Goal: Task Accomplishment & Management: Use online tool/utility

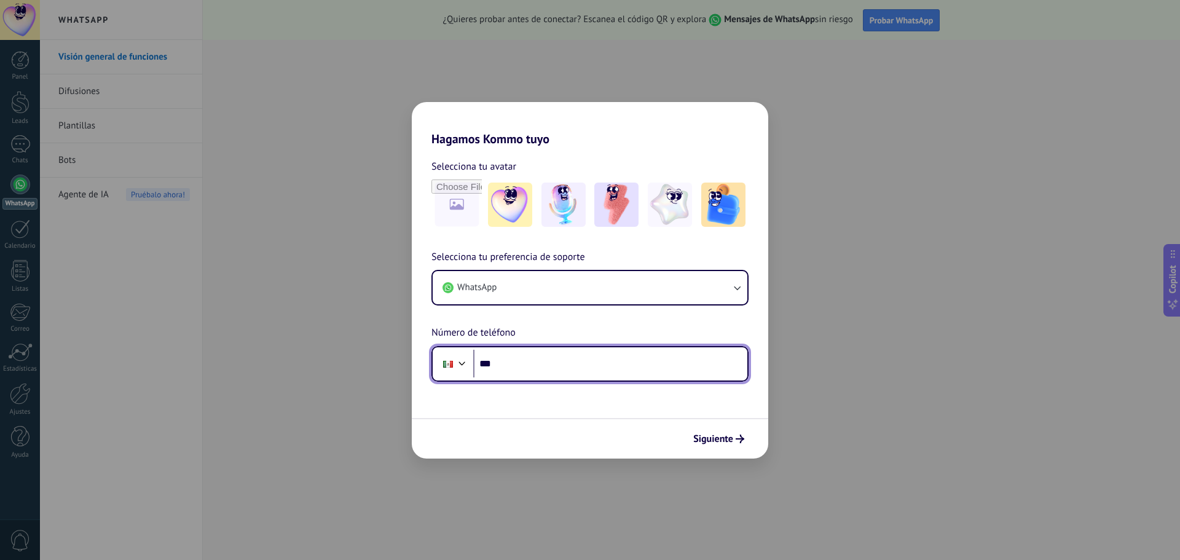
click at [561, 360] on input "***" at bounding box center [610, 364] width 274 height 28
type input "**********"
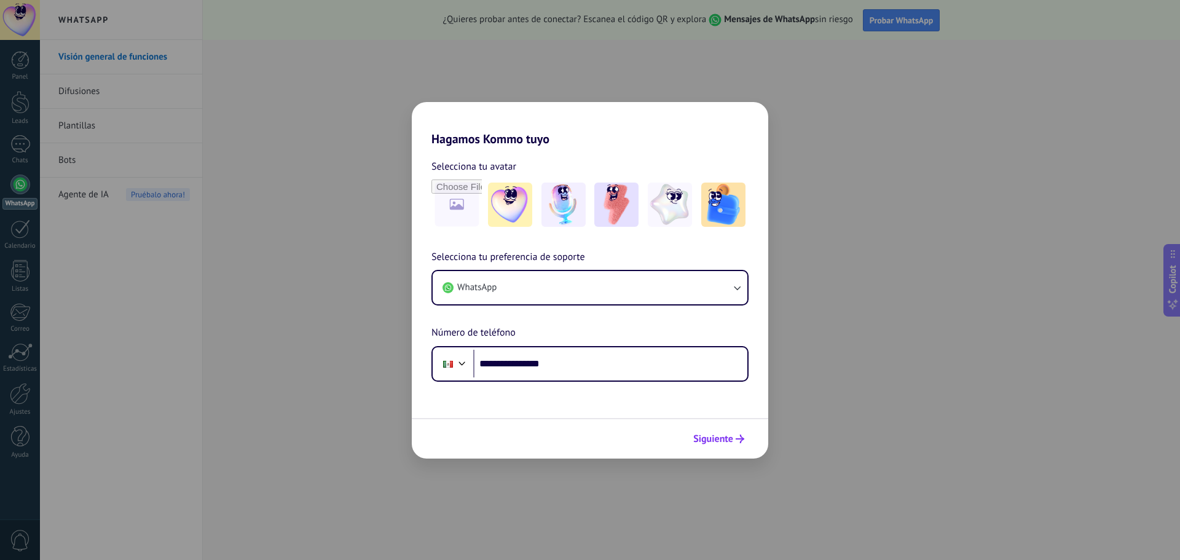
click at [717, 447] on button "Siguiente" at bounding box center [719, 439] width 62 height 21
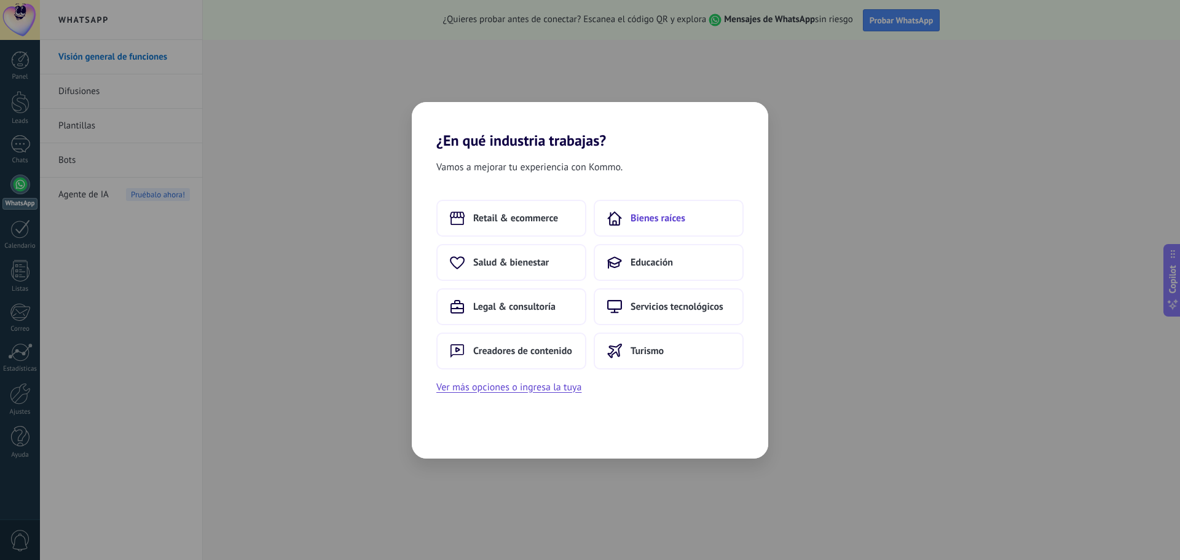
click at [677, 222] on span "Bienes raíces" at bounding box center [658, 218] width 55 height 12
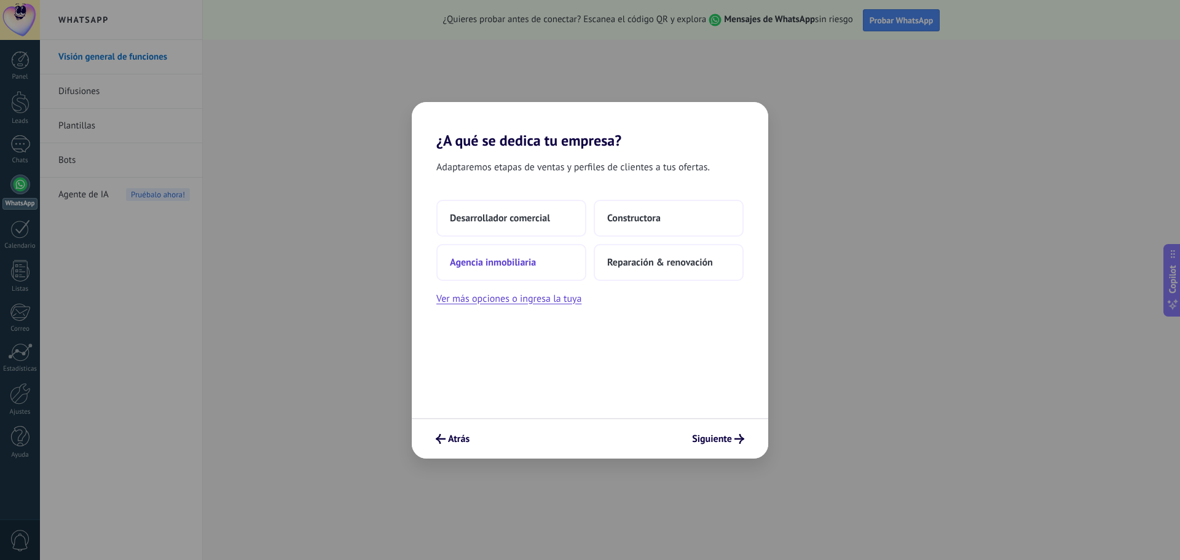
click at [519, 262] on span "Agencia inmobiliaria" at bounding box center [493, 262] width 86 height 12
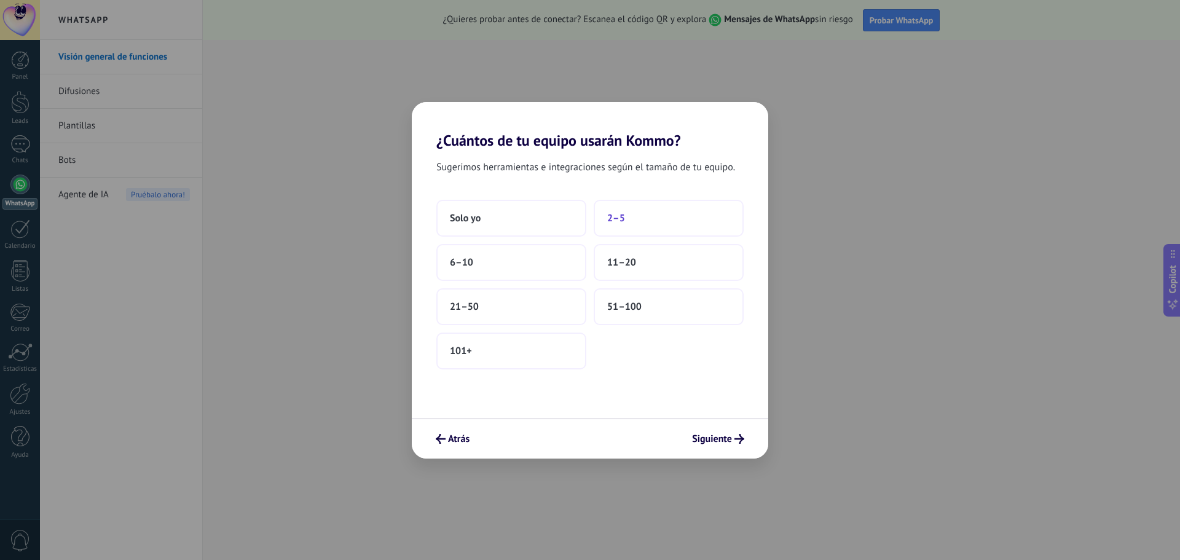
click at [614, 219] on span "2–5" at bounding box center [616, 218] width 18 height 12
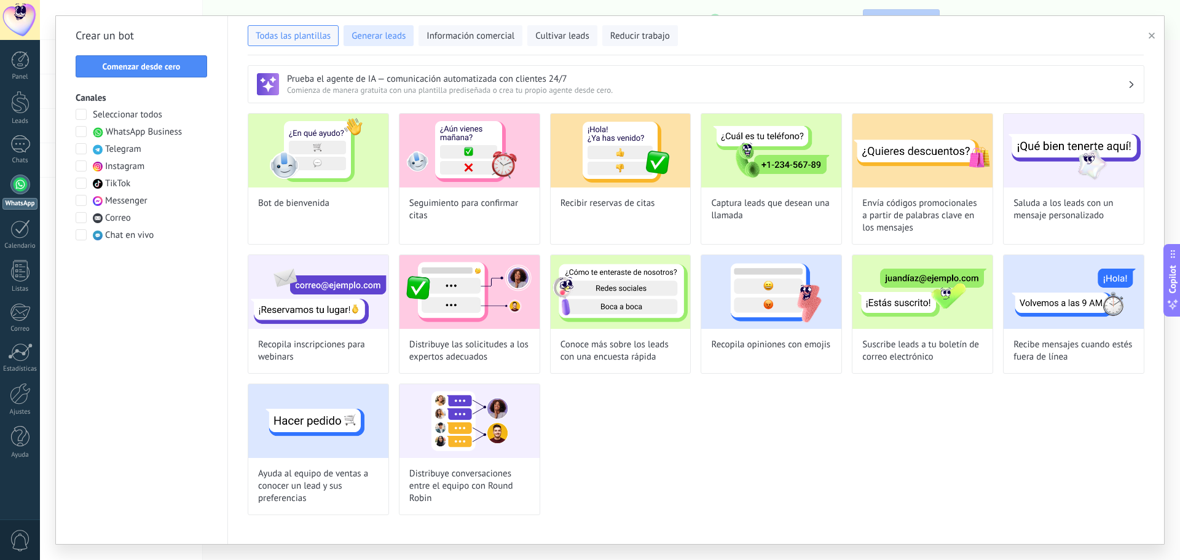
click at [390, 36] on span "Generar leads" at bounding box center [379, 36] width 54 height 12
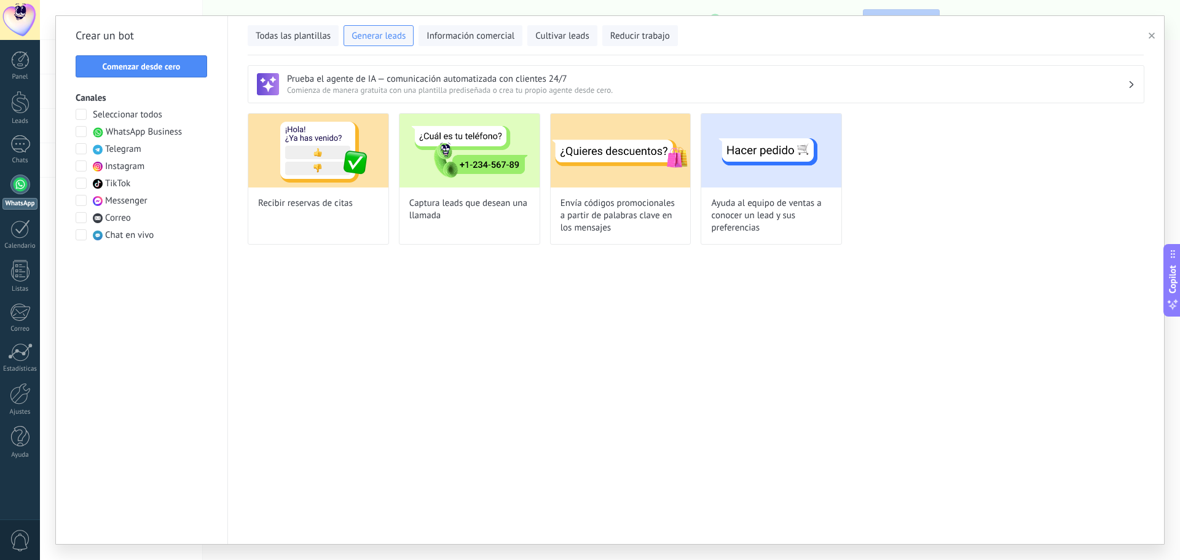
click at [85, 146] on span at bounding box center [81, 148] width 11 height 11
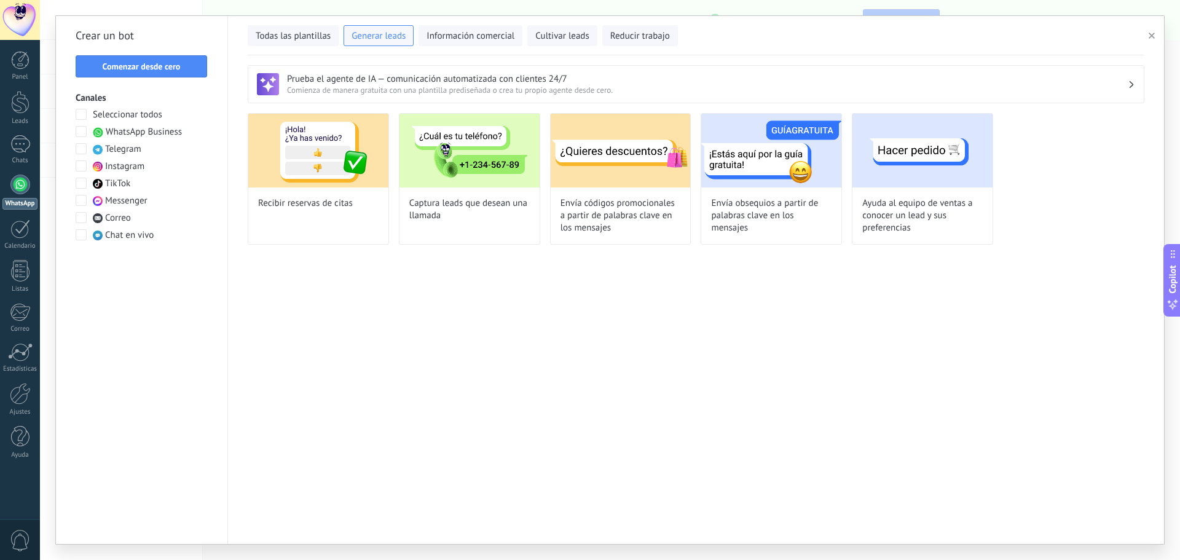
click at [81, 168] on span at bounding box center [81, 165] width 11 height 11
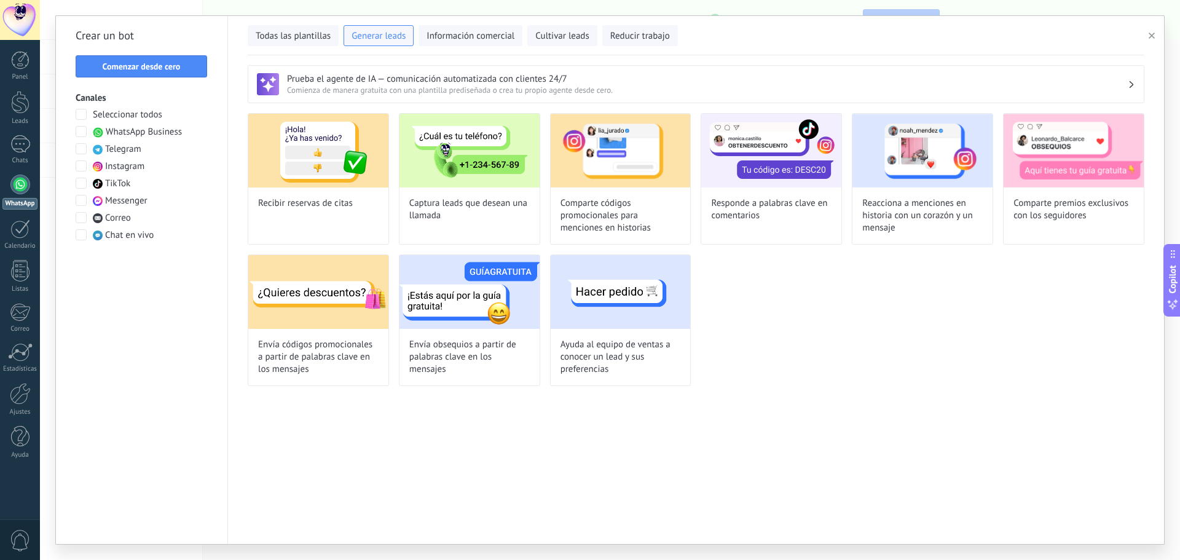
click at [81, 168] on span at bounding box center [81, 165] width 11 height 11
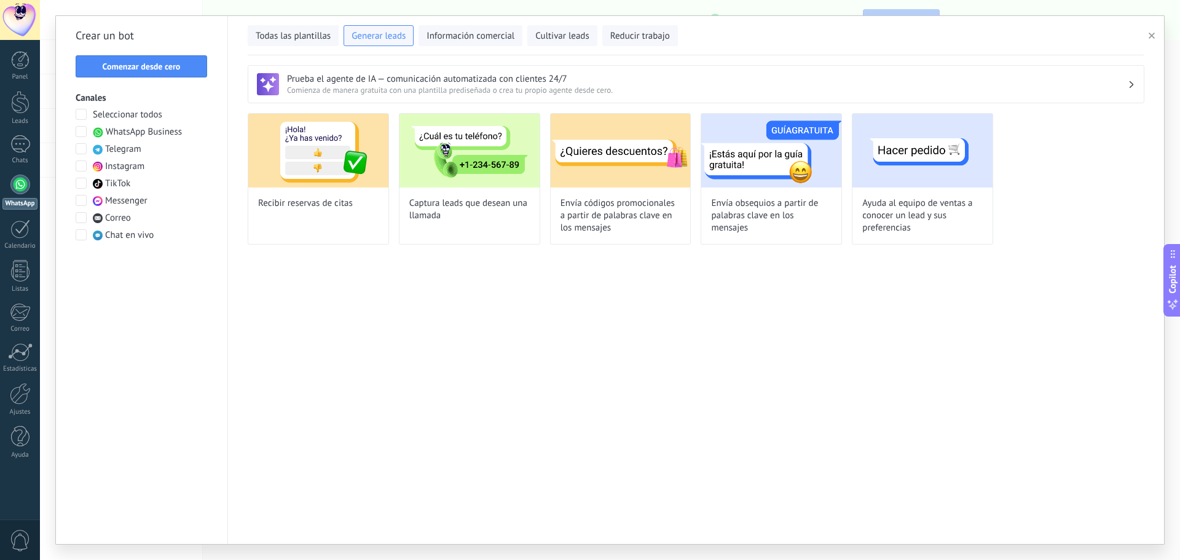
click at [84, 200] on span at bounding box center [81, 200] width 11 height 11
click at [127, 199] on span "Messenger" at bounding box center [126, 201] width 42 height 12
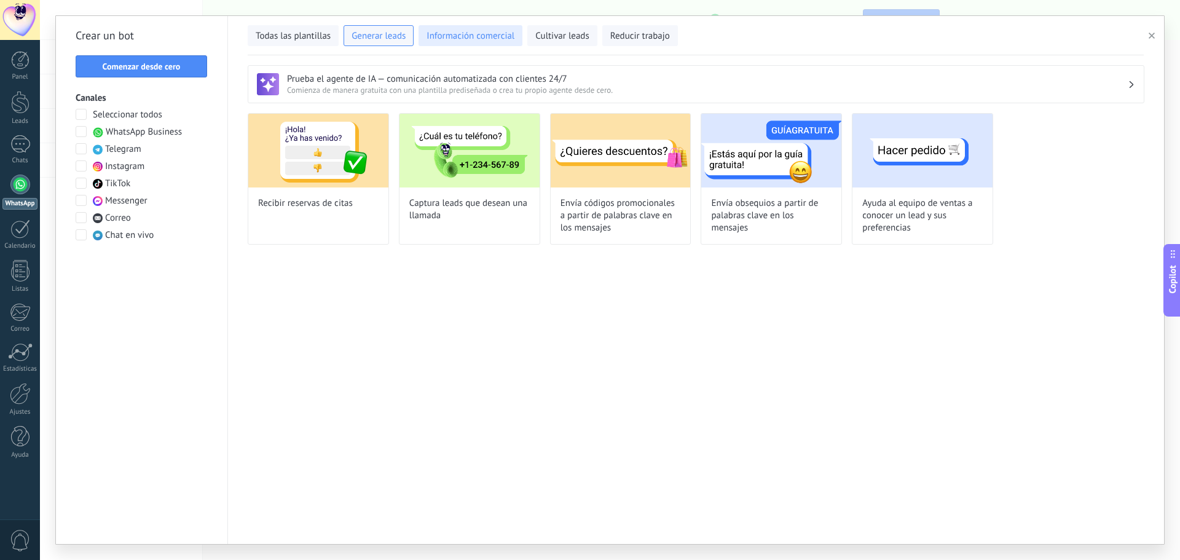
click at [461, 27] on button "Información comercial" at bounding box center [471, 35] width 104 height 21
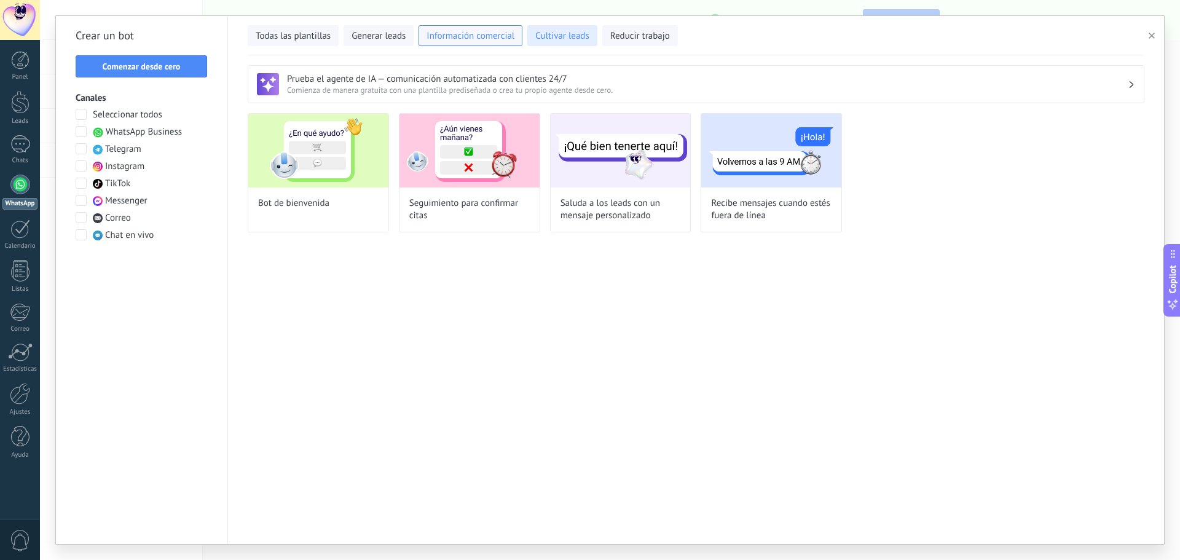
click at [575, 33] on span "Cultivar leads" at bounding box center [561, 36] width 53 height 12
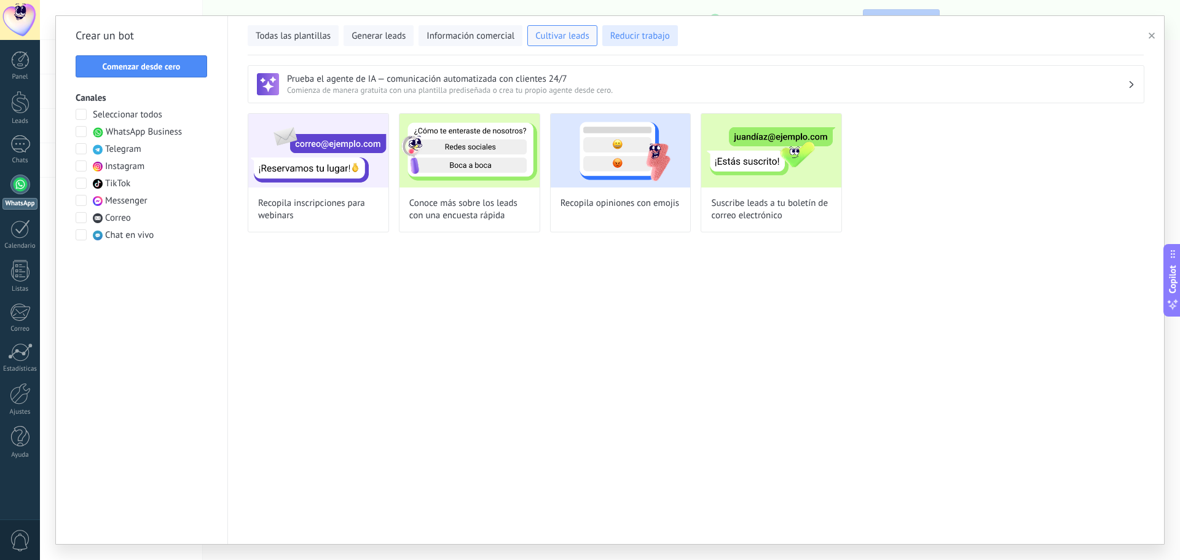
click at [634, 34] on span "Reducir trabajo" at bounding box center [640, 36] width 60 height 12
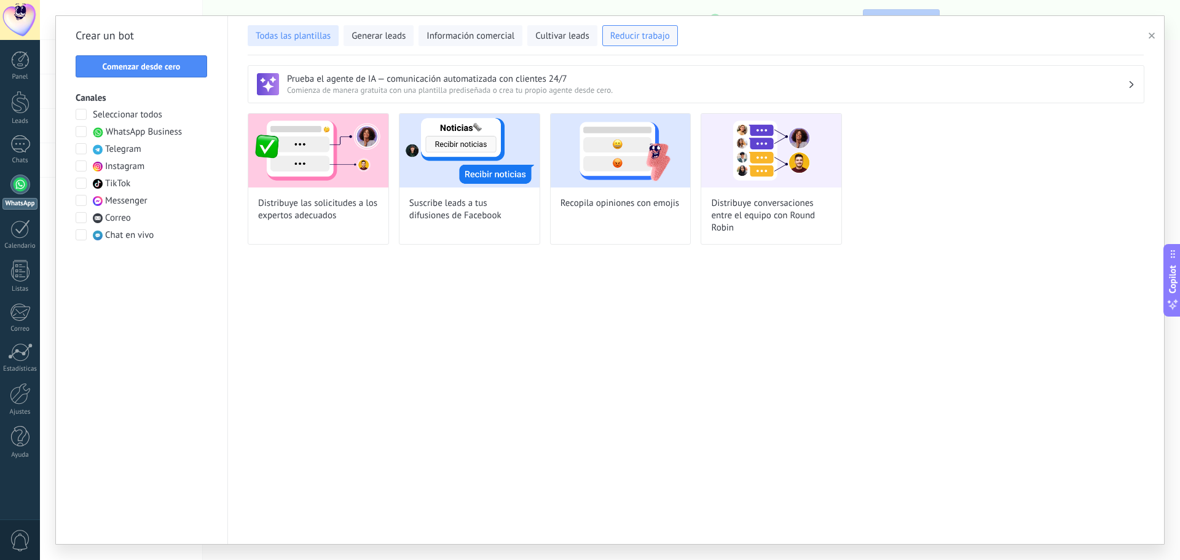
click at [314, 36] on span "Todas las plantillas" at bounding box center [293, 36] width 75 height 12
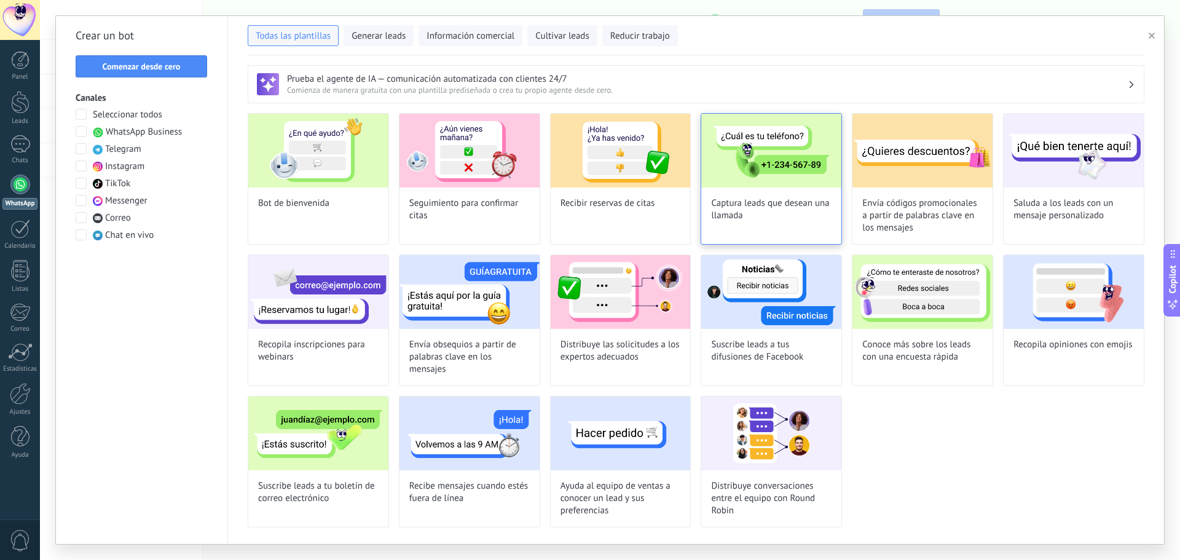
click at [801, 170] on img at bounding box center [771, 151] width 140 height 74
type input "**********"
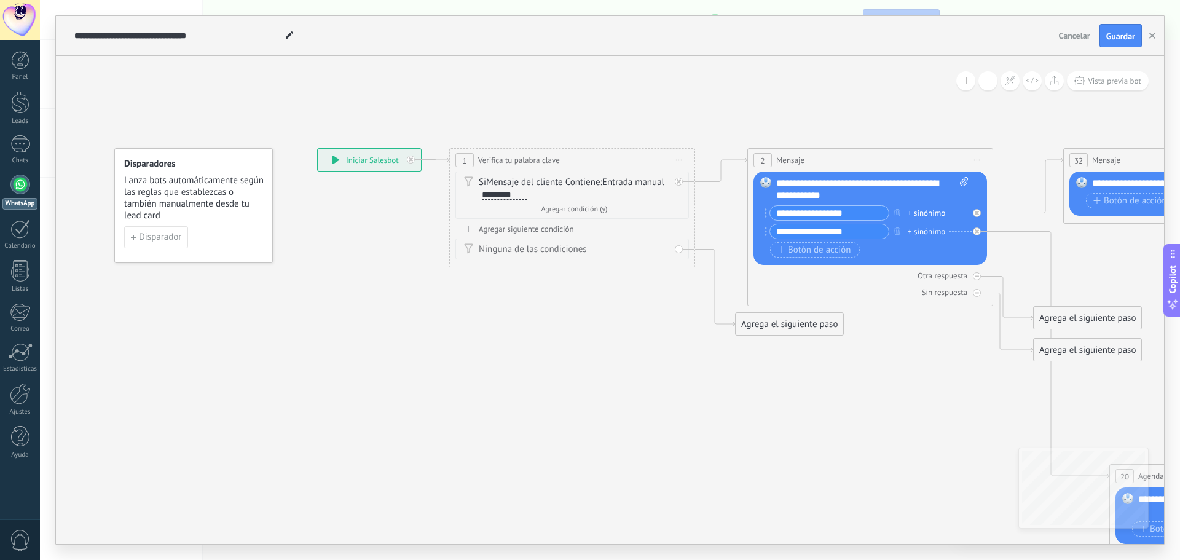
click at [358, 162] on div "**********" at bounding box center [369, 160] width 103 height 22
click at [532, 194] on div "Si Mensaje del cliente Mensaje del cliente Comentario del cliente El cliente Có…" at bounding box center [574, 188] width 191 height 25
click at [505, 193] on div "********" at bounding box center [504, 195] width 45 height 10
click at [530, 180] on span "Mensaje del cliente" at bounding box center [524, 183] width 77 height 10
click at [530, 180] on button "Mensaje del cliente" at bounding box center [557, 183] width 154 height 22
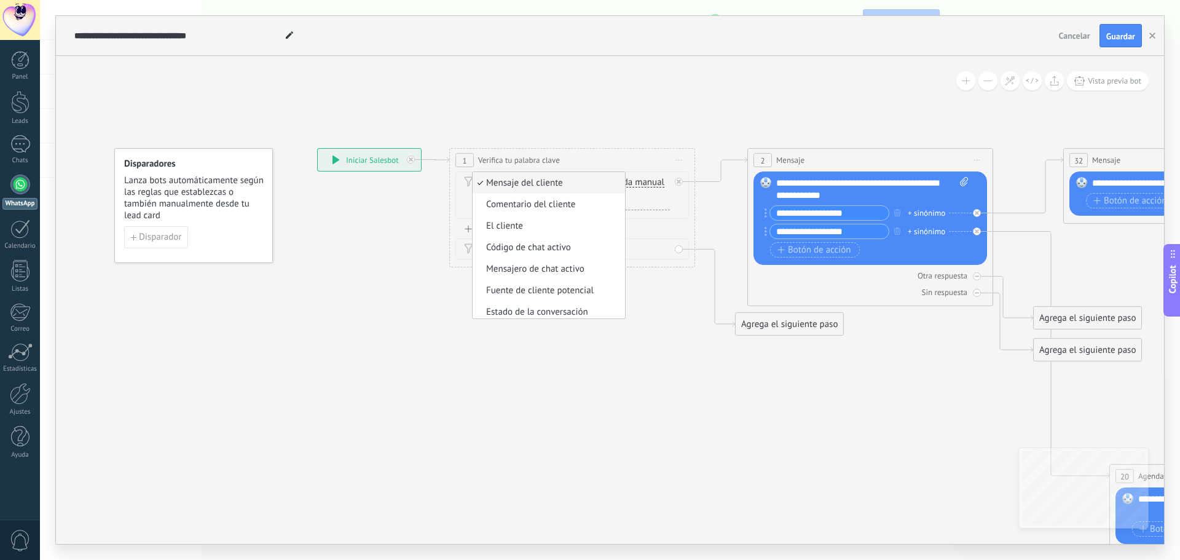
click at [530, 180] on span "Mensaje del cliente" at bounding box center [547, 183] width 149 height 12
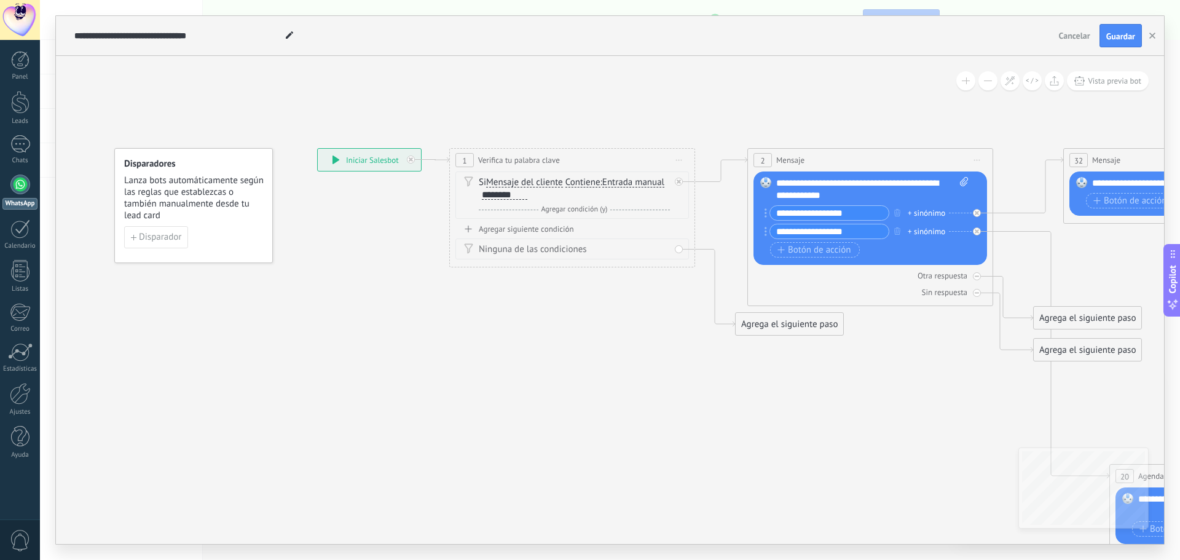
click at [522, 199] on div "********" at bounding box center [504, 195] width 45 height 10
click at [531, 198] on div "Si Mensaje del cliente Mensaje del cliente Comentario del cliente El cliente Có…" at bounding box center [574, 188] width 191 height 25
click at [528, 197] on div "Si Mensaje del cliente Mensaje del cliente Comentario del cliente El cliente Có…" at bounding box center [574, 188] width 191 height 25
click at [522, 195] on div "********" at bounding box center [504, 195] width 45 height 10
click at [519, 224] on div "Agregar siguiente condición" at bounding box center [573, 229] width 234 height 10
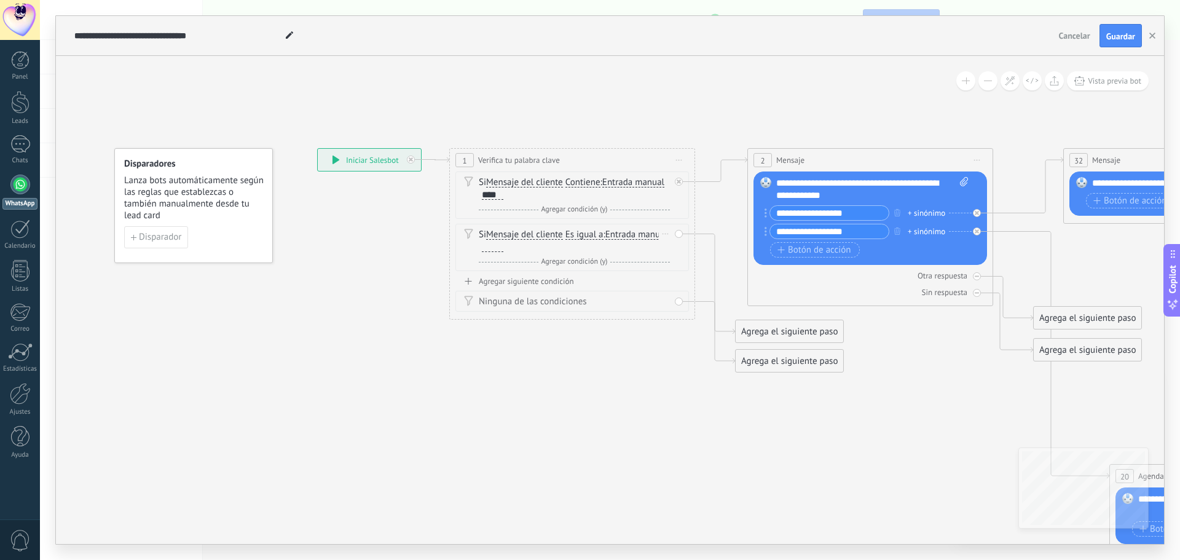
click at [504, 247] on div at bounding box center [493, 247] width 22 height 10
click at [539, 284] on div "Agregar siguiente condición" at bounding box center [573, 281] width 234 height 10
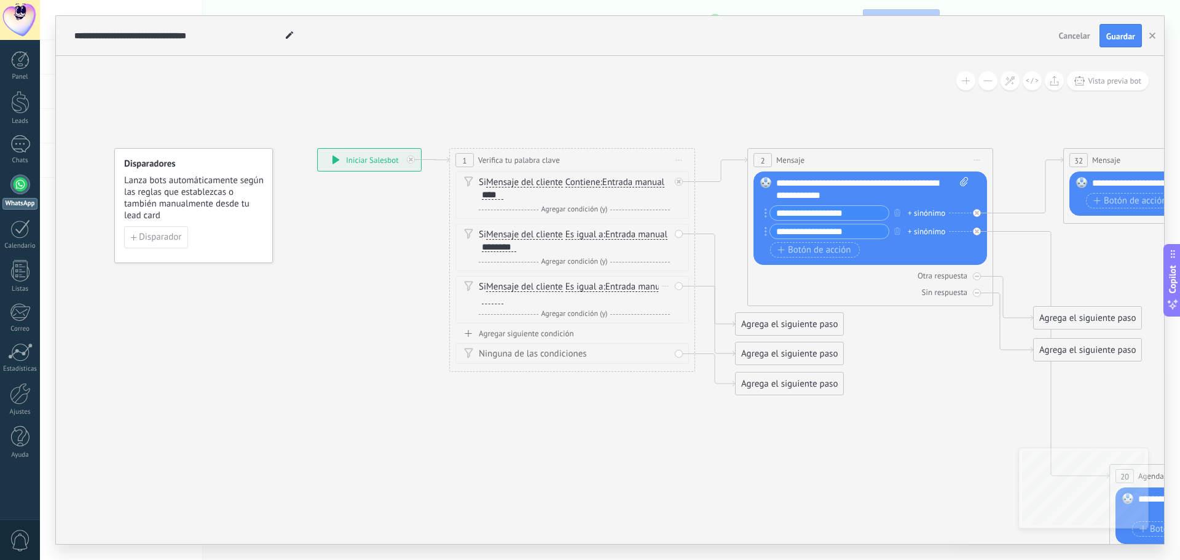
click at [504, 302] on div at bounding box center [493, 299] width 22 height 10
click at [570, 333] on div "Agregar siguiente condición" at bounding box center [573, 333] width 234 height 10
click at [570, 333] on div "Si Mensaje del cliente Mensaje del cliente Comentario del cliente El cliente Có…" at bounding box center [573, 351] width 234 height 47
click at [504, 348] on div at bounding box center [493, 352] width 22 height 10
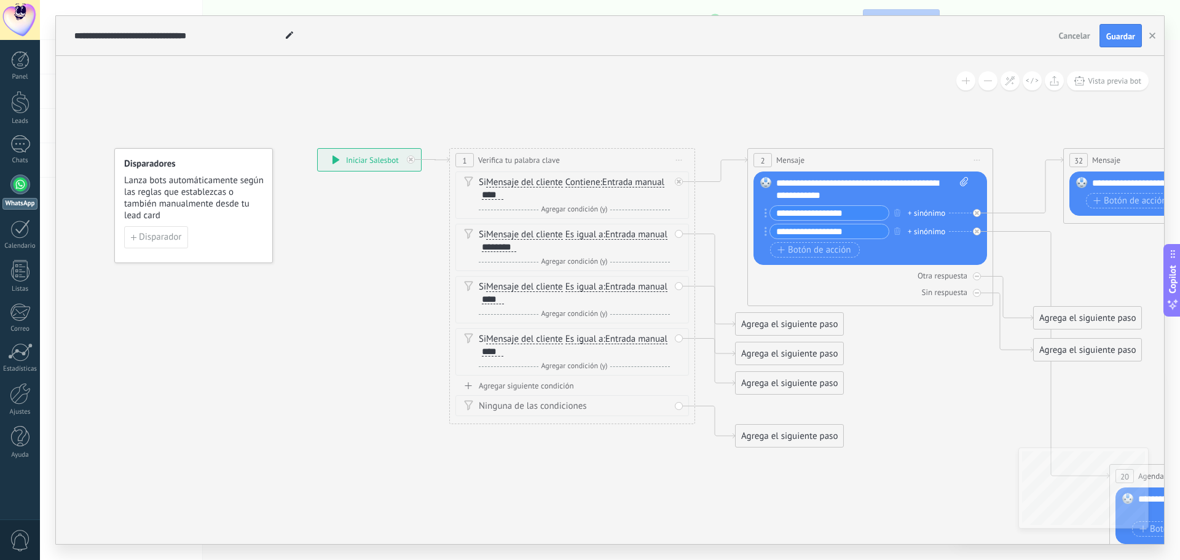
click at [868, 178] on div "**********" at bounding box center [872, 189] width 192 height 25
click at [846, 195] on div "**********" at bounding box center [872, 189] width 192 height 25
click at [806, 194] on div "**********" at bounding box center [861, 195] width 171 height 12
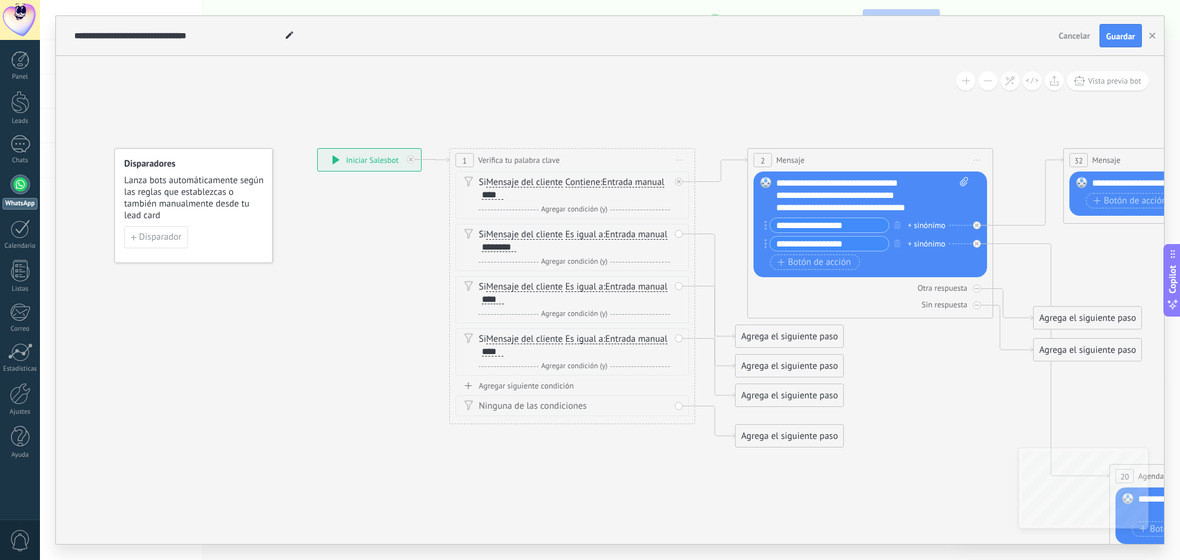
click at [768, 223] on div "**********" at bounding box center [827, 225] width 125 height 15
click at [978, 243] on icon at bounding box center [977, 244] width 4 height 4
click at [977, 228] on div at bounding box center [977, 225] width 8 height 8
click at [895, 239] on button "button" at bounding box center [898, 242] width 14 height 15
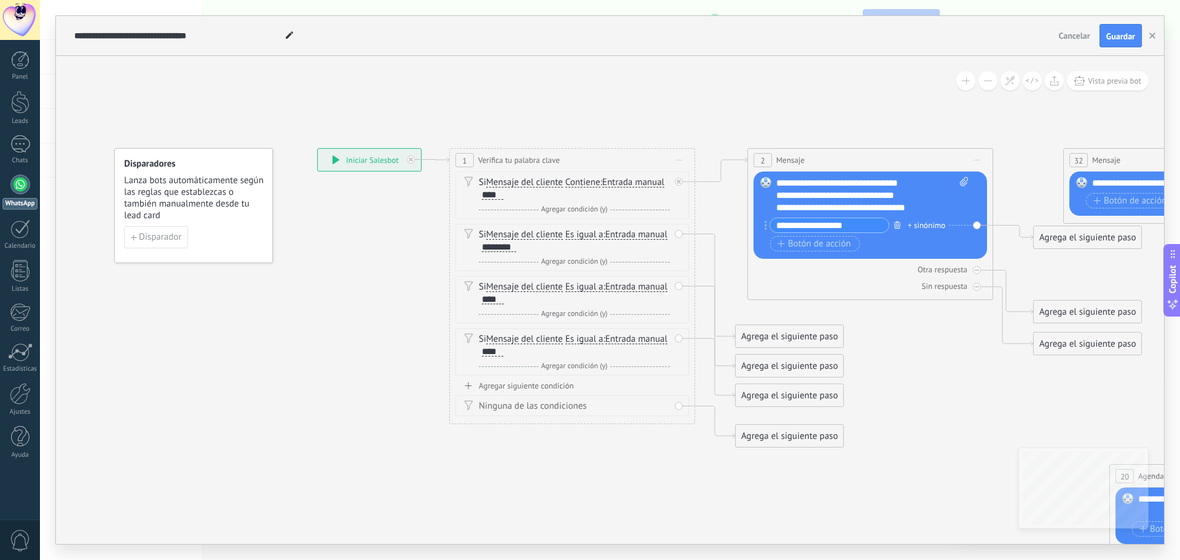
click at [895, 225] on icon "button" at bounding box center [898, 224] width 6 height 7
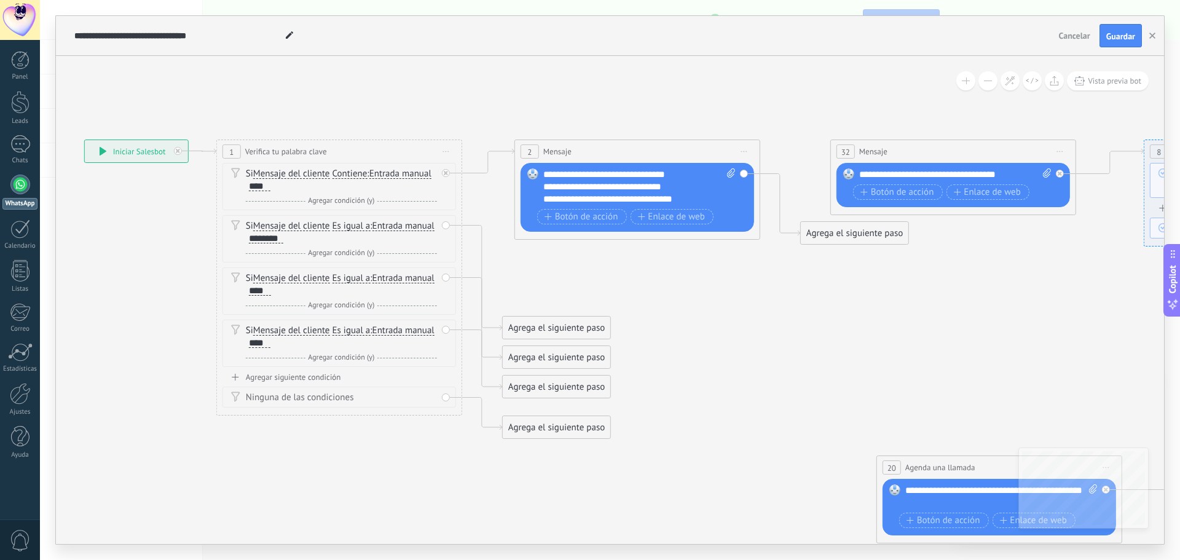
click at [698, 200] on div "**********" at bounding box center [628, 193] width 171 height 25
click at [591, 197] on div "**********" at bounding box center [628, 193] width 171 height 25
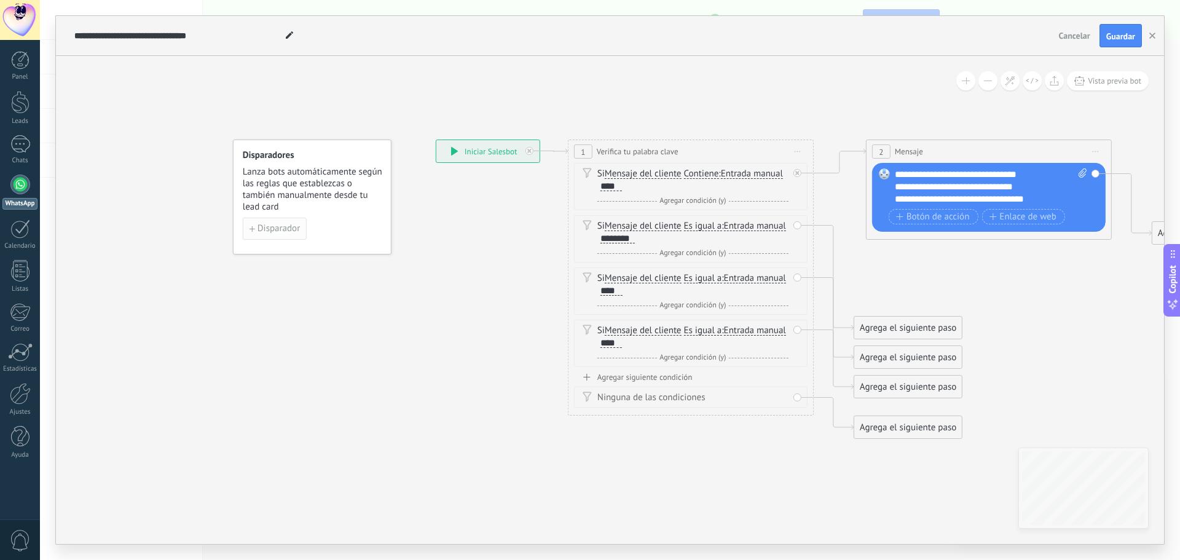
click at [295, 233] on span "Disparador" at bounding box center [279, 228] width 42 height 9
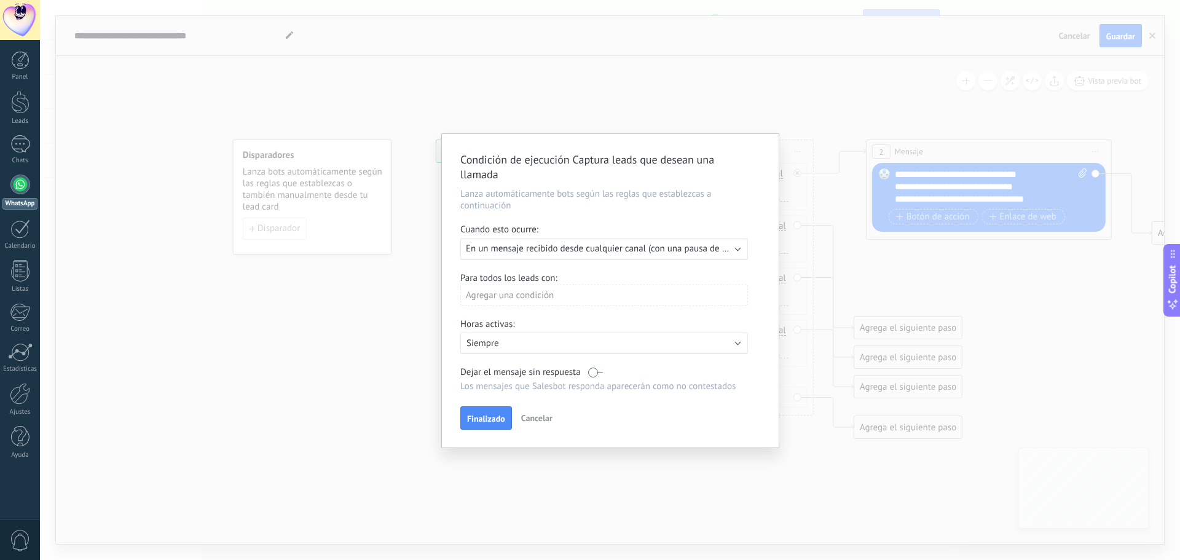
click at [527, 418] on span "Cancelar" at bounding box center [536, 418] width 31 height 11
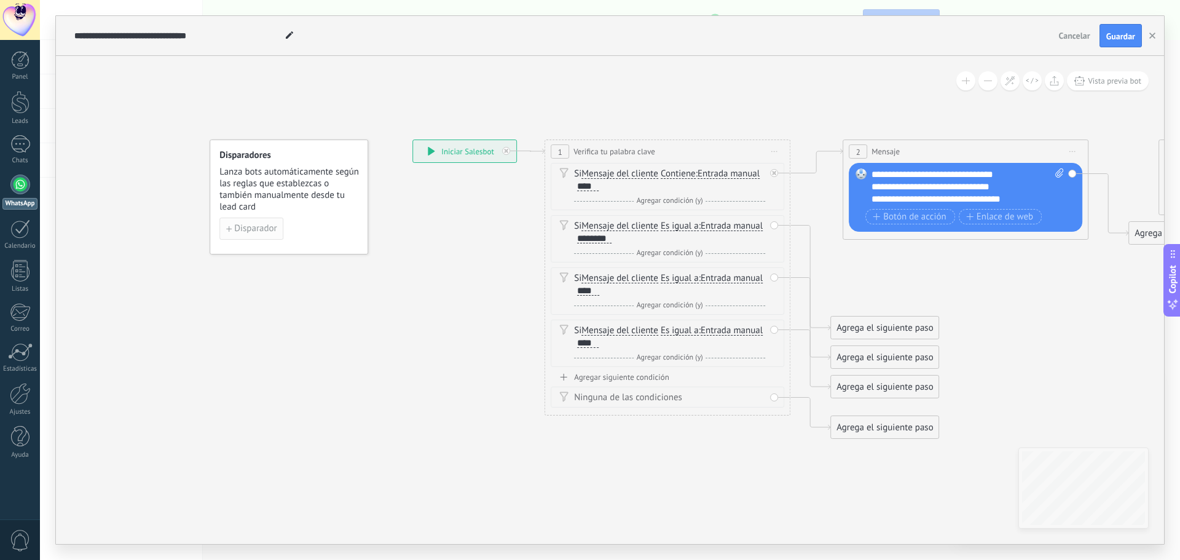
click at [247, 231] on span "Disparador" at bounding box center [255, 228] width 42 height 9
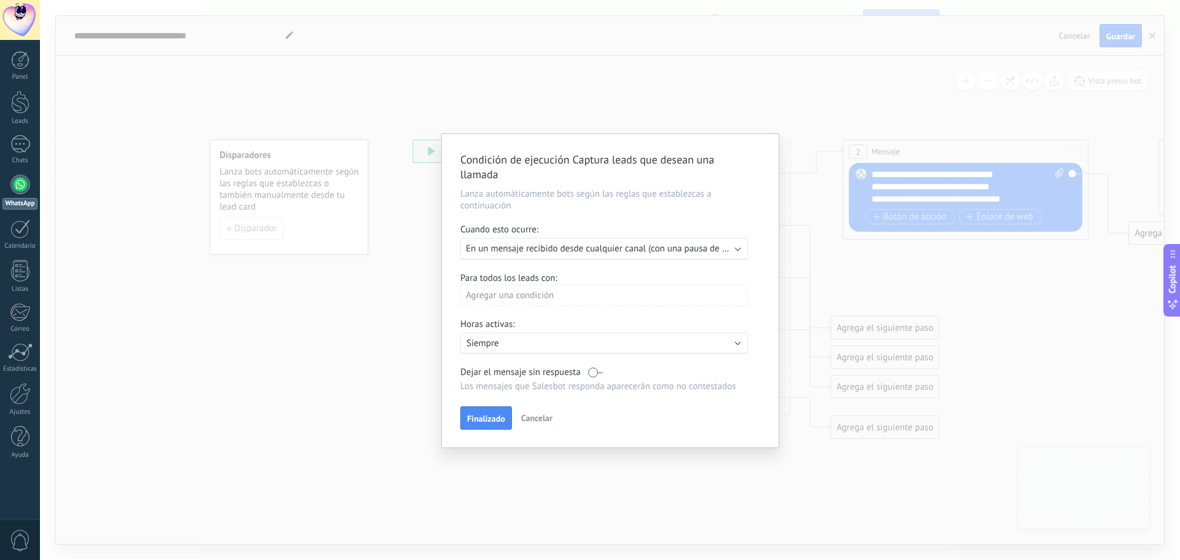
click at [518, 184] on div "Condición de ejecución Captura leads que desean una llamada [PERSON_NAME] autom…" at bounding box center [610, 291] width 337 height 314
click at [489, 170] on h2 "Condición de ejecución Captura leads que desean una llamada" at bounding box center [604, 167] width 288 height 30
click at [494, 203] on p "Lanza automáticamente bots según las reglas que establezcas a continuación" at bounding box center [610, 199] width 300 height 23
click at [669, 202] on p "Lanza automáticamente bots según las reglas que establezcas a continuación" at bounding box center [610, 199] width 300 height 23
click at [522, 230] on div "Cuando esto ocurre:" at bounding box center [610, 231] width 300 height 14
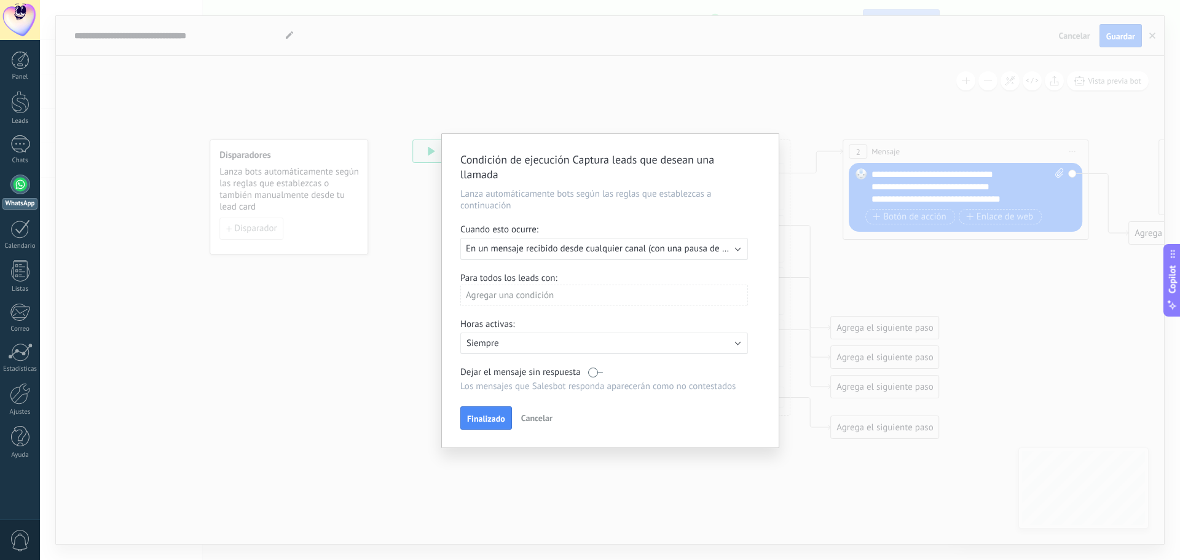
click at [540, 248] on span "En un mensaje recibido desde cualquier canal (con una pausa de un día)" at bounding box center [607, 249] width 283 height 12
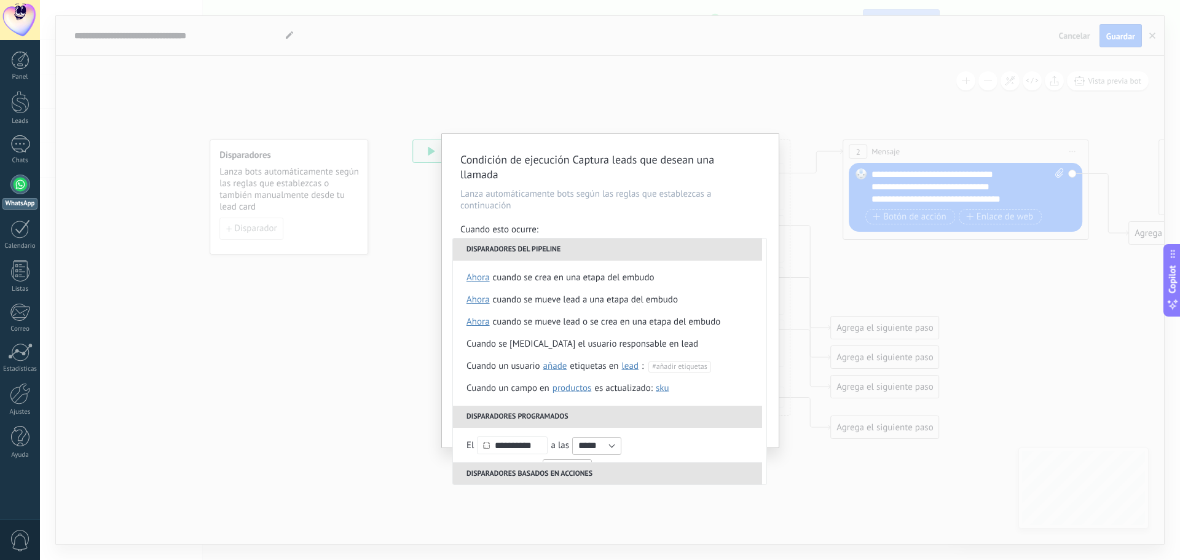
click at [633, 208] on p "Lanza automáticamente bots según las reglas que establezcas a continuación" at bounding box center [610, 199] width 300 height 23
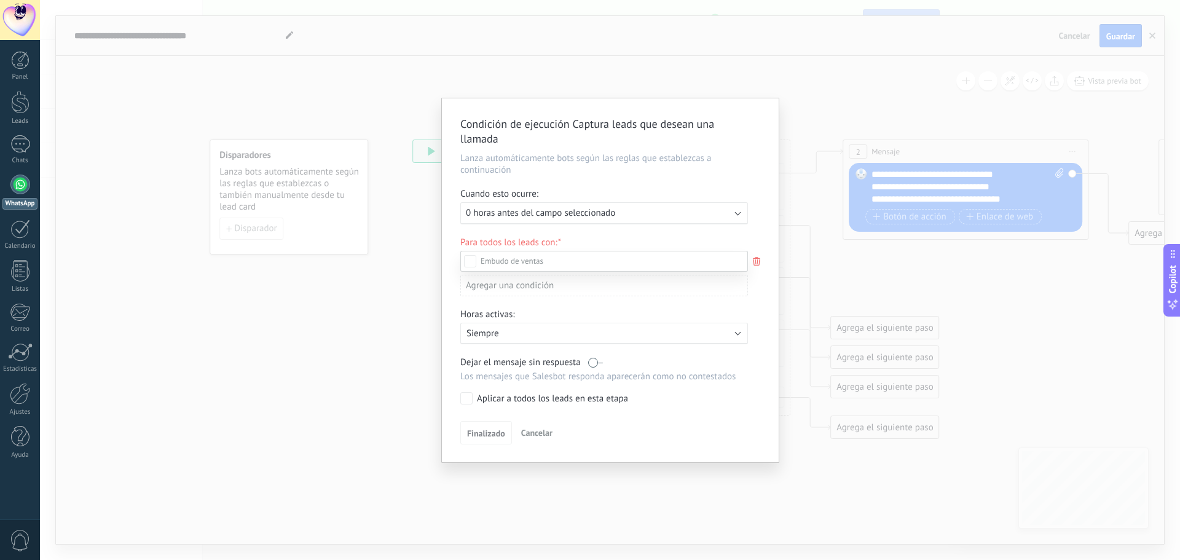
click at [564, 208] on div at bounding box center [610, 280] width 1140 height 560
click at [0, 0] on div "Incoming leads Contacto inicial Negociación Debate contractual Discusión de con…" at bounding box center [0, 0] width 0 height 0
click at [575, 264] on label at bounding box center [604, 261] width 288 height 21
click at [755, 263] on div at bounding box center [610, 280] width 1140 height 560
click at [545, 435] on span "Cancelar" at bounding box center [536, 432] width 31 height 11
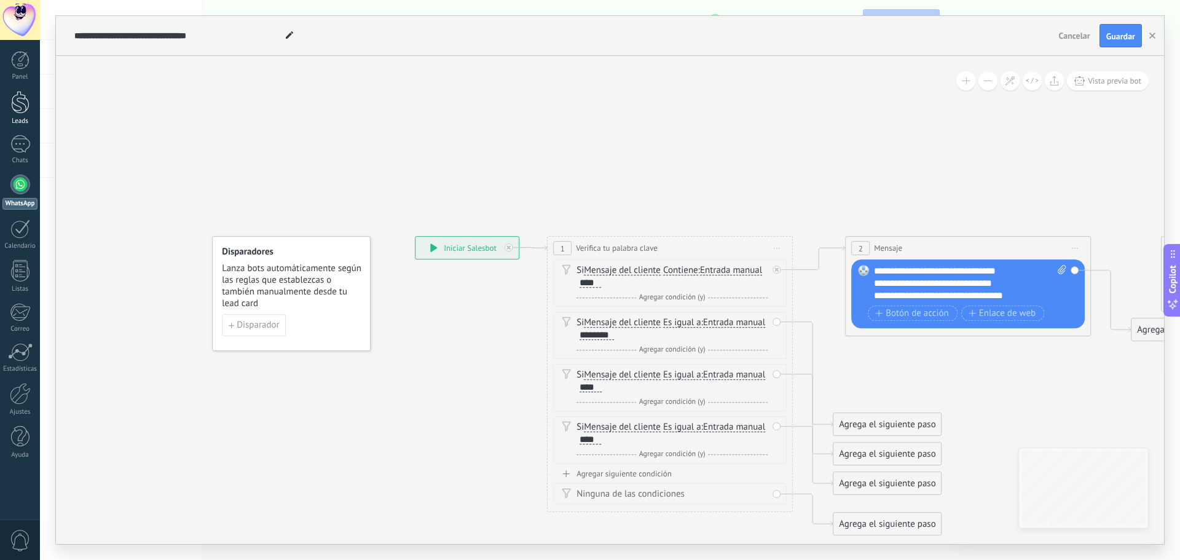
click at [26, 110] on div at bounding box center [20, 102] width 18 height 23
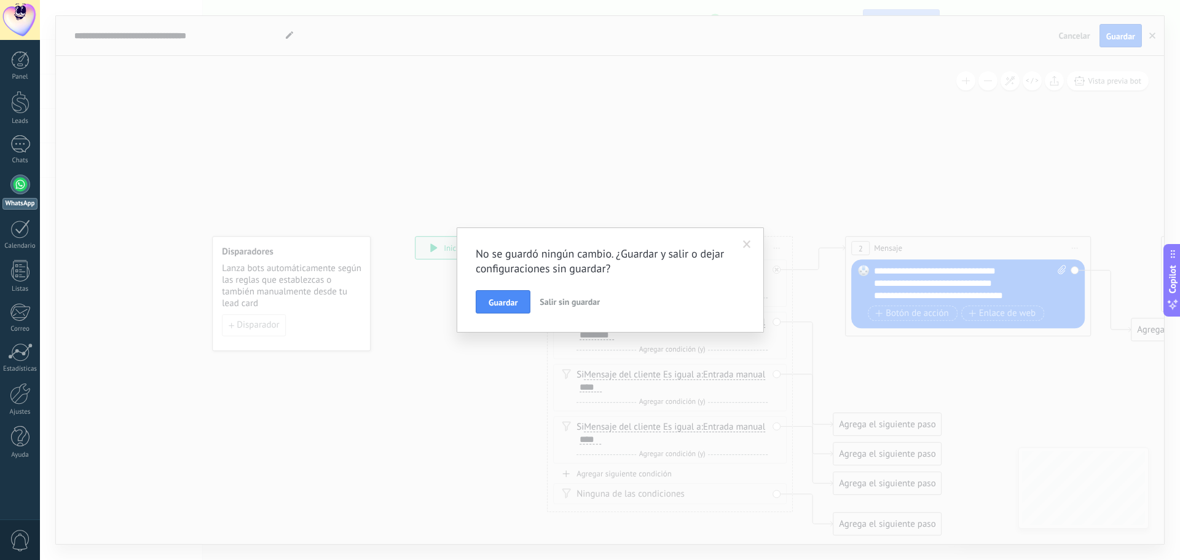
click at [570, 308] on button "Salir sin guardar" at bounding box center [570, 301] width 70 height 23
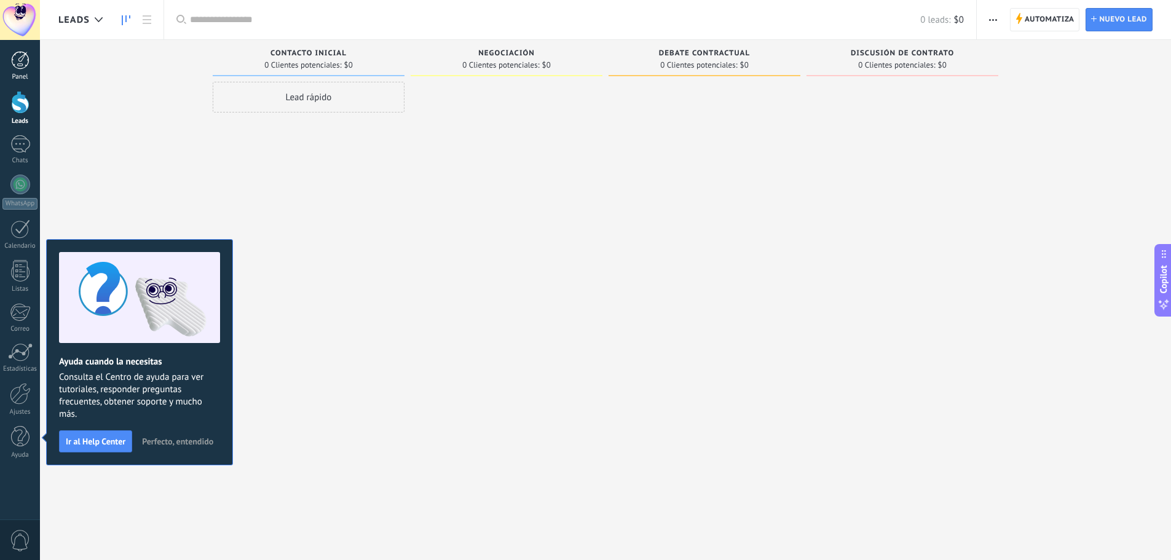
click at [14, 56] on div at bounding box center [20, 60] width 18 height 18
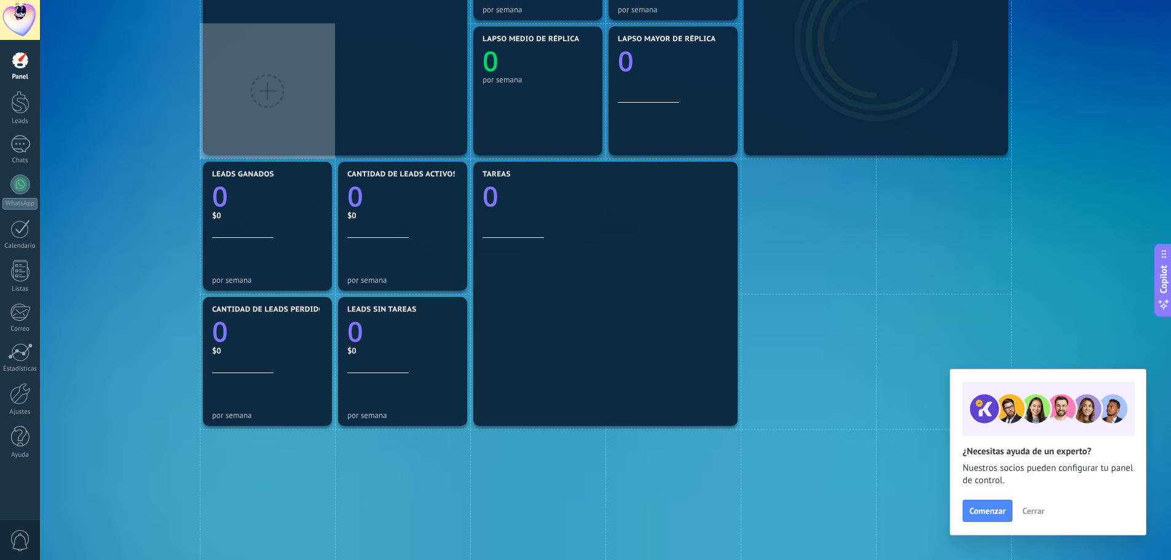
scroll to position [283, 0]
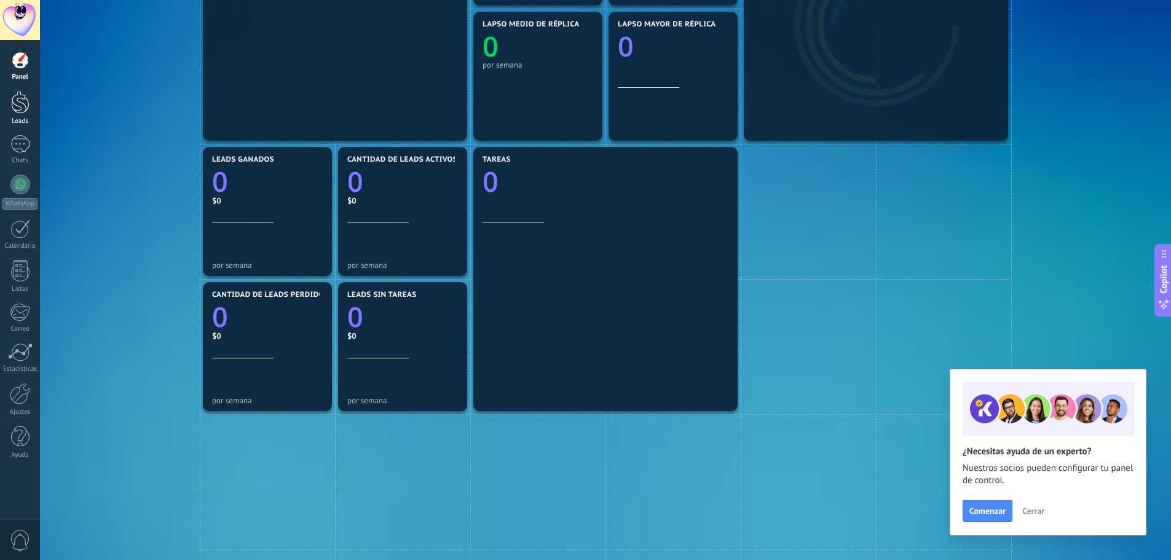
click at [30, 93] on link "Leads" at bounding box center [20, 108] width 40 height 34
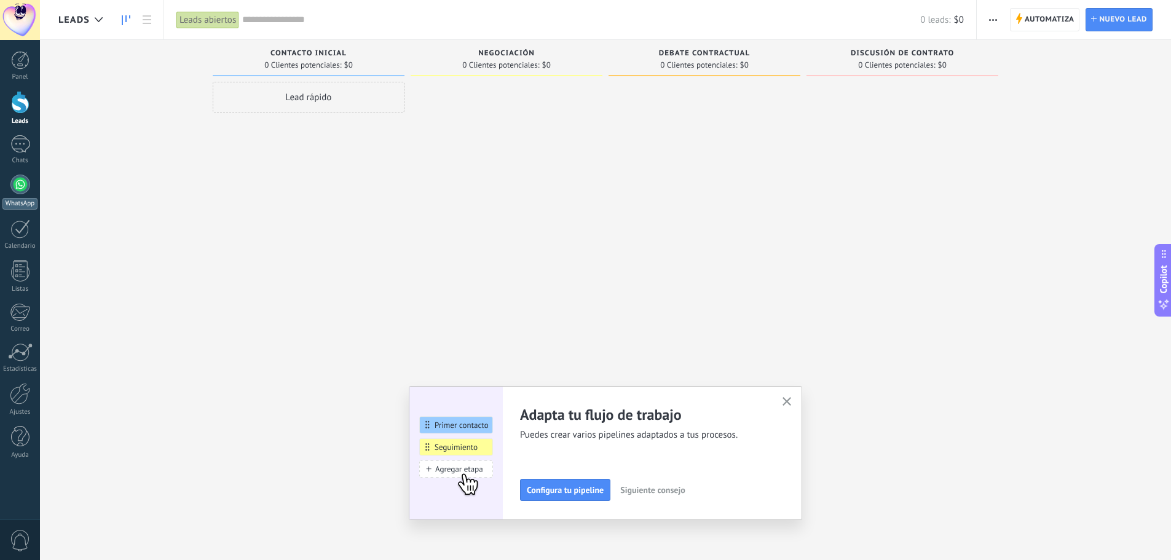
click at [25, 188] on div at bounding box center [20, 185] width 20 height 20
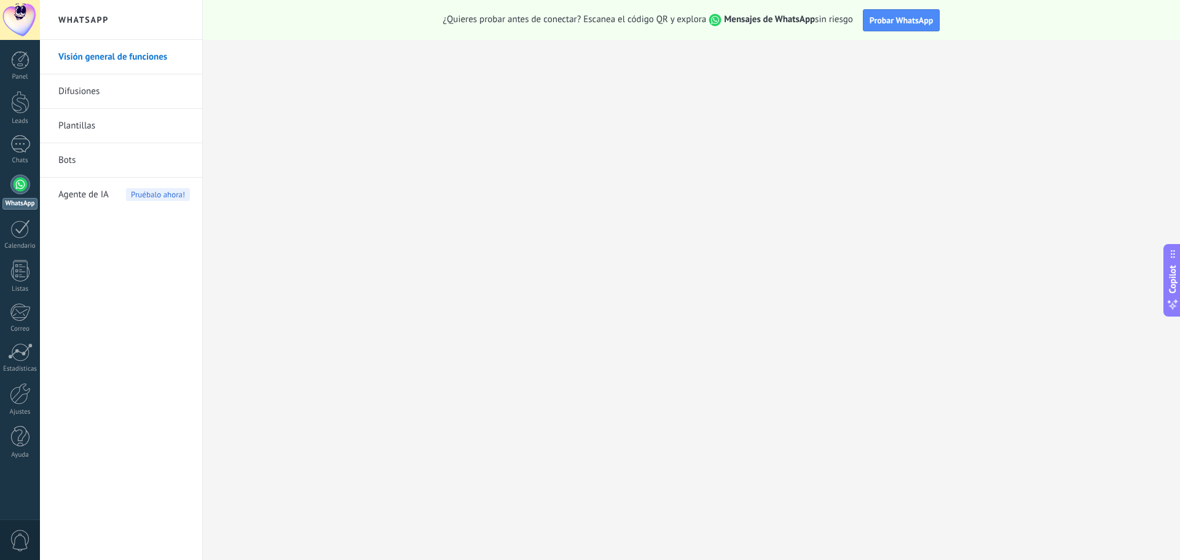
click at [94, 74] on link "Difusiones" at bounding box center [124, 91] width 132 height 34
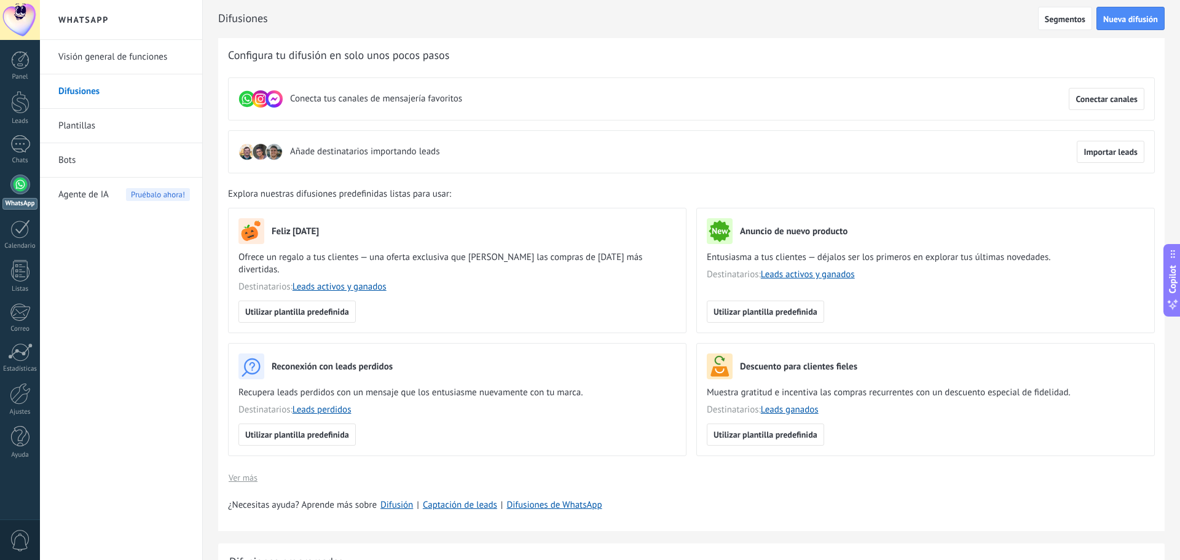
scroll to position [1, 0]
click at [79, 122] on link "Plantillas" at bounding box center [124, 126] width 132 height 34
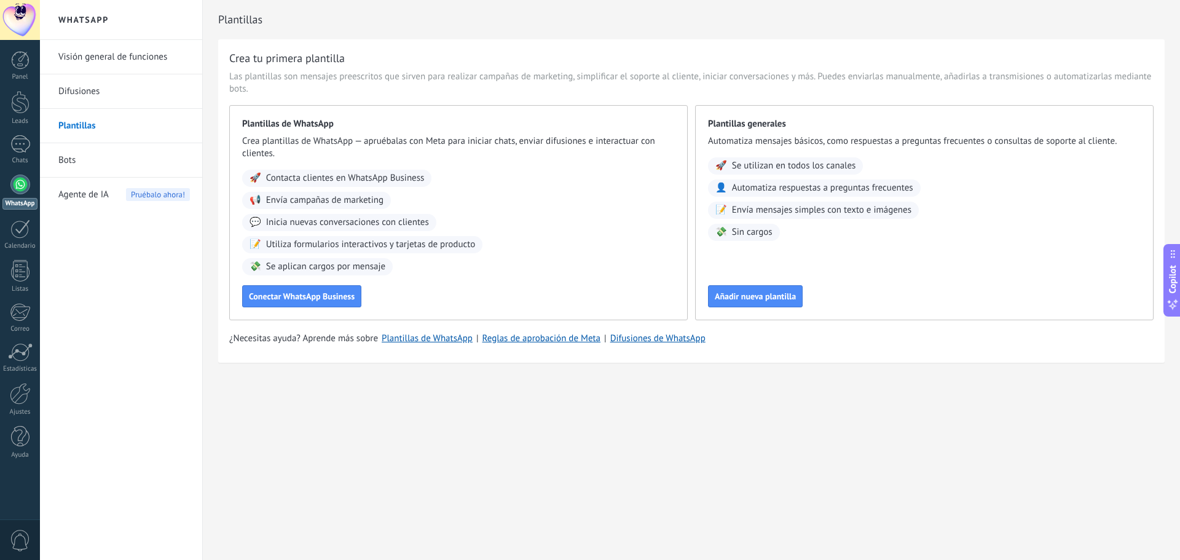
click at [75, 159] on link "Bots" at bounding box center [124, 160] width 132 height 34
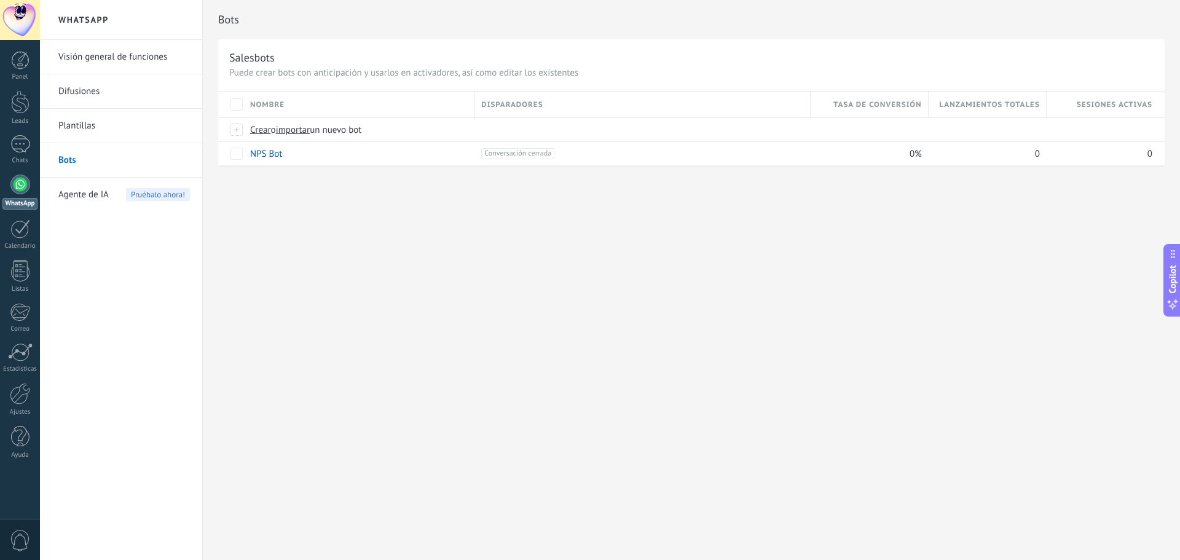
click at [89, 195] on span "Agente de IA" at bounding box center [83, 195] width 50 height 34
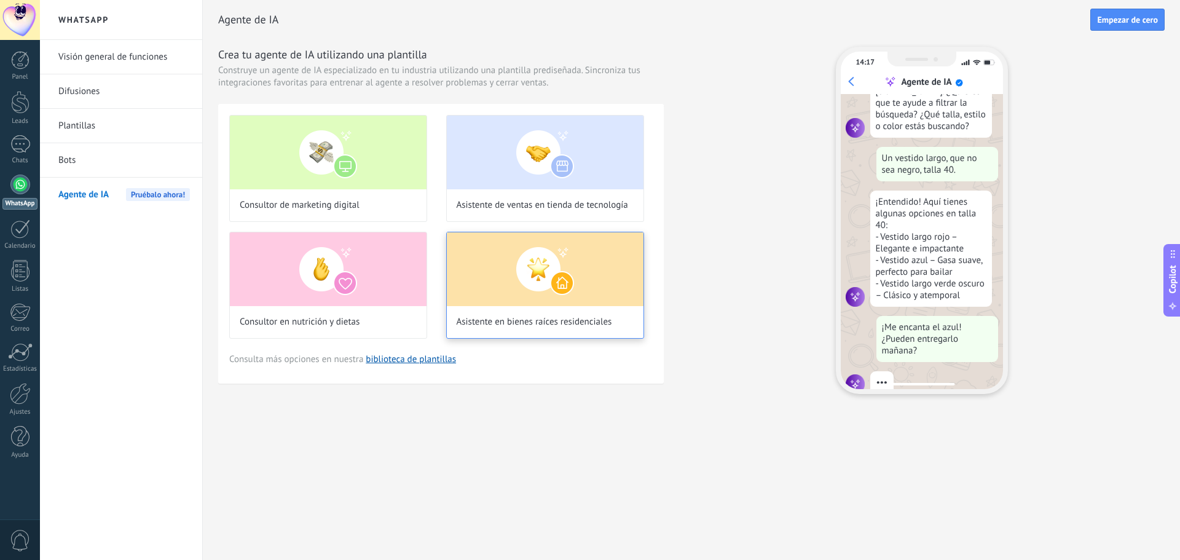
scroll to position [124, 0]
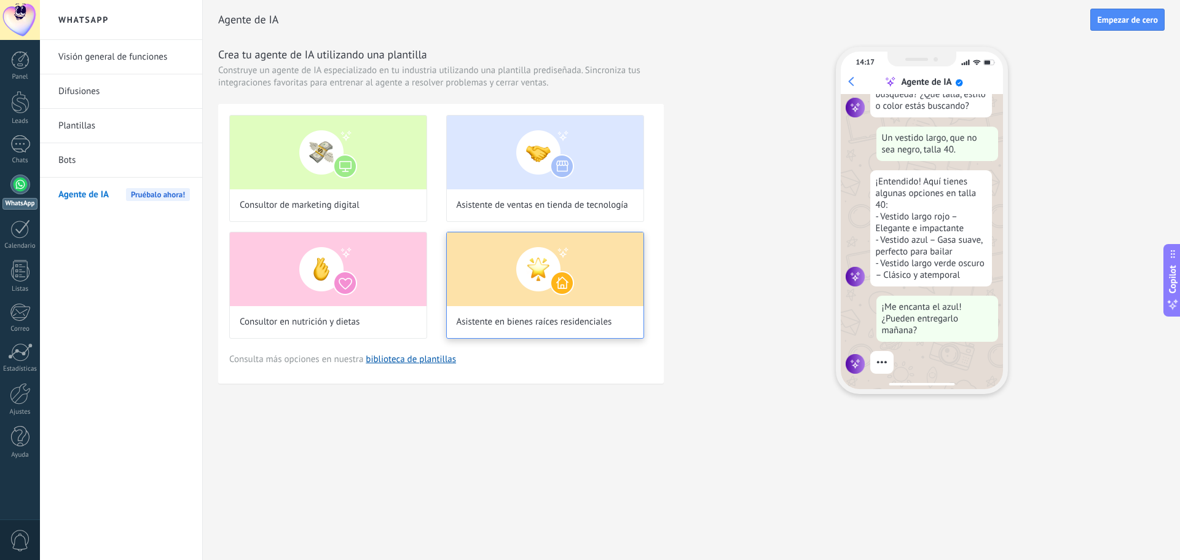
click at [540, 301] on img at bounding box center [545, 269] width 197 height 74
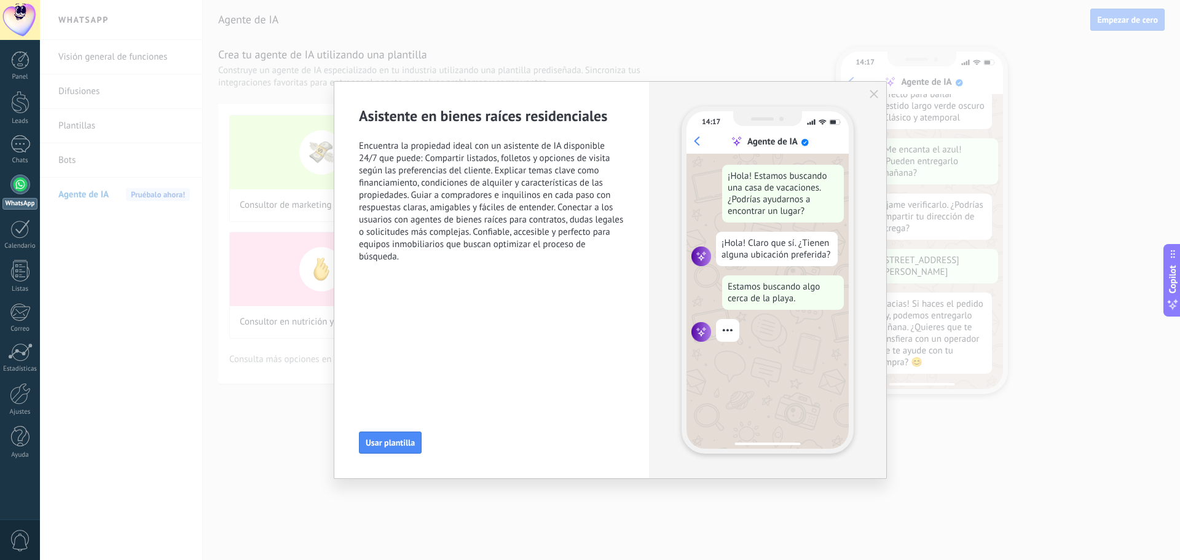
scroll to position [282, 0]
click at [406, 441] on span "Usar plantilla" at bounding box center [390, 442] width 49 height 9
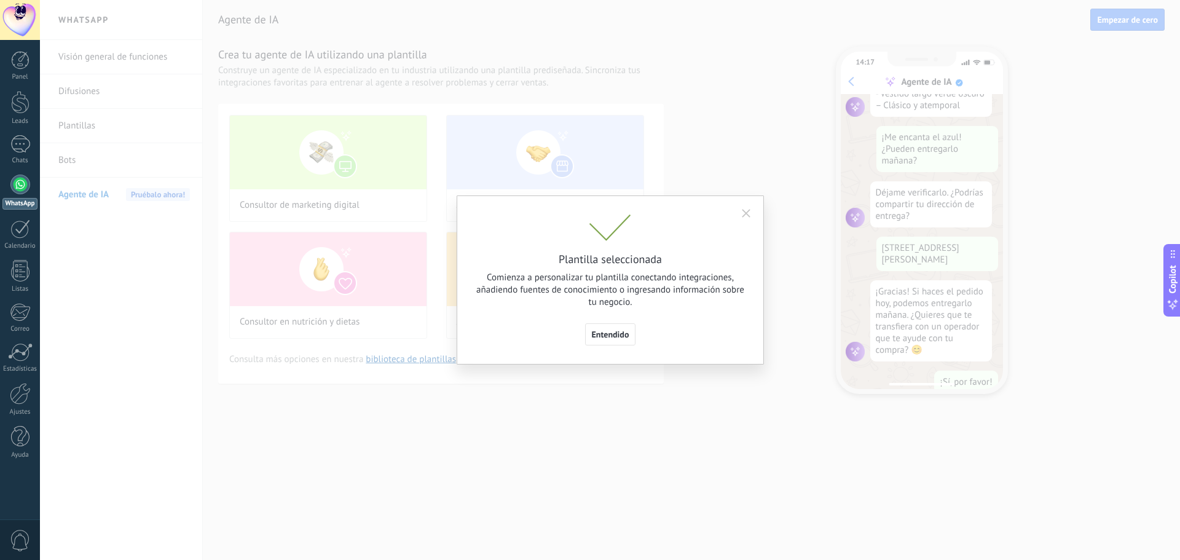
scroll to position [314, 0]
click at [602, 333] on span "Entendido" at bounding box center [611, 334] width 38 height 9
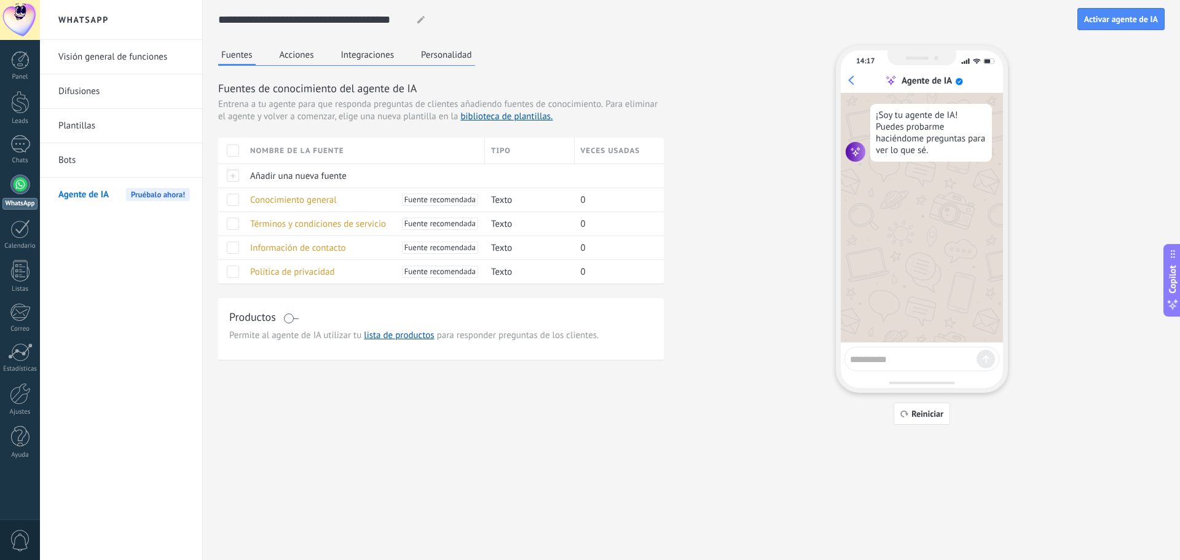
click at [964, 126] on div "¡Soy tu agente de IA! Puedes probarme haciéndome preguntas para ver lo que sé." at bounding box center [932, 133] width 122 height 58
click at [309, 201] on span "Conocimiento general" at bounding box center [293, 200] width 87 height 12
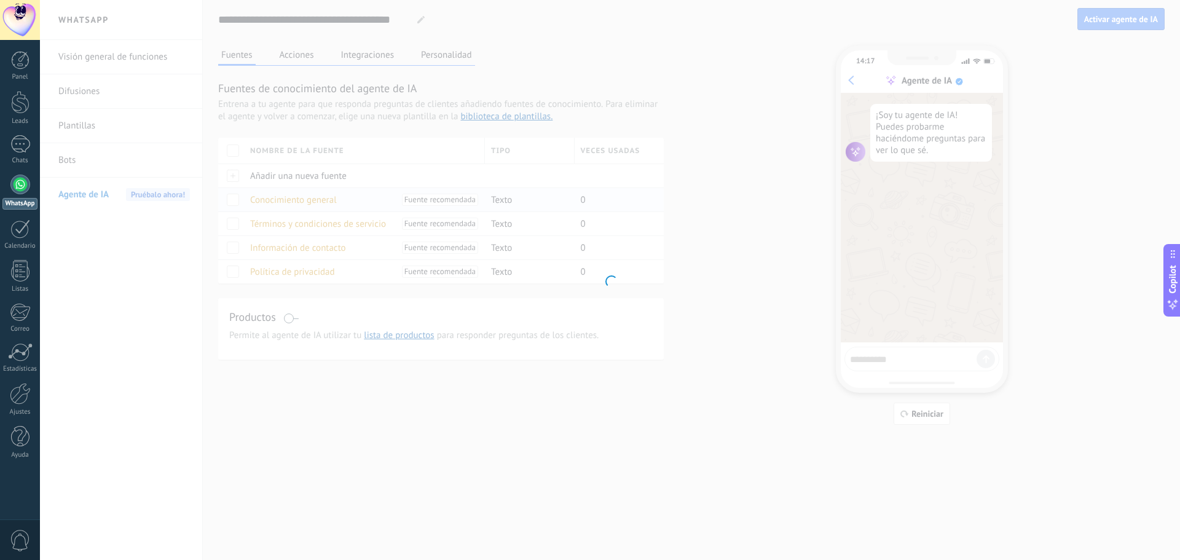
type input "**********"
type textarea "**********"
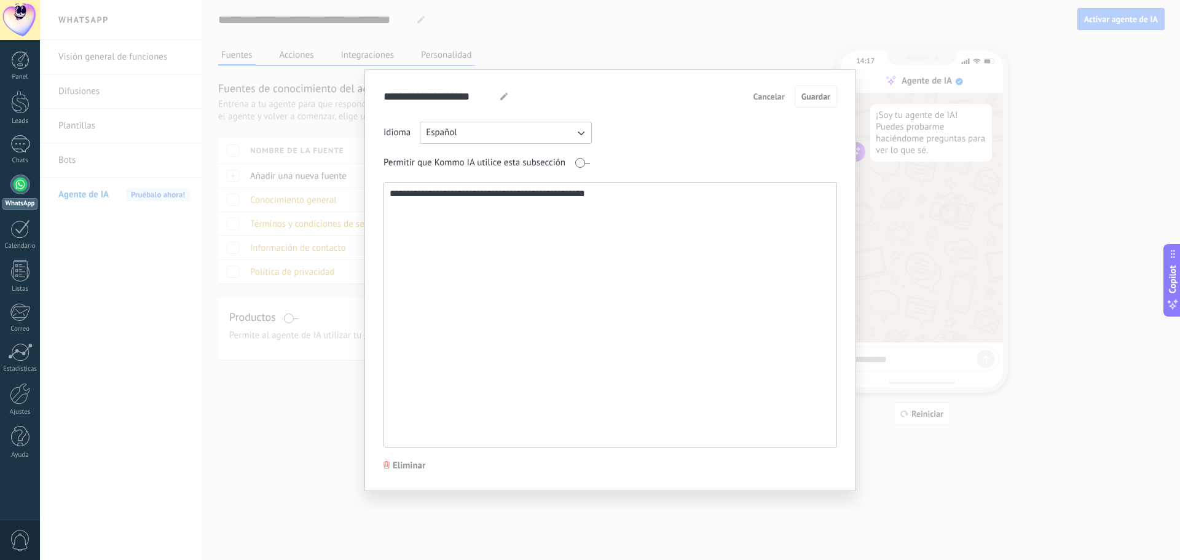
click at [772, 97] on span "Cancelar" at bounding box center [769, 96] width 31 height 9
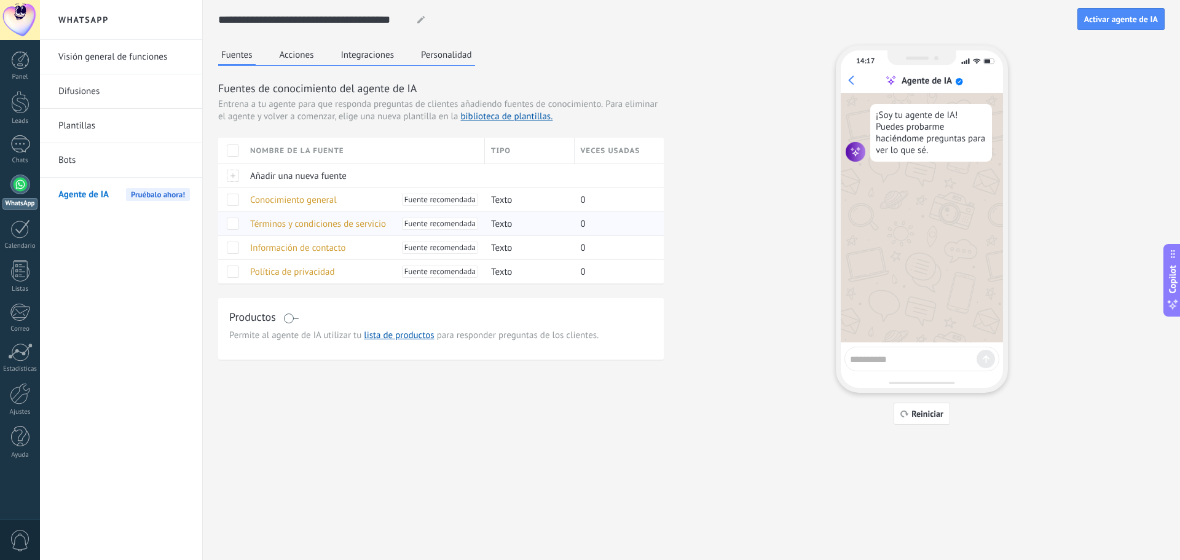
click at [291, 218] on span "Términos y condiciones de servicio" at bounding box center [318, 224] width 136 height 12
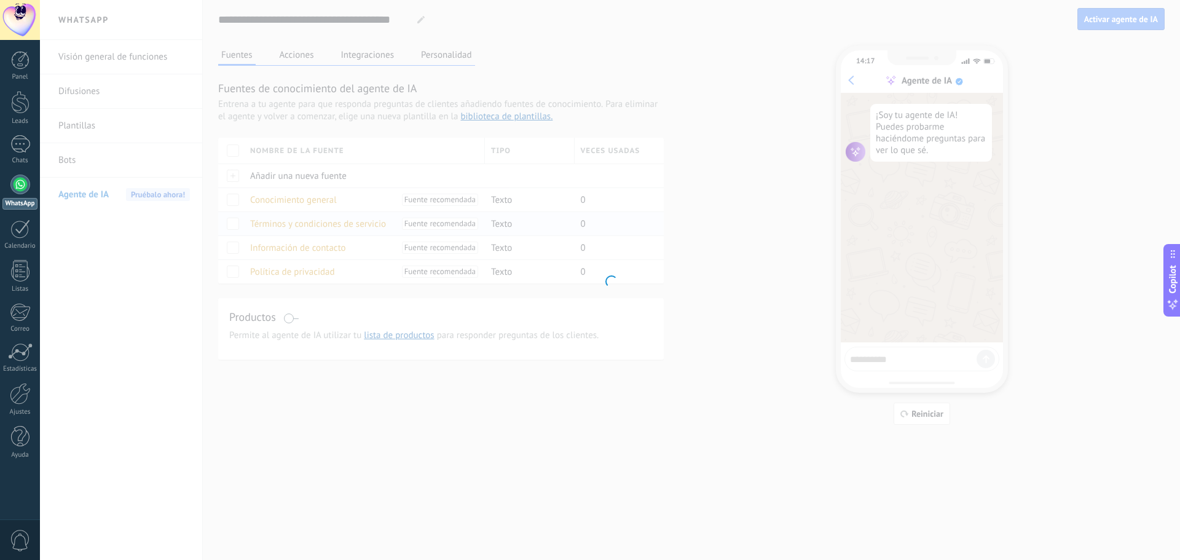
type input "**********"
type textarea "**********"
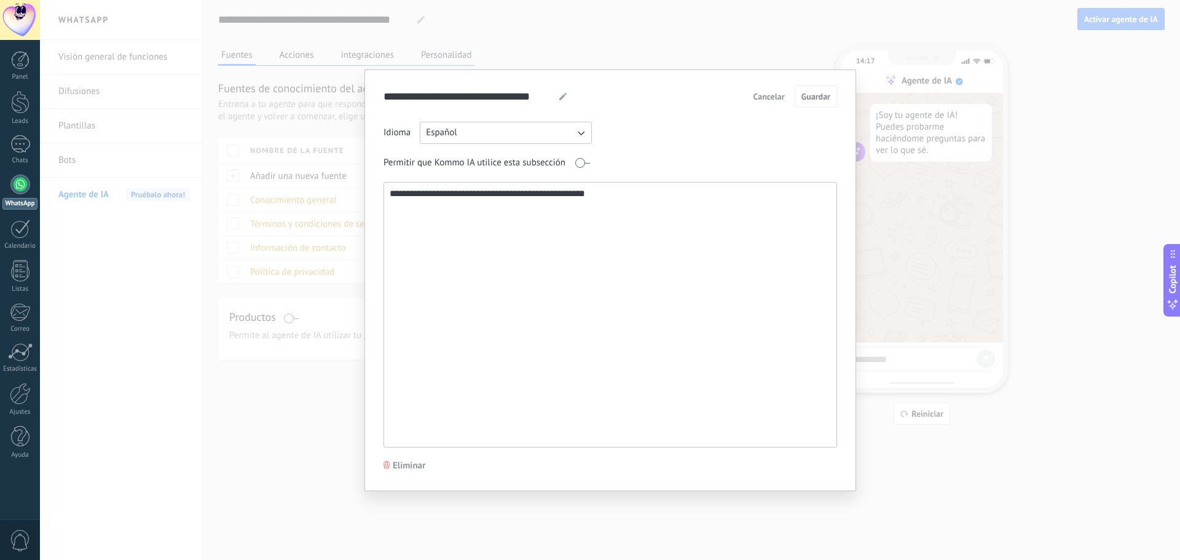
click at [773, 100] on span "Cancelar" at bounding box center [769, 96] width 31 height 9
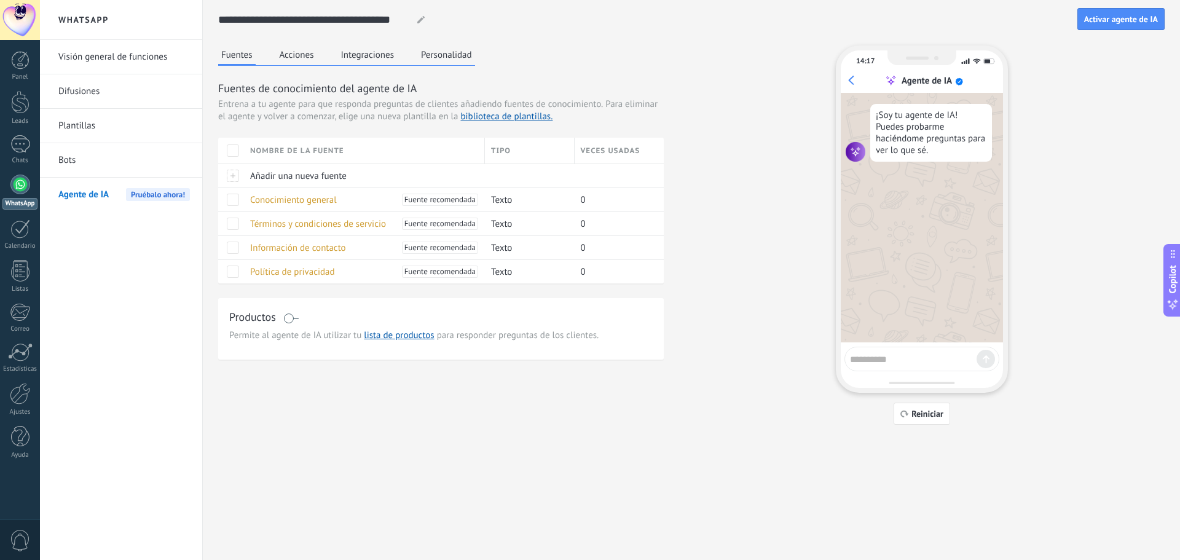
click at [301, 66] on div "[PERSON_NAME] Acciones Integraciones Personalidad [PERSON_NAME] de conocimiento…" at bounding box center [441, 202] width 446 height 314
click at [301, 58] on button "Acciones" at bounding box center [297, 54] width 41 height 18
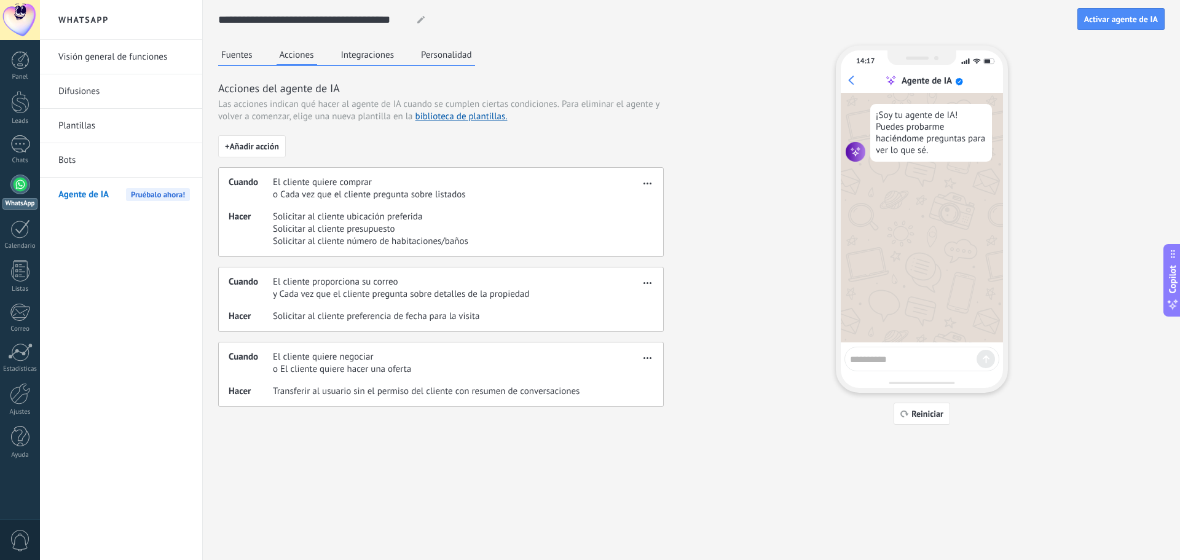
click at [356, 59] on button "Integraciones" at bounding box center [368, 54] width 60 height 18
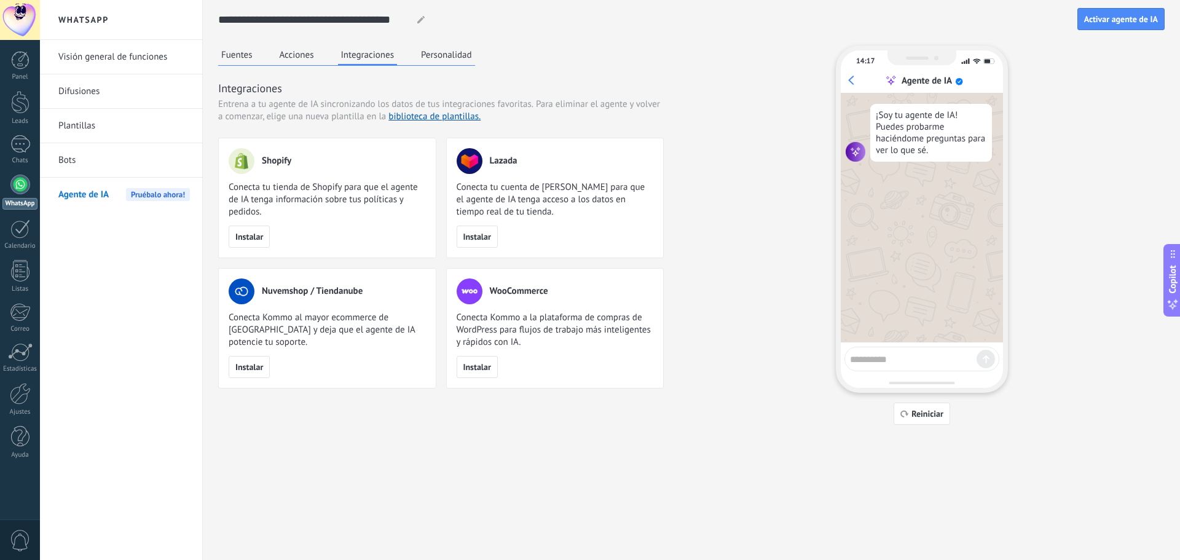
click at [438, 60] on button "Personalidad" at bounding box center [446, 54] width 57 height 18
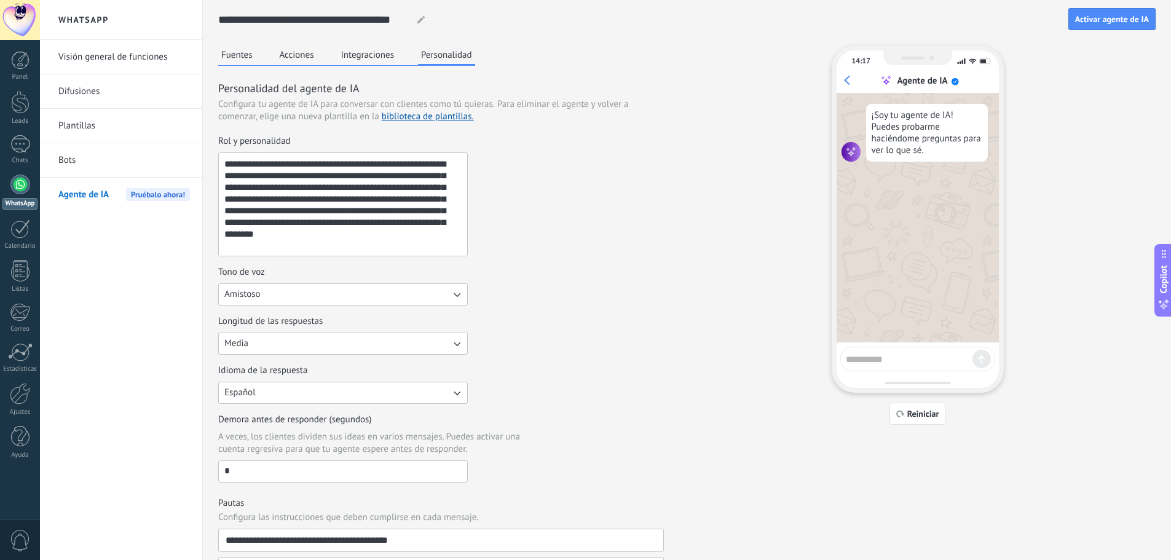
click at [370, 58] on button "Integraciones" at bounding box center [368, 54] width 60 height 18
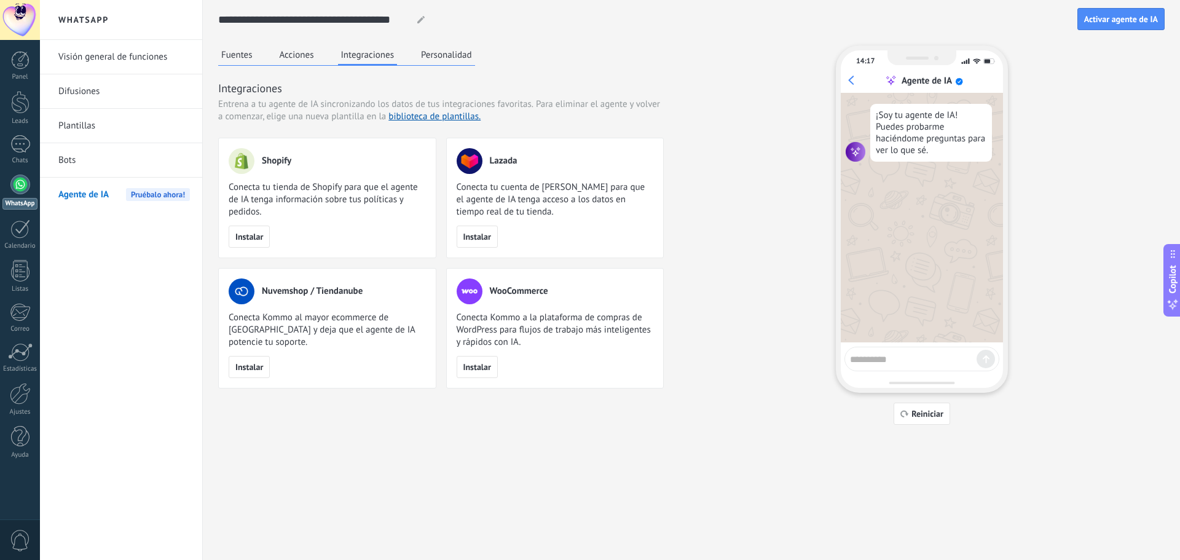
click at [304, 57] on button "Acciones" at bounding box center [297, 54] width 41 height 18
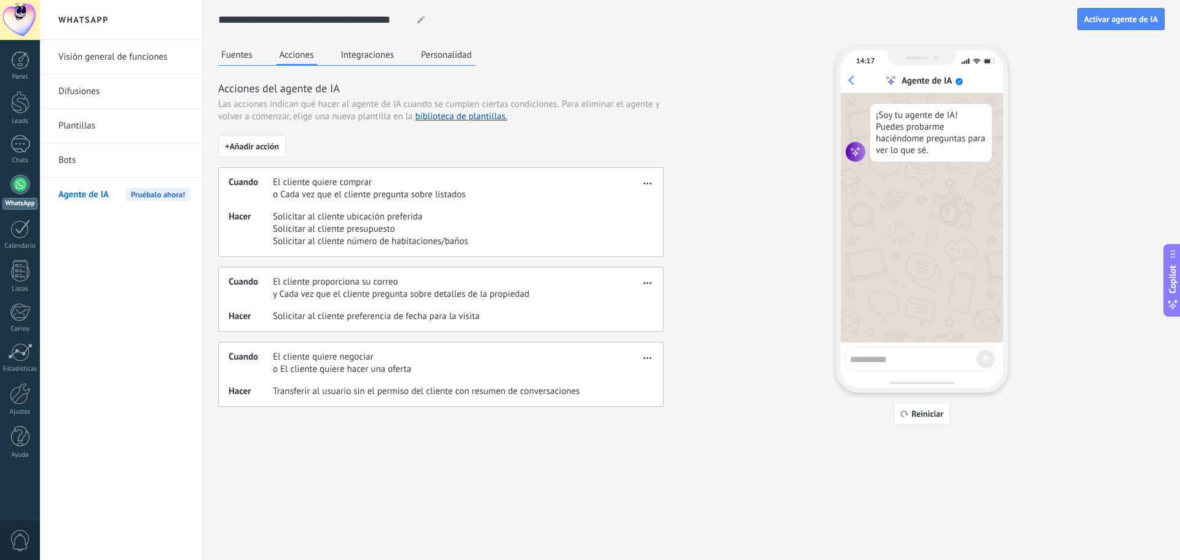
drag, startPoint x: 305, startPoint y: 216, endPoint x: 310, endPoint y: 207, distance: 10.8
click at [310, 207] on div "Cuando El cliente quiere comprar o Cada vez que el cliente pregunta sobre lista…" at bounding box center [441, 212] width 446 height 90
click at [325, 180] on span "El cliente quiere comprar" at bounding box center [369, 182] width 193 height 12
click at [646, 182] on span "button" at bounding box center [648, 181] width 8 height 9
click at [633, 199] on span "Editar" at bounding box center [623, 201] width 23 height 12
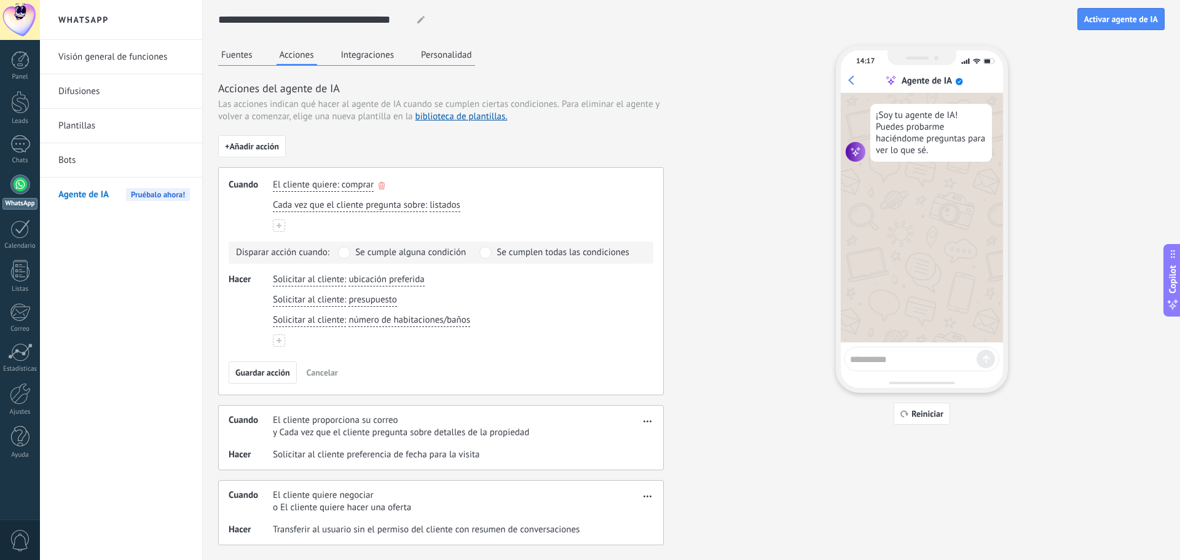
click at [364, 181] on span "comprar" at bounding box center [358, 185] width 32 height 12
click at [468, 179] on div "El cliente quiere : comprar comprar obtener soporte obtener un reembolso hablar…" at bounding box center [457, 185] width 373 height 18
click at [355, 188] on span "comprar" at bounding box center [358, 185] width 32 height 12
click at [378, 226] on span "obtener soporte" at bounding box center [387, 225] width 63 height 12
click at [355, 209] on span "Cada vez que el cliente pregunta sobre" at bounding box center [349, 205] width 152 height 12
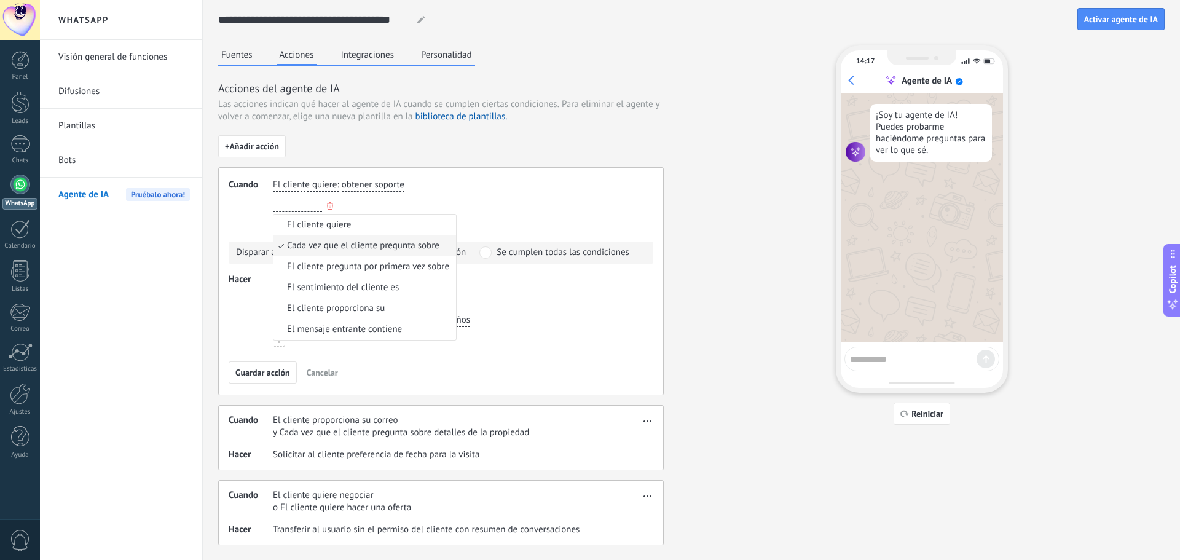
click at [373, 243] on span "Cada vez que el cliente pregunta sobre" at bounding box center [363, 246] width 152 height 12
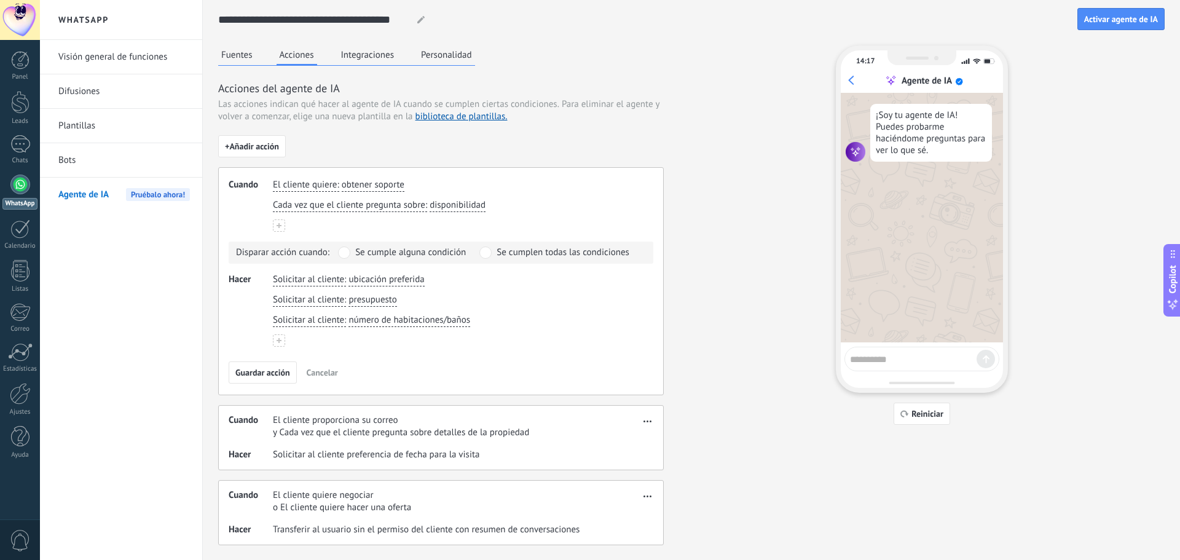
click at [418, 257] on span "Se cumple alguna condición" at bounding box center [410, 253] width 111 height 12
click at [230, 54] on button "Fuentes" at bounding box center [237, 54] width 38 height 18
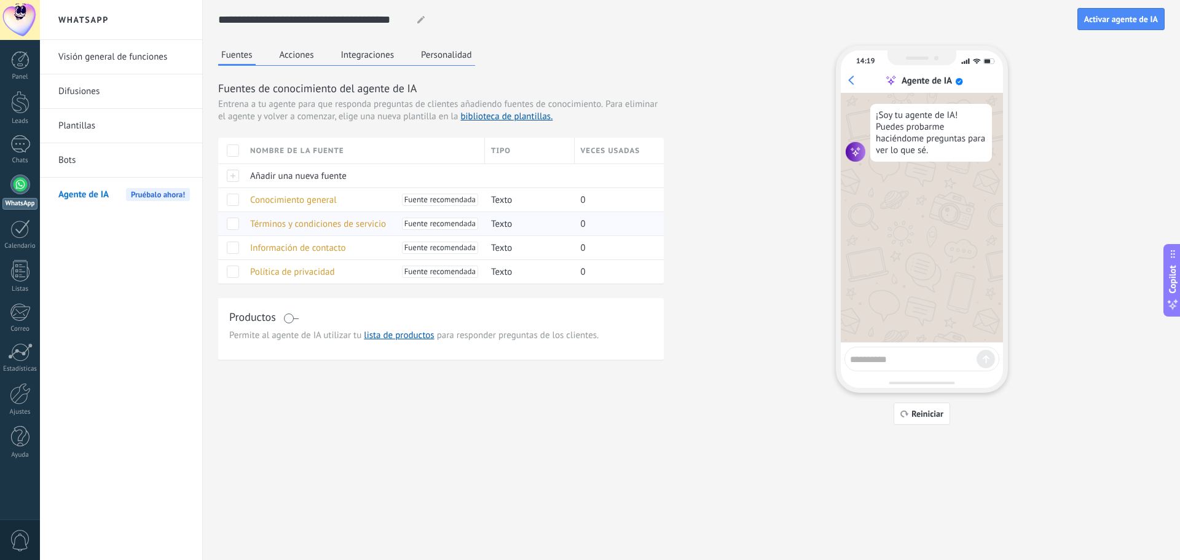
click at [357, 224] on span "Términos y condiciones de servicio" at bounding box center [318, 224] width 136 height 12
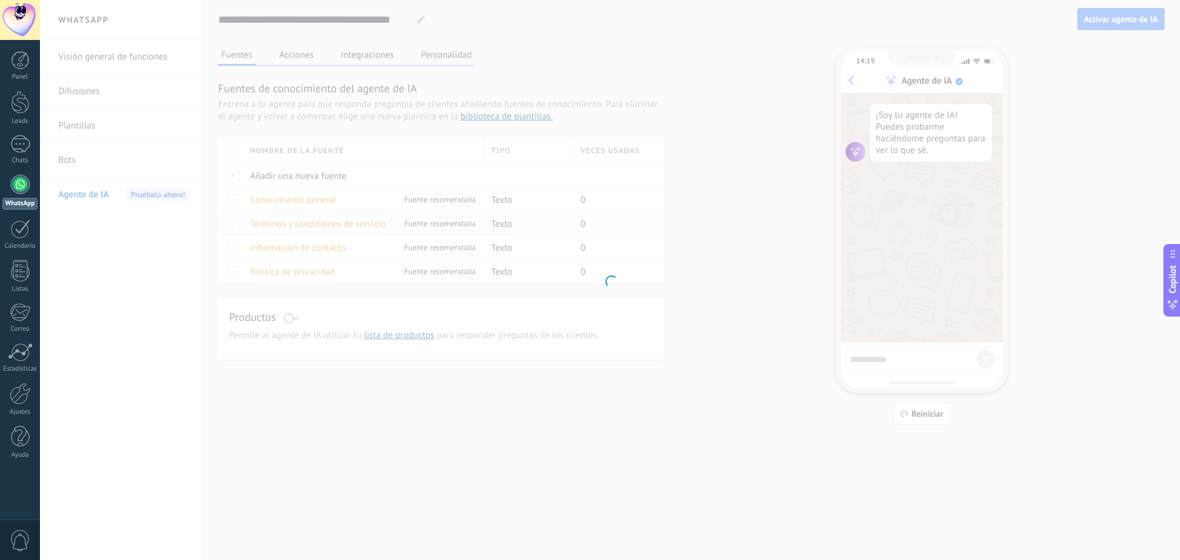
type input "**********"
type textarea "**********"
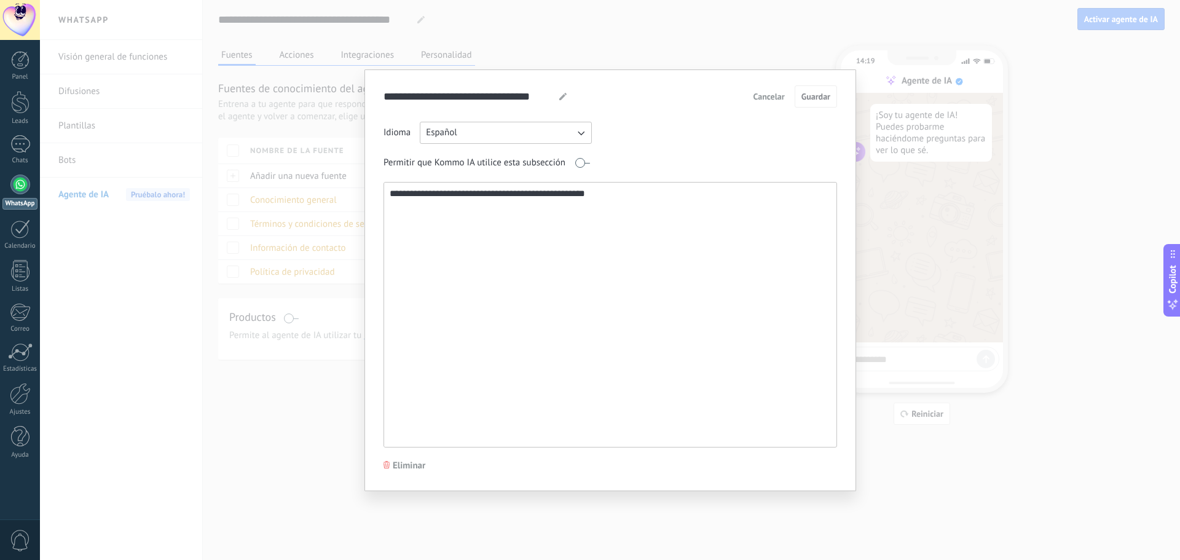
click at [772, 95] on span "Cancelar" at bounding box center [769, 96] width 31 height 9
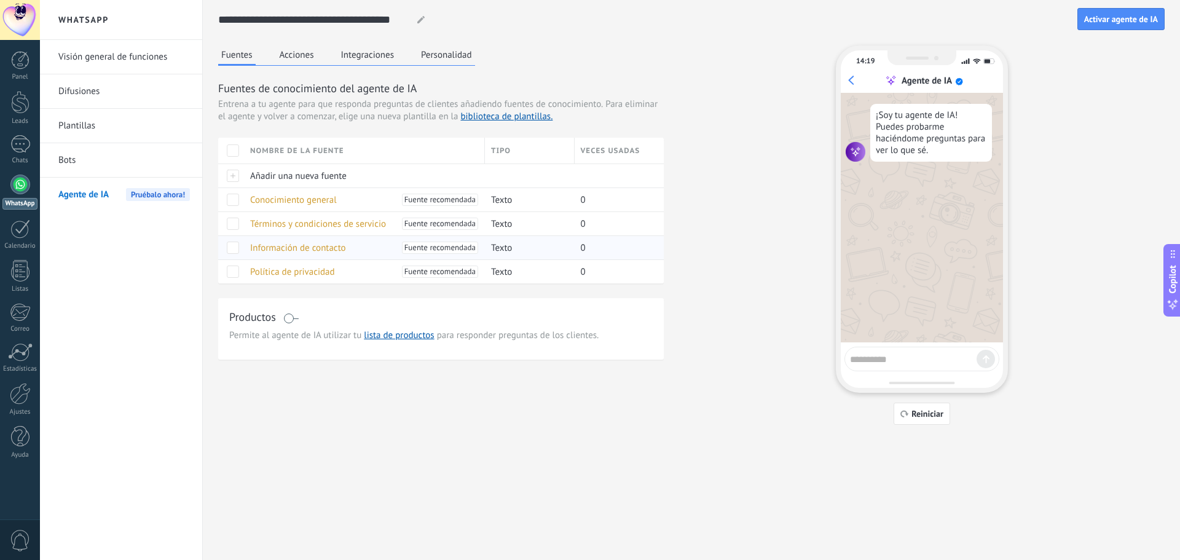
click at [325, 249] on span "Información de contacto" at bounding box center [298, 248] width 96 height 12
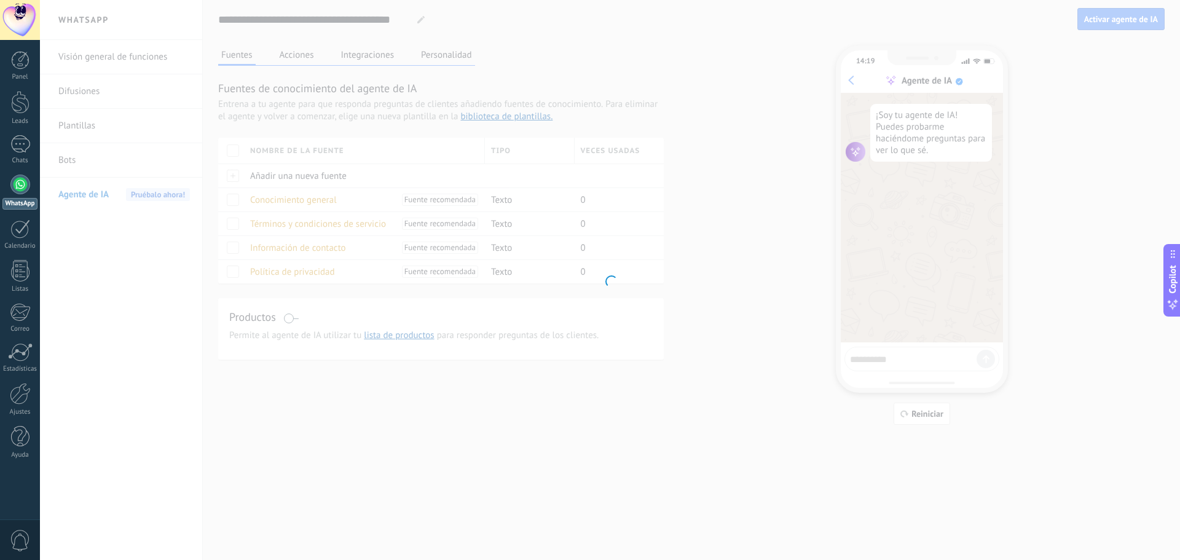
type input "**********"
type textarea "**********"
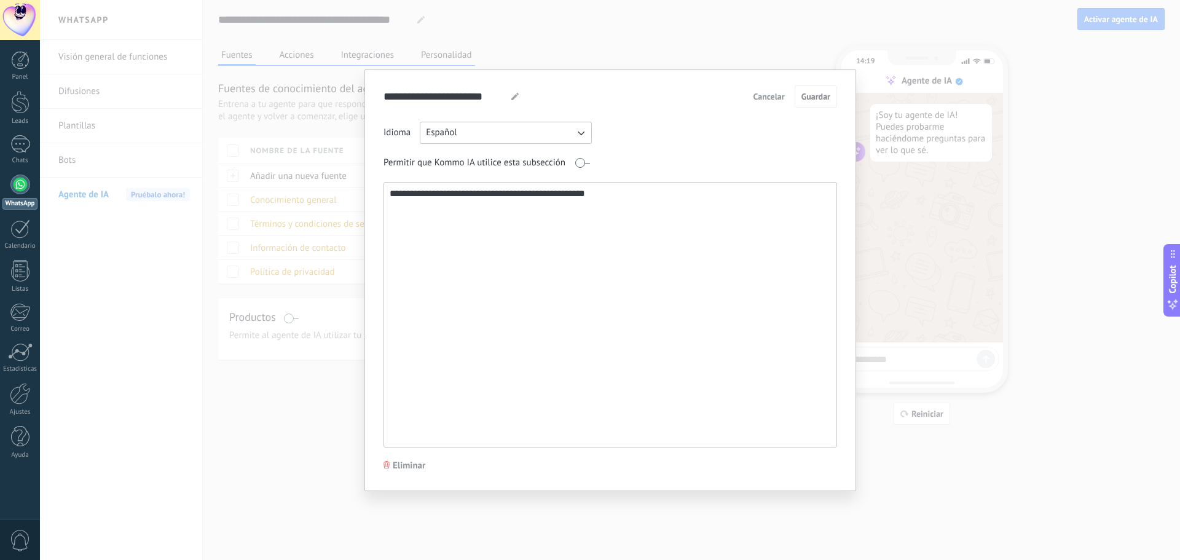
click at [766, 96] on span "Cancelar" at bounding box center [769, 96] width 31 height 9
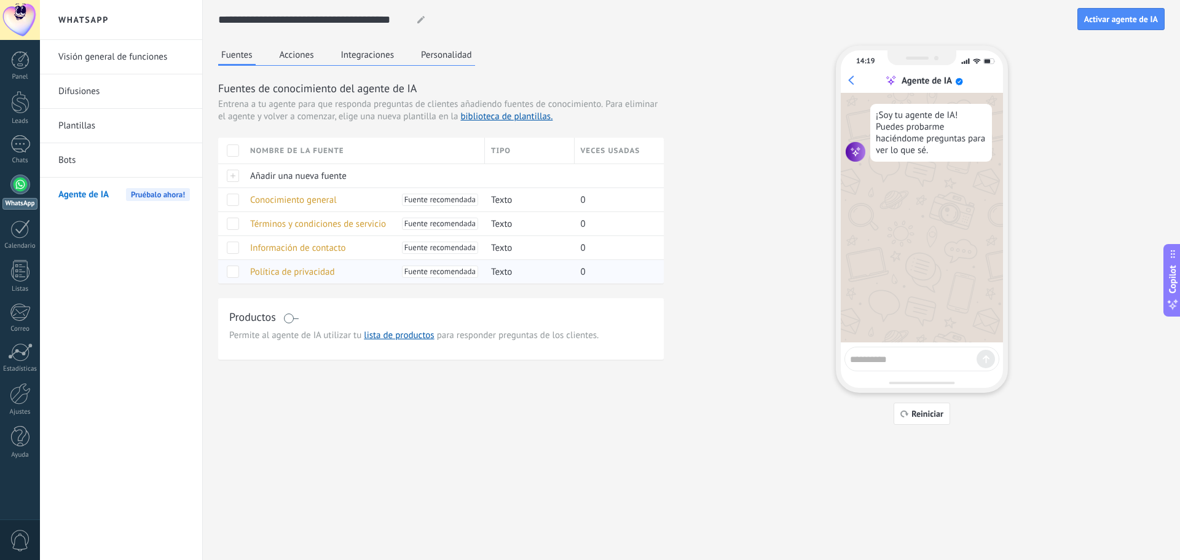
click at [308, 270] on span "Política de privacidad" at bounding box center [292, 272] width 85 height 12
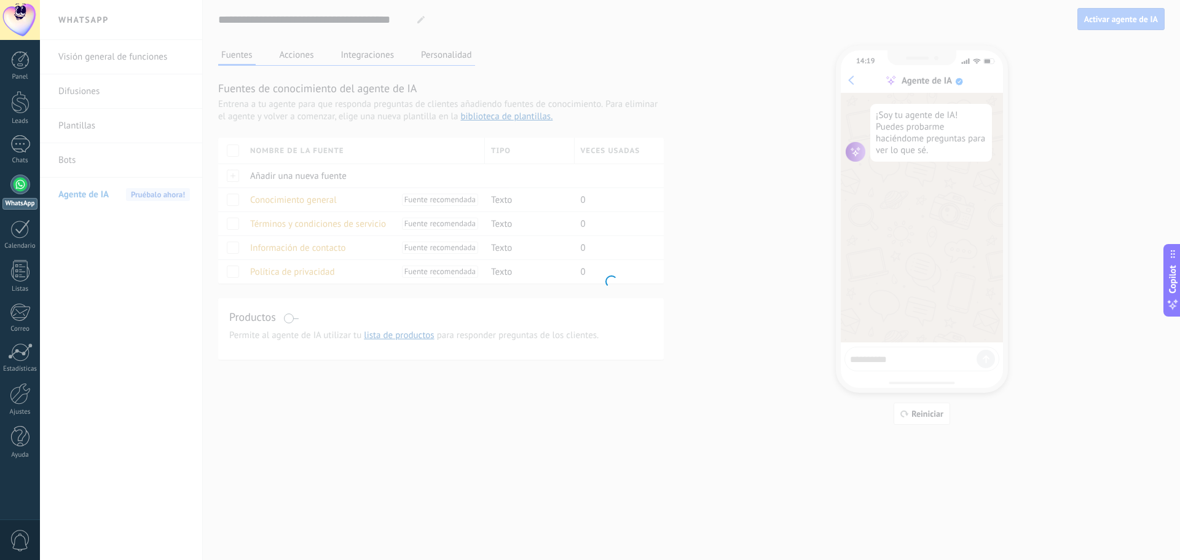
type input "**********"
type textarea "**********"
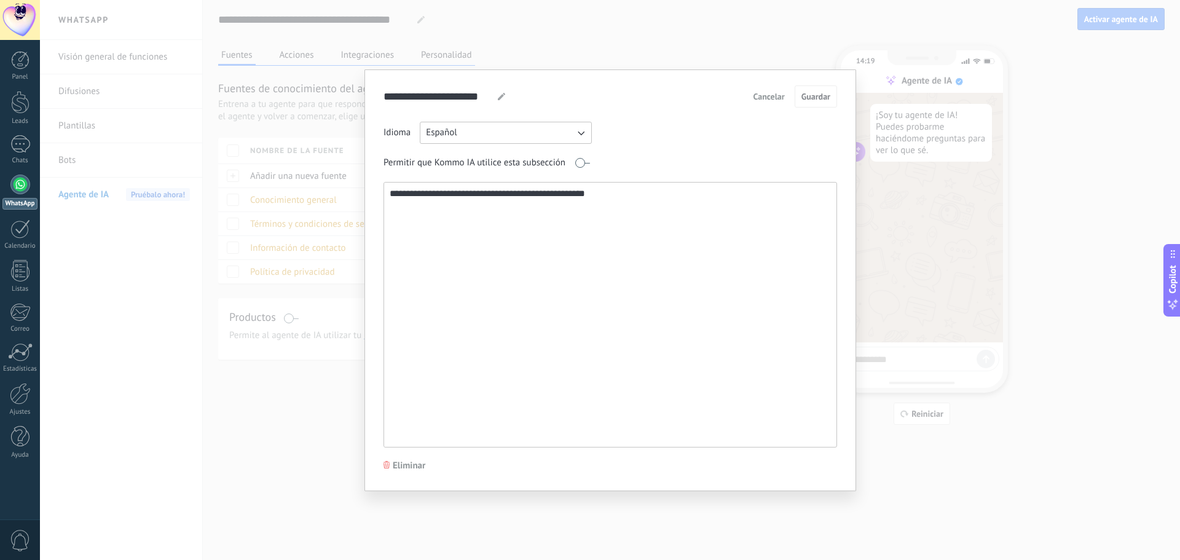
click at [762, 103] on button "Cancelar" at bounding box center [769, 96] width 42 height 18
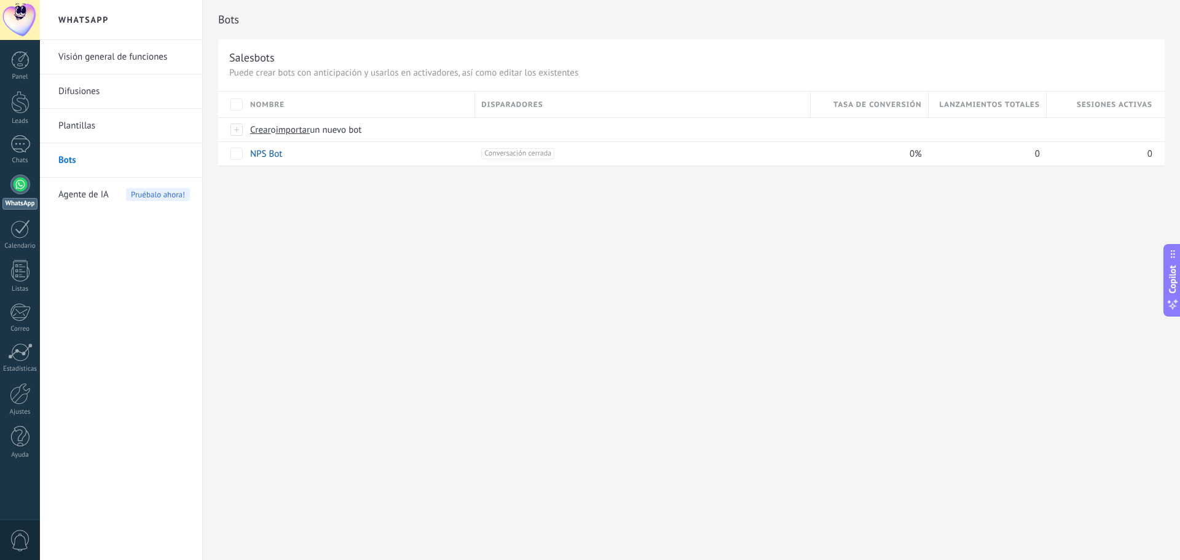
click at [80, 189] on span "Agente de IA" at bounding box center [83, 195] width 50 height 34
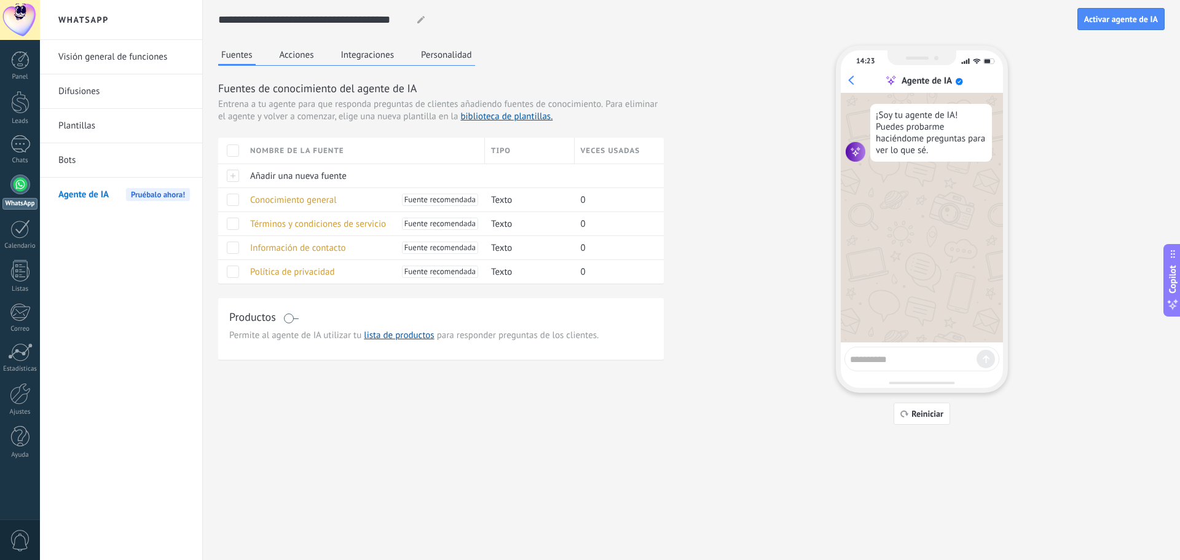
click at [237, 57] on button "Fuentes" at bounding box center [237, 55] width 38 height 20
click at [419, 16] on icon at bounding box center [420, 19] width 7 height 7
click at [89, 94] on link "Difusiones" at bounding box center [124, 91] width 132 height 34
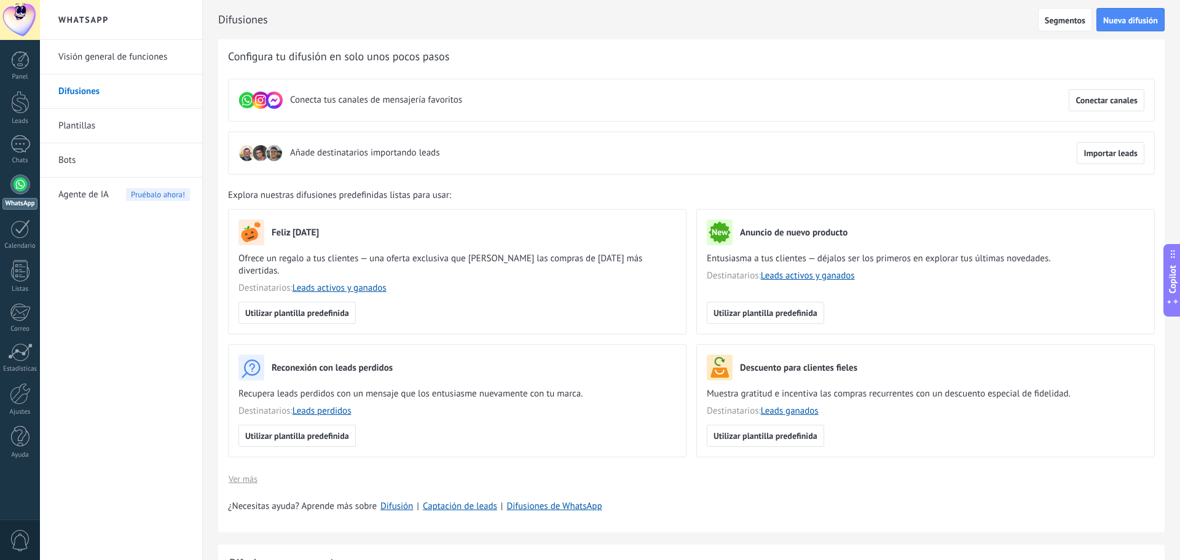
click at [81, 119] on link "Plantillas" at bounding box center [124, 126] width 132 height 34
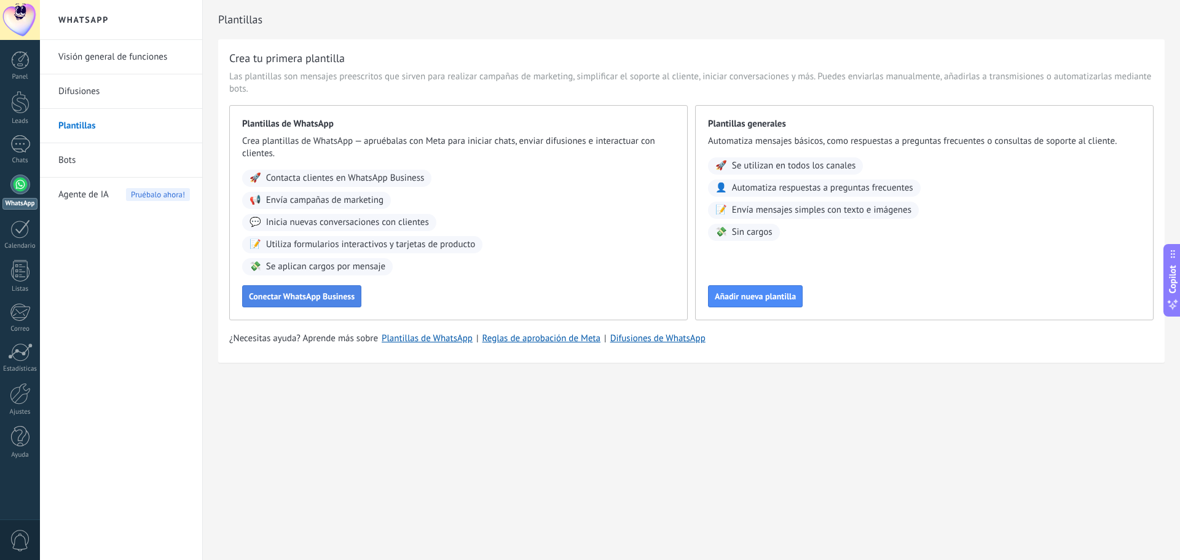
click at [340, 296] on span "Conectar WhatsApp Business" at bounding box center [302, 296] width 106 height 9
click at [66, 158] on link "Bots" at bounding box center [124, 160] width 132 height 34
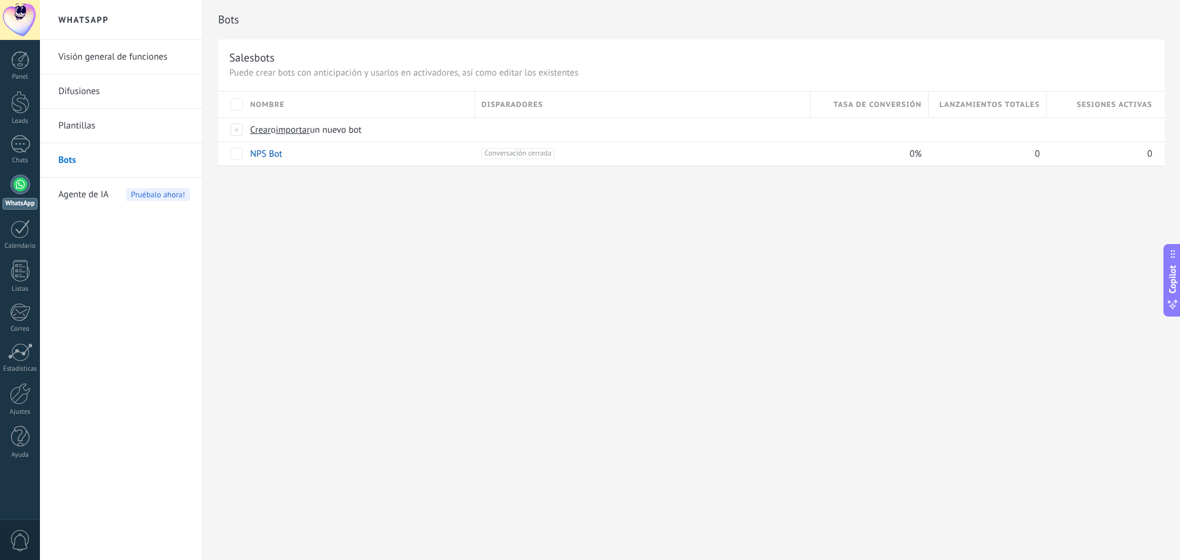
click at [81, 194] on span "Agente de IA" at bounding box center [83, 195] width 50 height 34
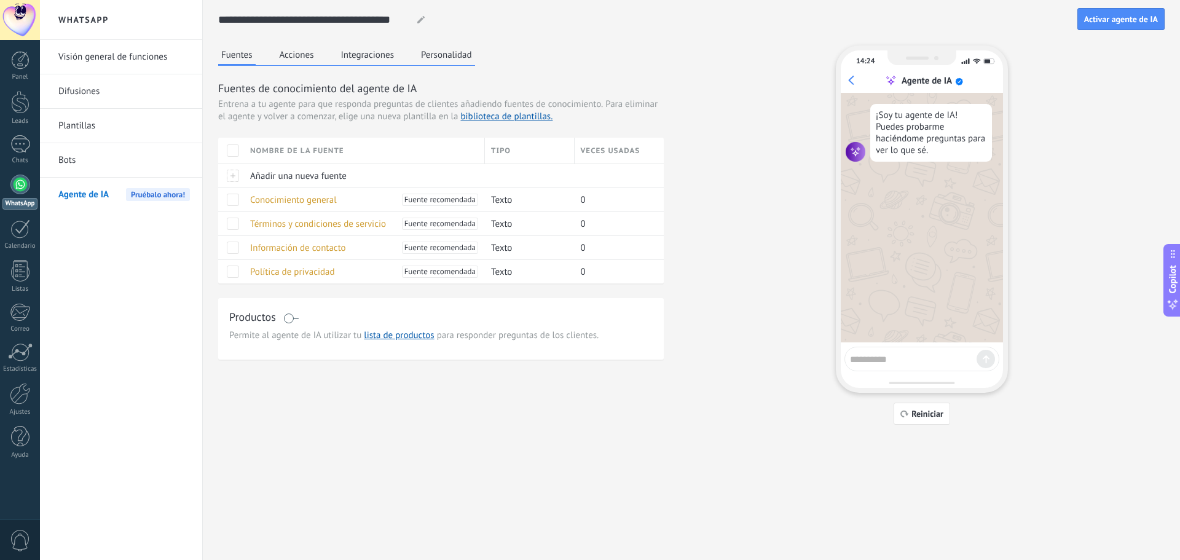
click at [127, 58] on link "Visión general de funciones" at bounding box center [124, 57] width 132 height 34
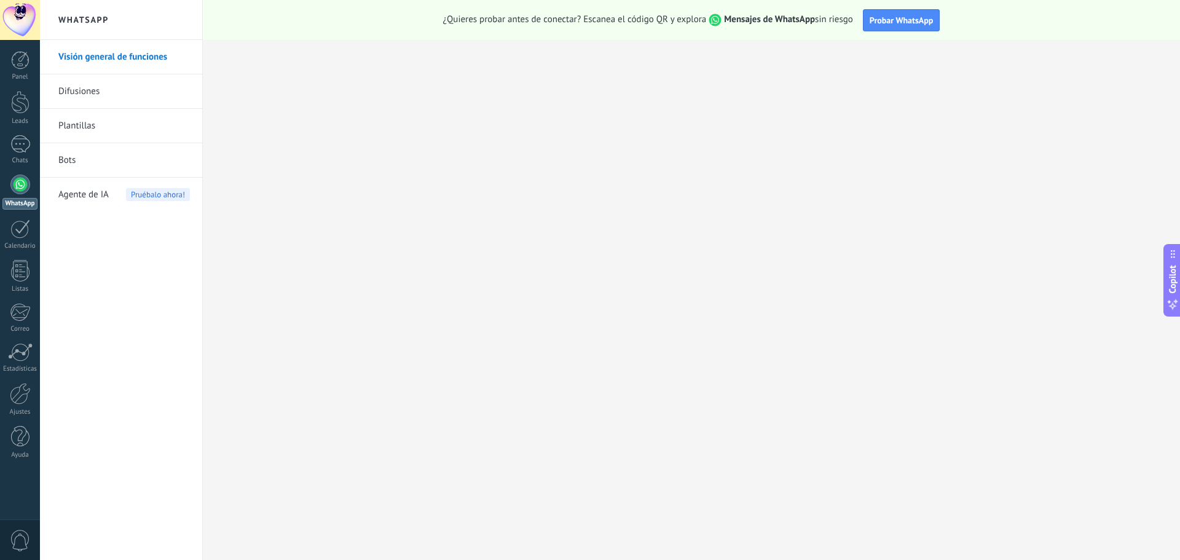
click at [74, 90] on link "Difusiones" at bounding box center [124, 91] width 132 height 34
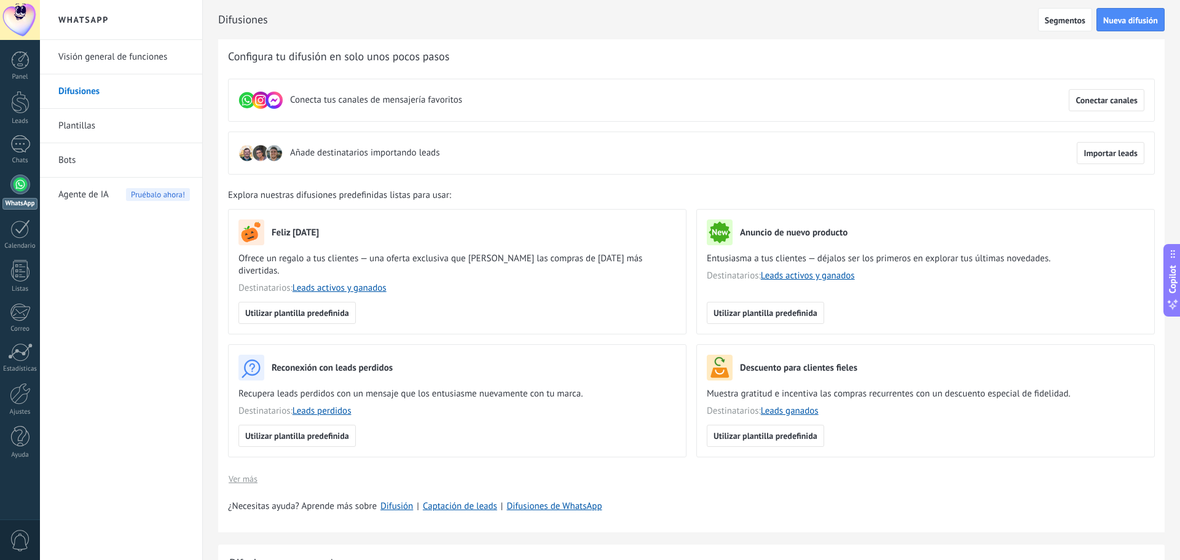
click at [74, 124] on link "Plantillas" at bounding box center [124, 126] width 132 height 34
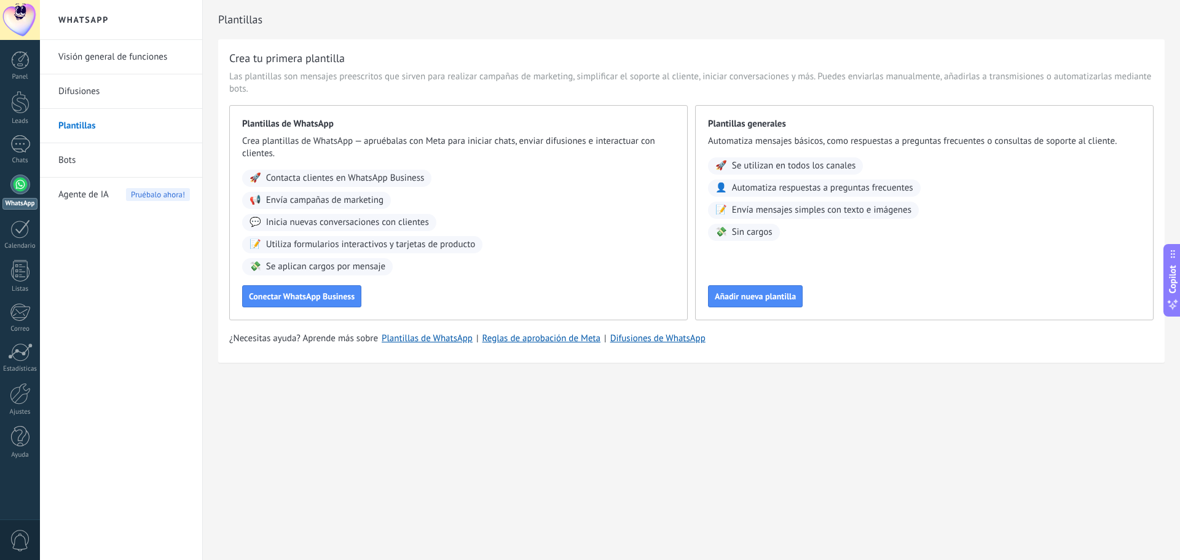
click at [81, 165] on link "Bots" at bounding box center [124, 160] width 132 height 34
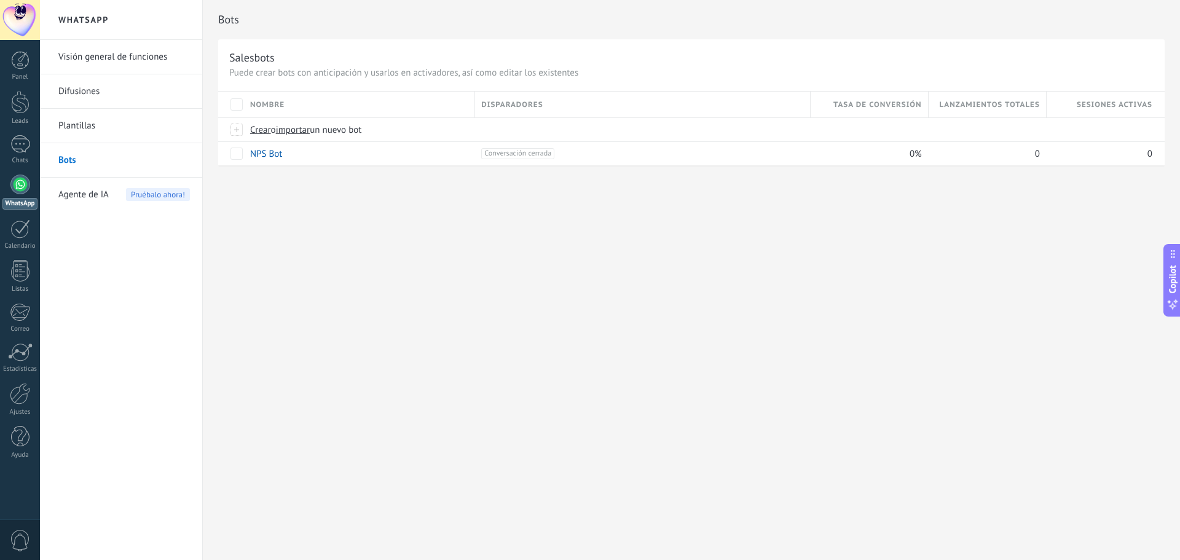
click at [70, 191] on span "Agente de IA" at bounding box center [83, 195] width 50 height 34
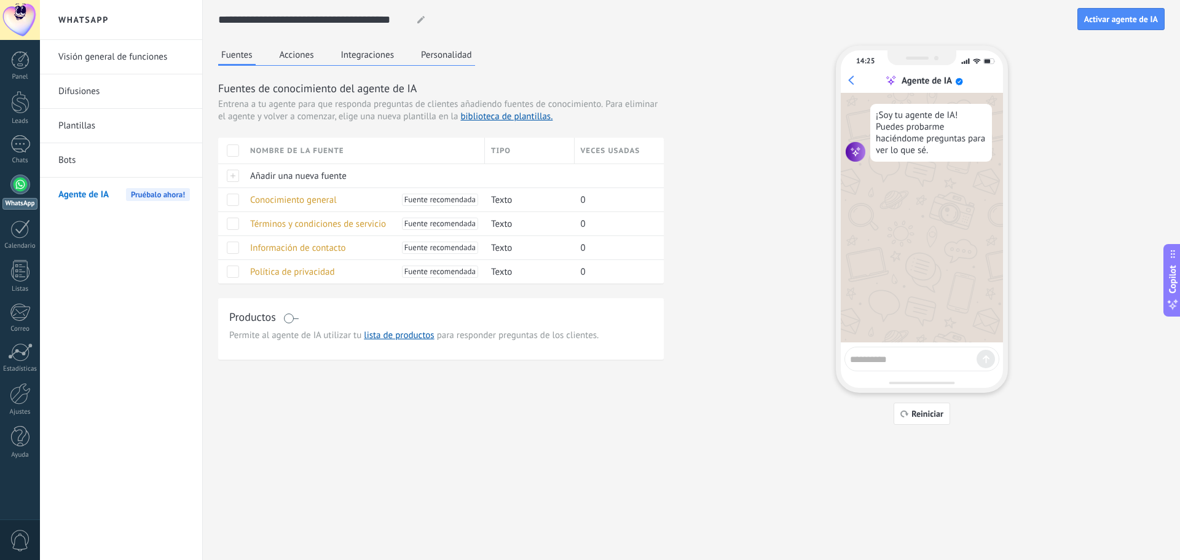
click at [294, 56] on button "Acciones" at bounding box center [297, 54] width 41 height 18
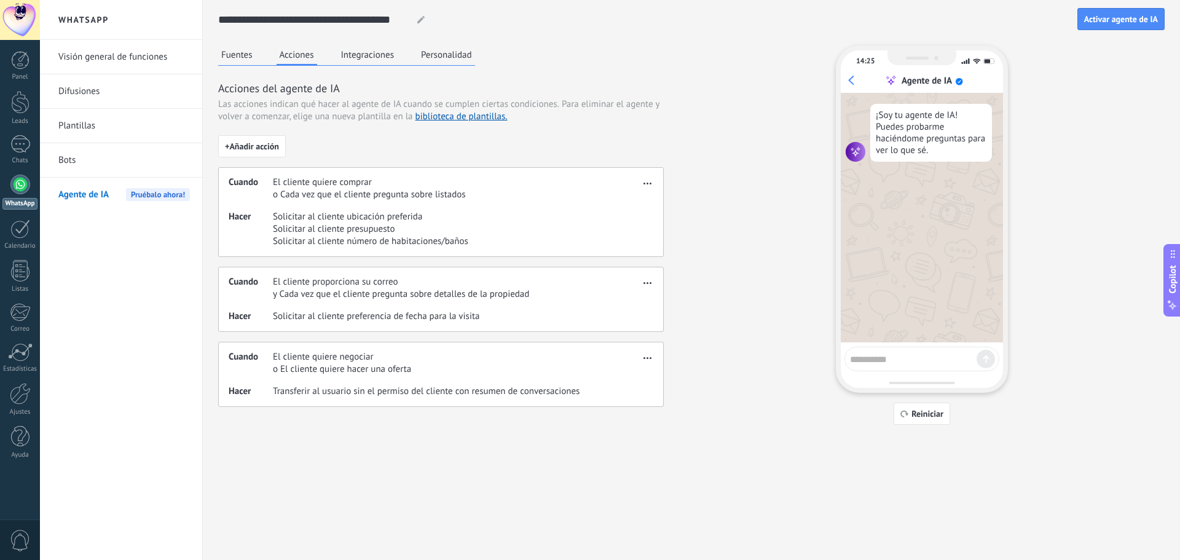
click at [230, 56] on button "Fuentes" at bounding box center [237, 54] width 38 height 18
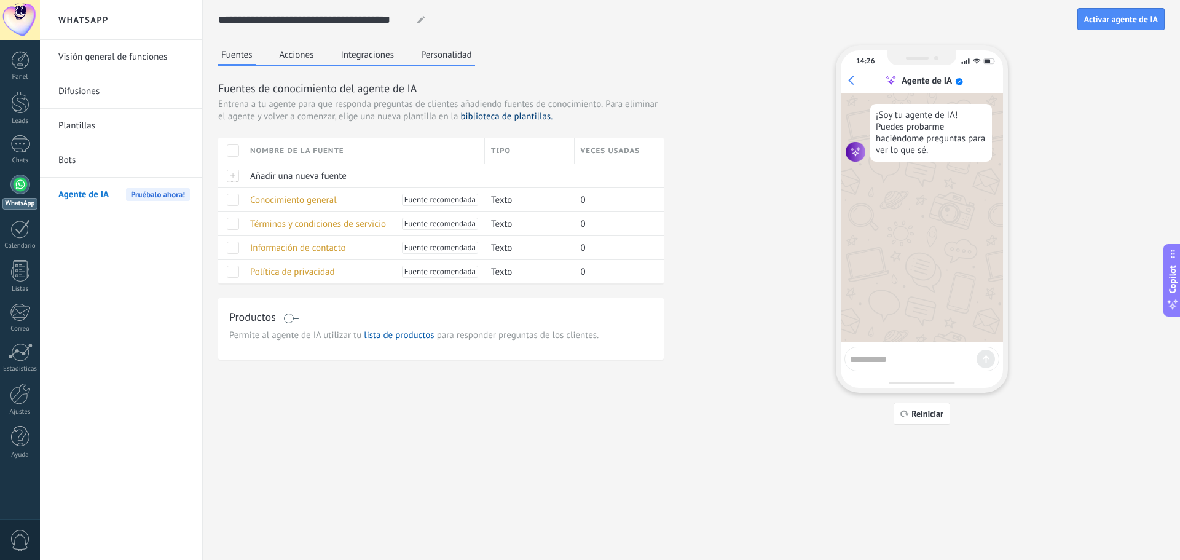
click at [499, 116] on link "biblioteca de plantillas." at bounding box center [506, 117] width 92 height 12
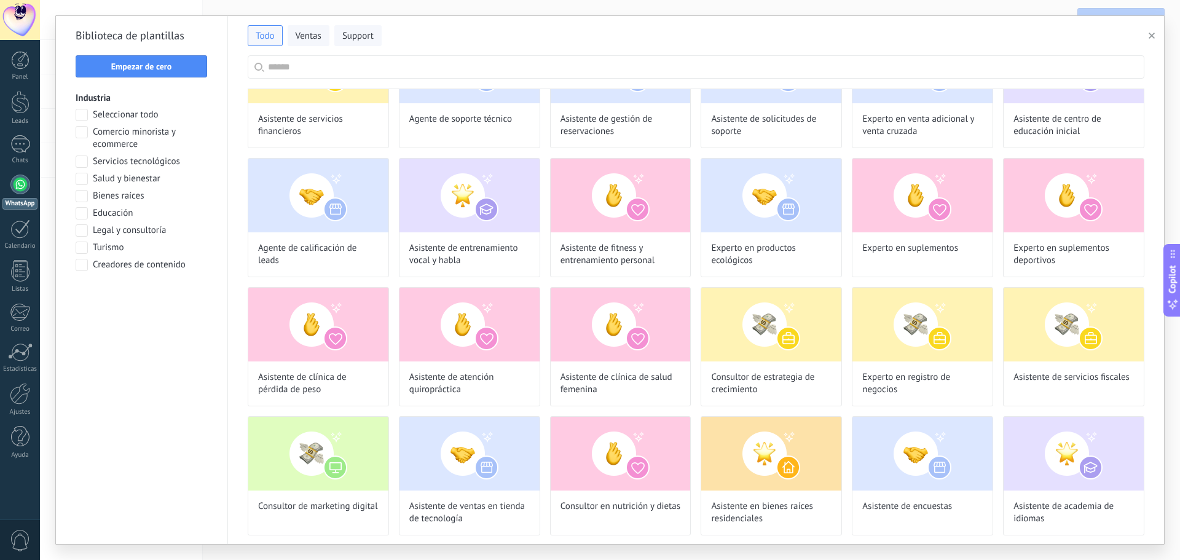
scroll to position [1491, 0]
click at [119, 207] on span "Educación" at bounding box center [113, 213] width 40 height 12
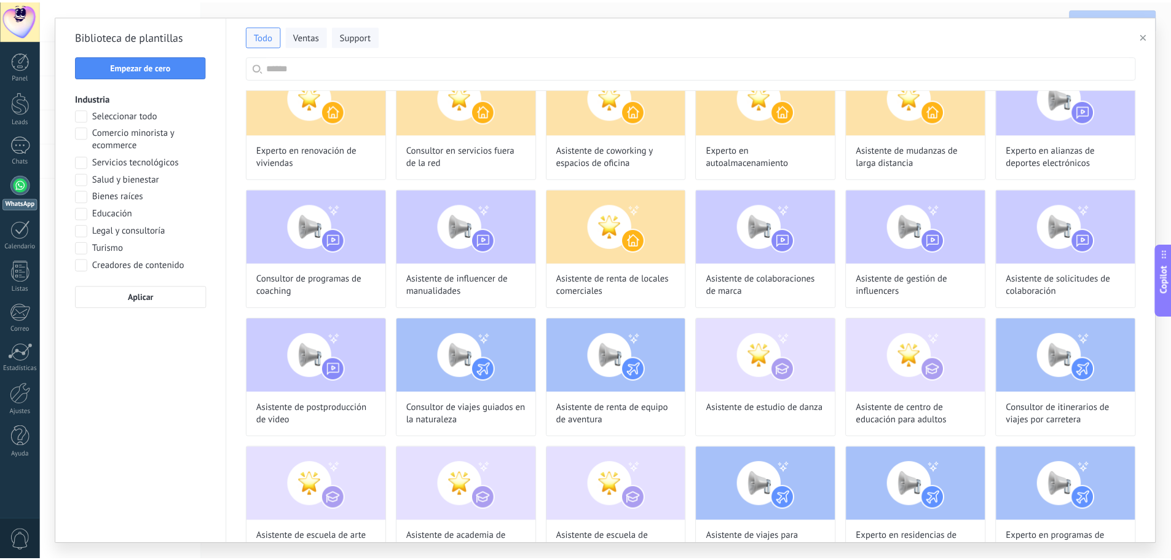
scroll to position [39, 0]
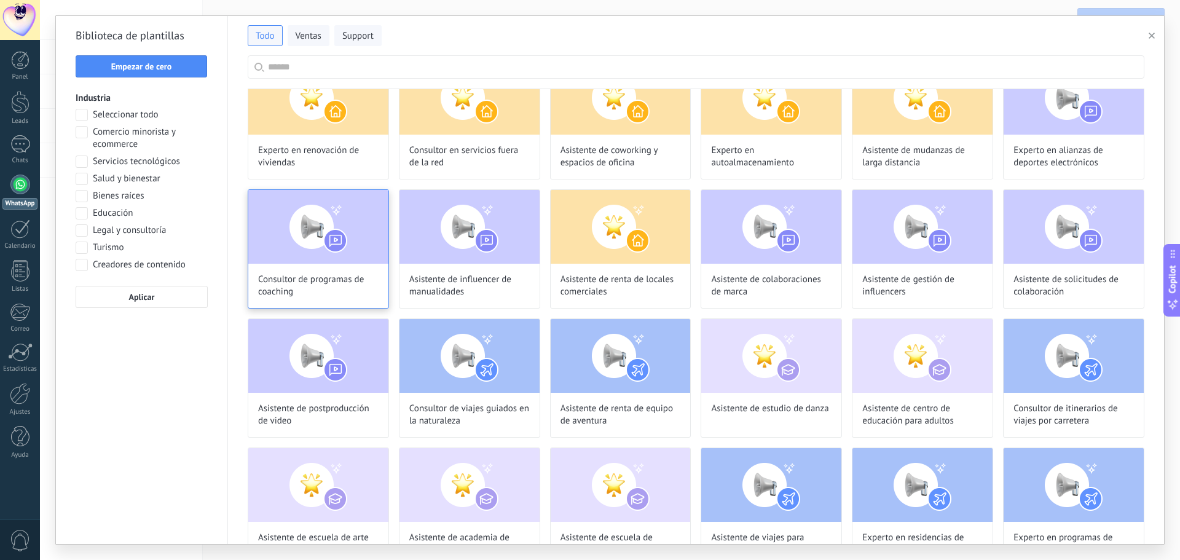
click at [351, 236] on img at bounding box center [318, 227] width 140 height 74
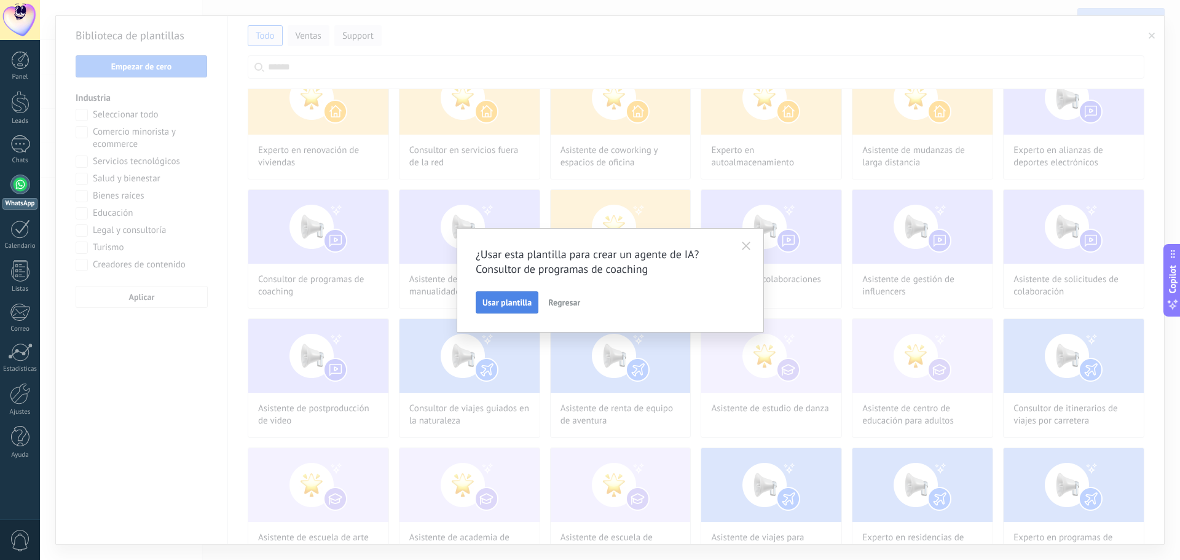
click at [497, 306] on span "Usar plantilla" at bounding box center [507, 302] width 49 height 9
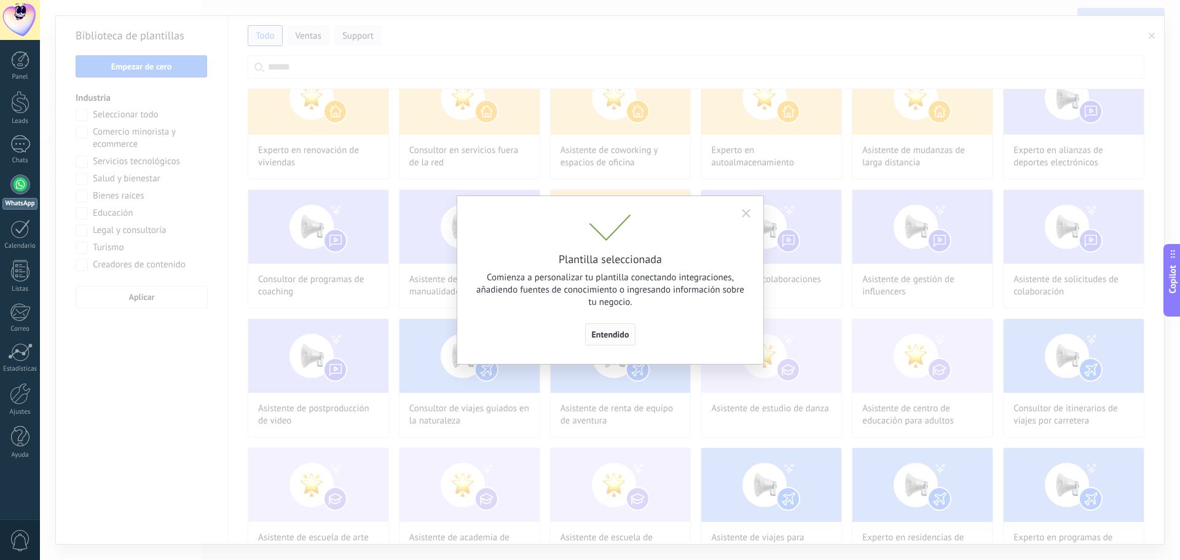
click at [611, 335] on span "Entendido" at bounding box center [611, 334] width 38 height 9
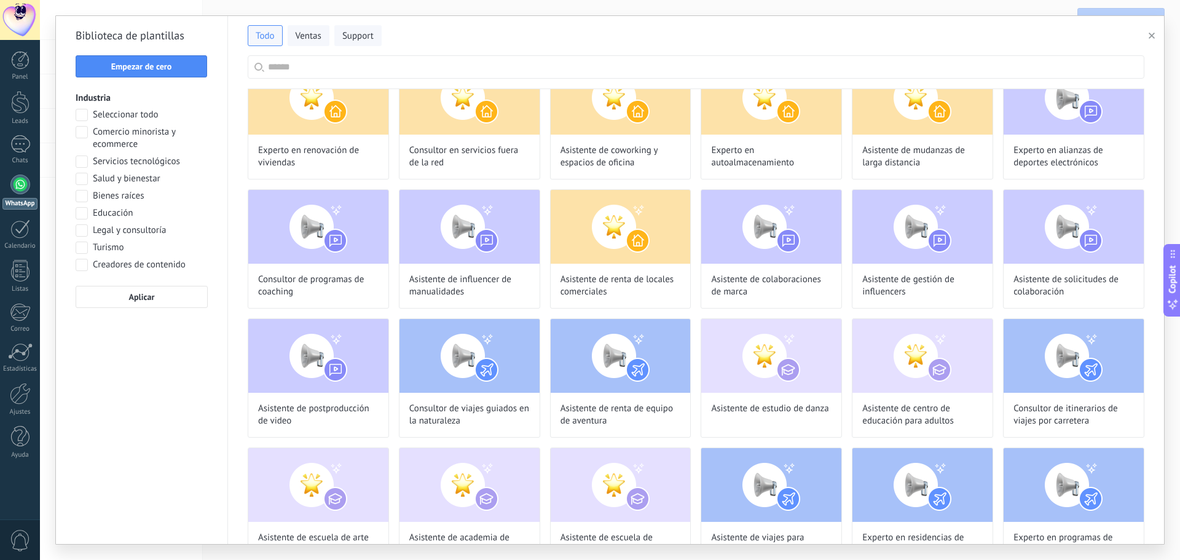
type input "**********"
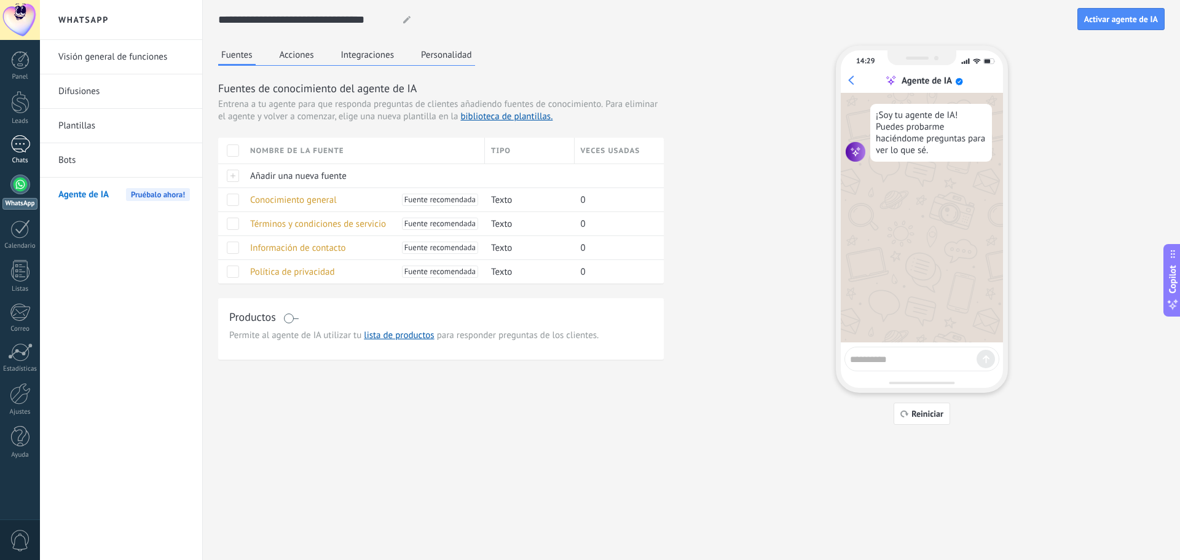
click at [6, 149] on link "Chats" at bounding box center [20, 150] width 40 height 30
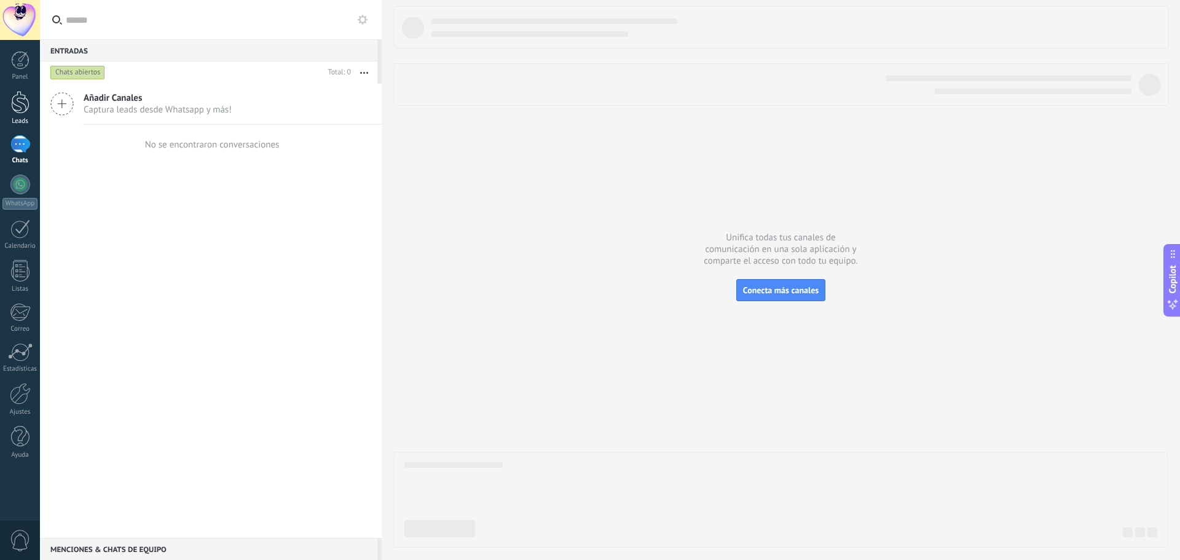
click at [23, 103] on div at bounding box center [20, 102] width 18 height 23
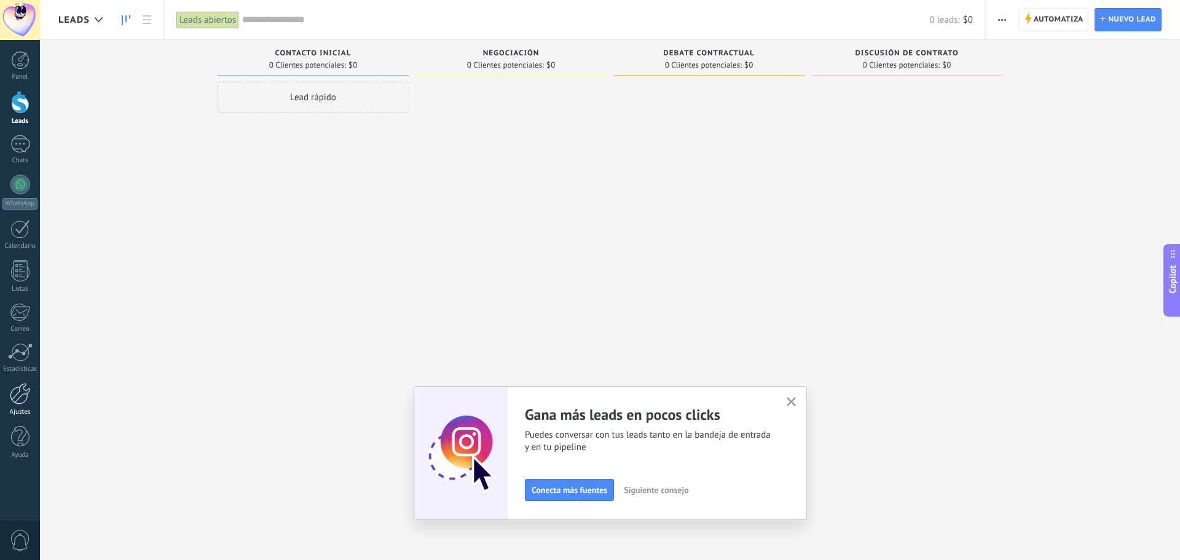
click at [11, 392] on div at bounding box center [20, 394] width 21 height 22
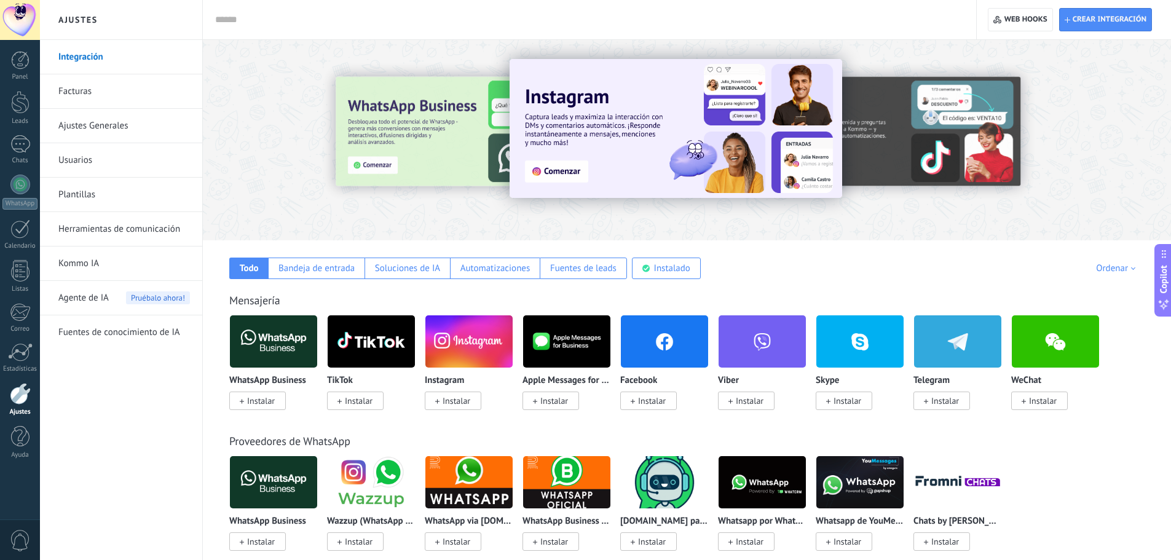
click at [356, 139] on div at bounding box center [385, 139] width 269 height 111
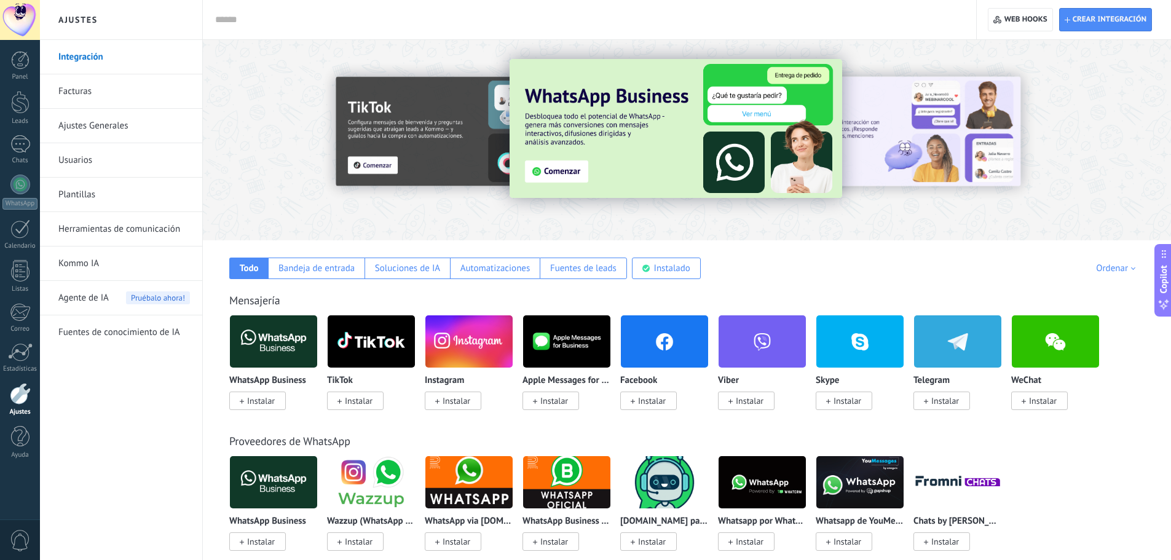
click at [252, 400] on span "Instalar" at bounding box center [261, 400] width 28 height 11
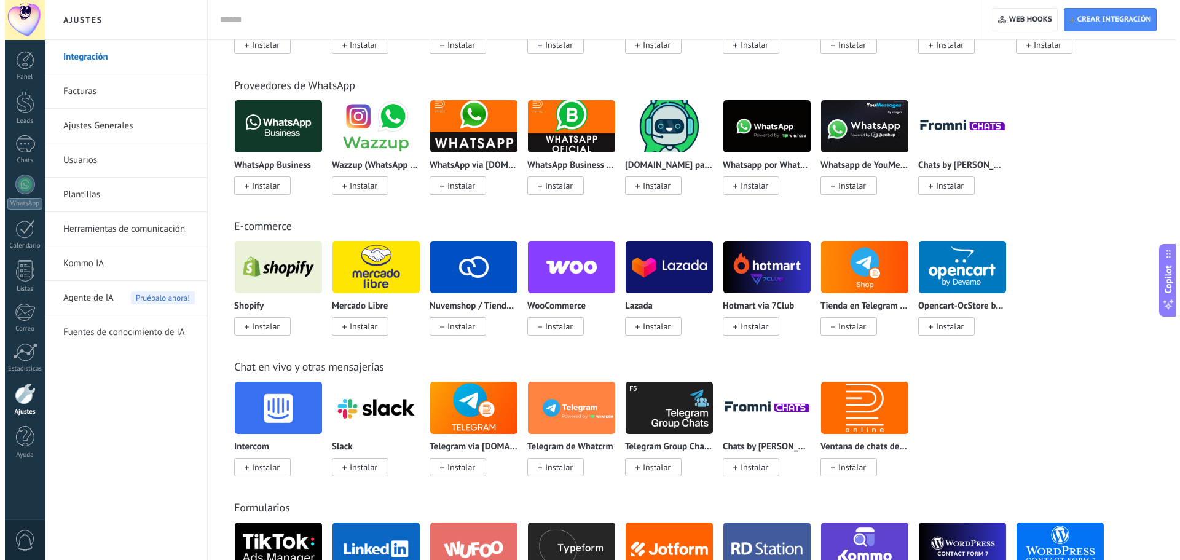
scroll to position [355, 0]
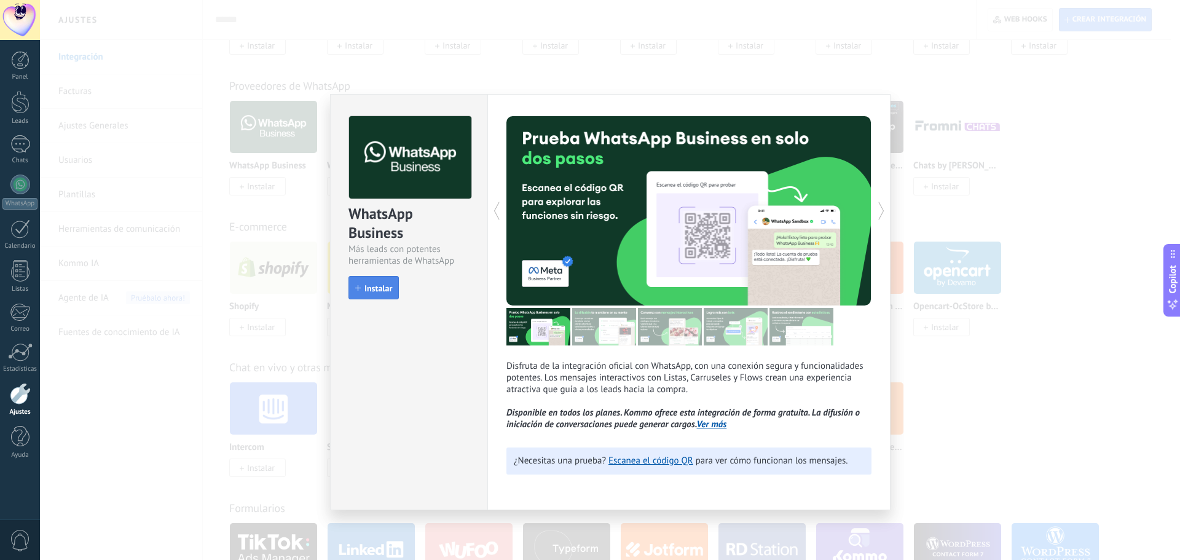
click at [381, 287] on span "Instalar" at bounding box center [379, 288] width 28 height 9
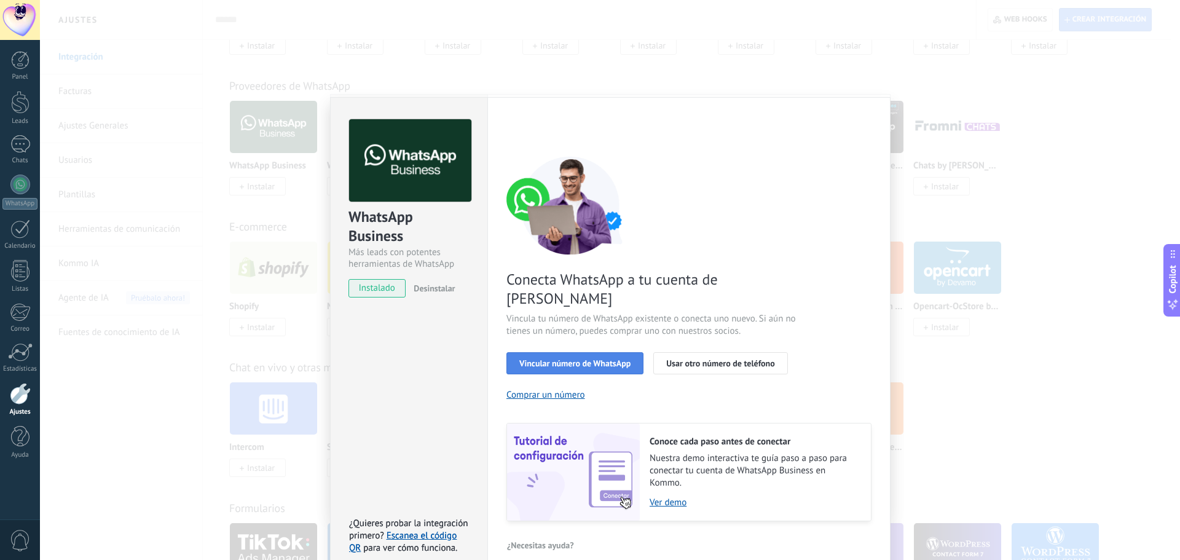
click at [540, 359] on span "Vincular número de WhatsApp" at bounding box center [574, 363] width 111 height 9
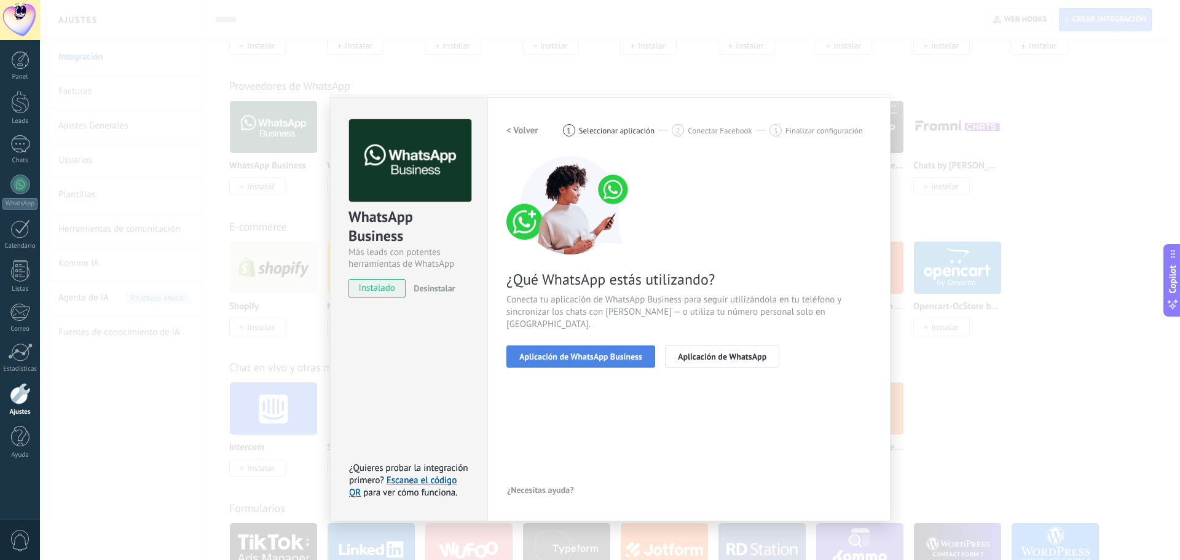
click at [540, 352] on span "Aplicación de WhatsApp Business" at bounding box center [580, 356] width 123 height 9
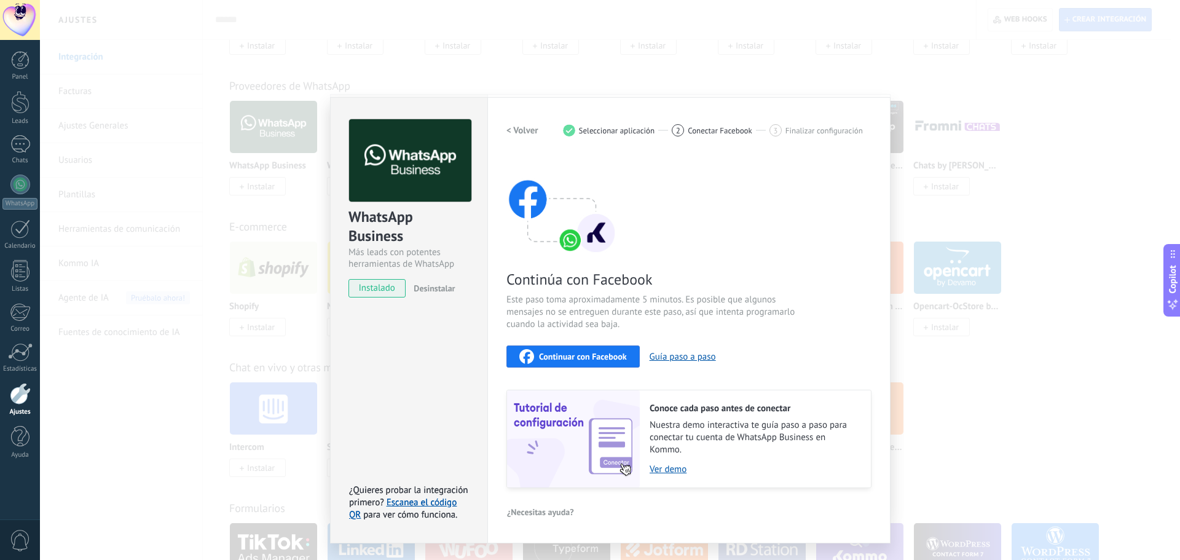
click at [575, 353] on span "Continuar con Facebook" at bounding box center [583, 356] width 88 height 9
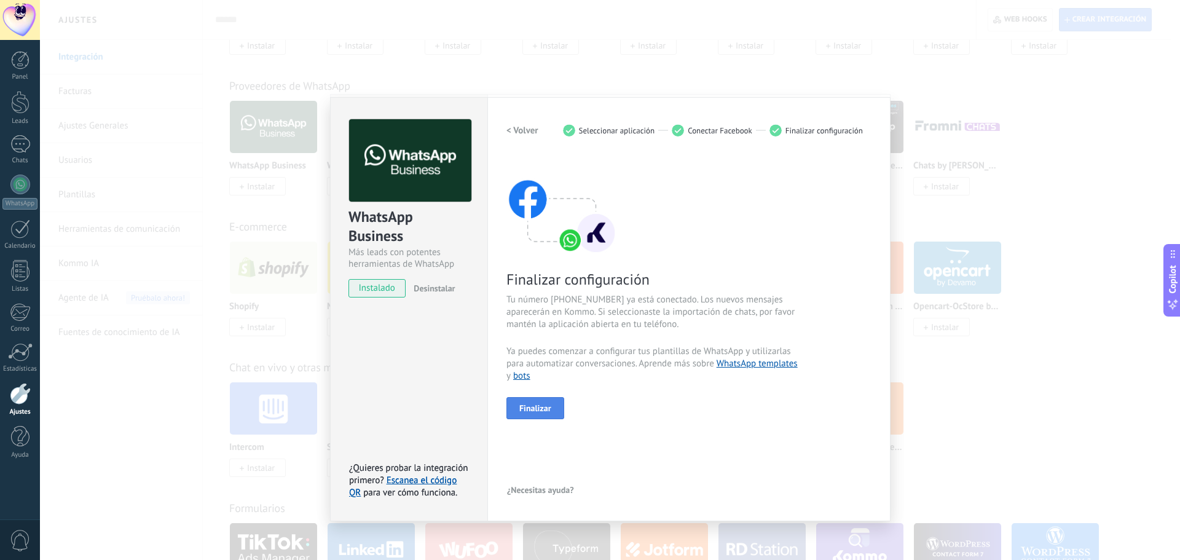
click at [545, 409] on span "Finalizar" at bounding box center [535, 408] width 32 height 9
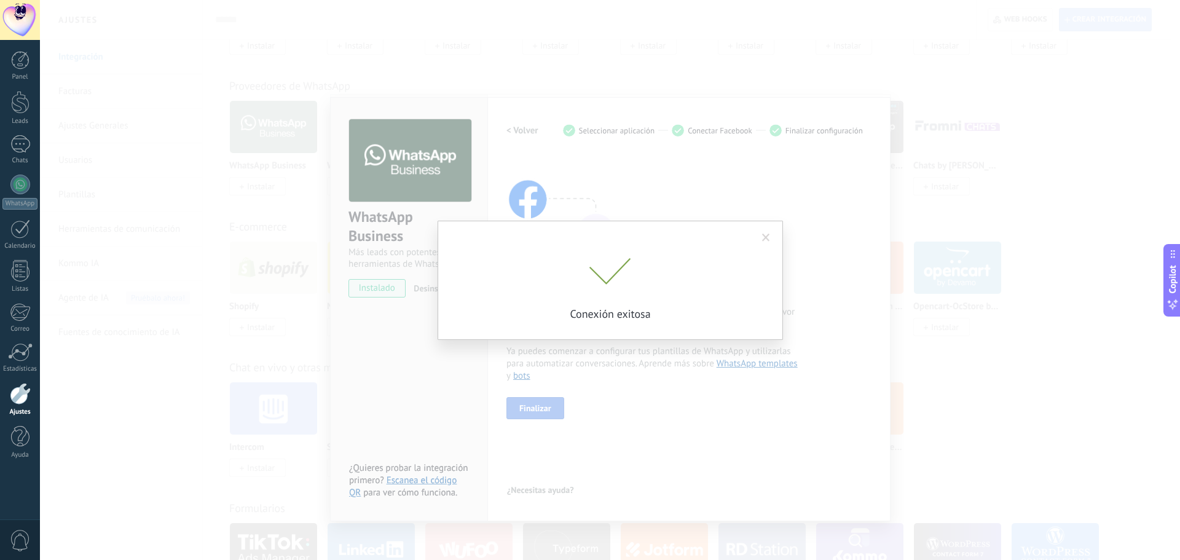
click at [545, 409] on div "Conexión exitosa" at bounding box center [610, 280] width 1140 height 560
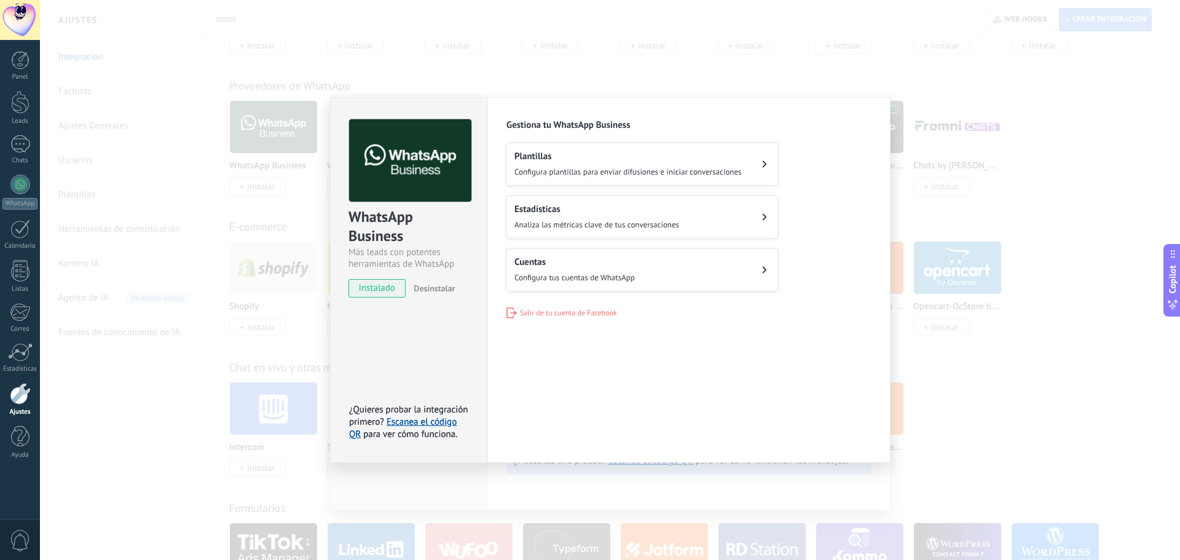
click at [641, 270] on button "Cuentas Configura tus cuentas de WhatsApp" at bounding box center [643, 269] width 272 height 43
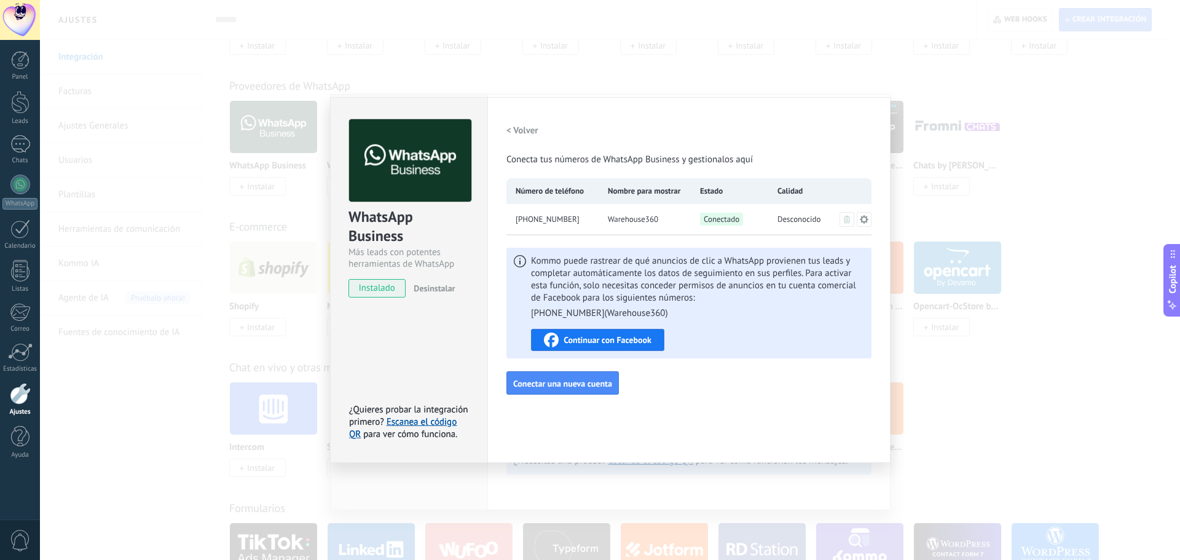
click at [519, 133] on h2 "< Volver" at bounding box center [523, 131] width 32 height 12
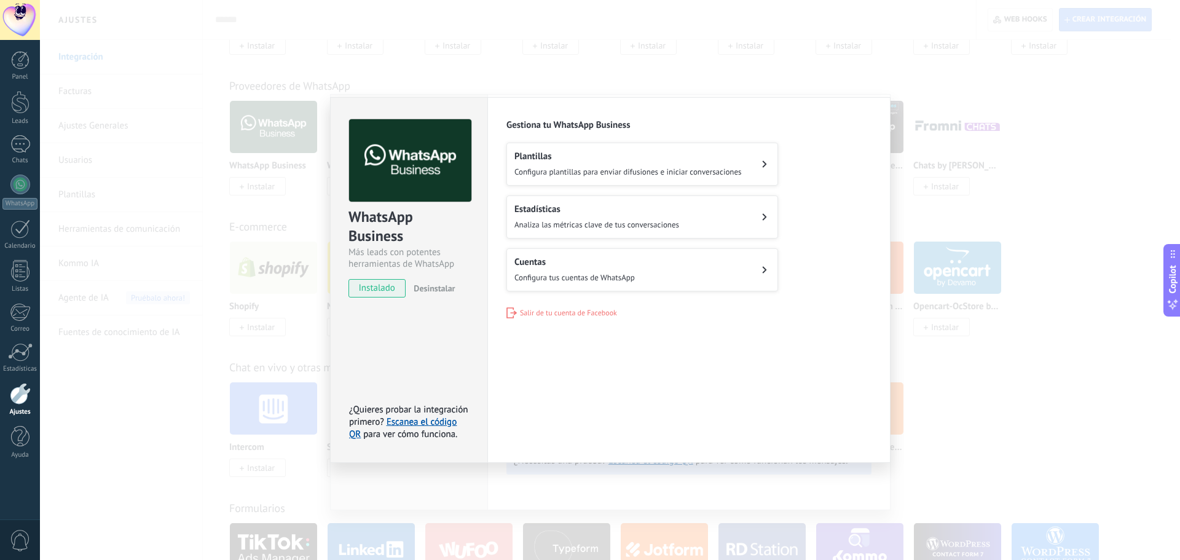
click at [586, 221] on span "Analiza las métricas clave de tus conversaciones" at bounding box center [597, 224] width 165 height 10
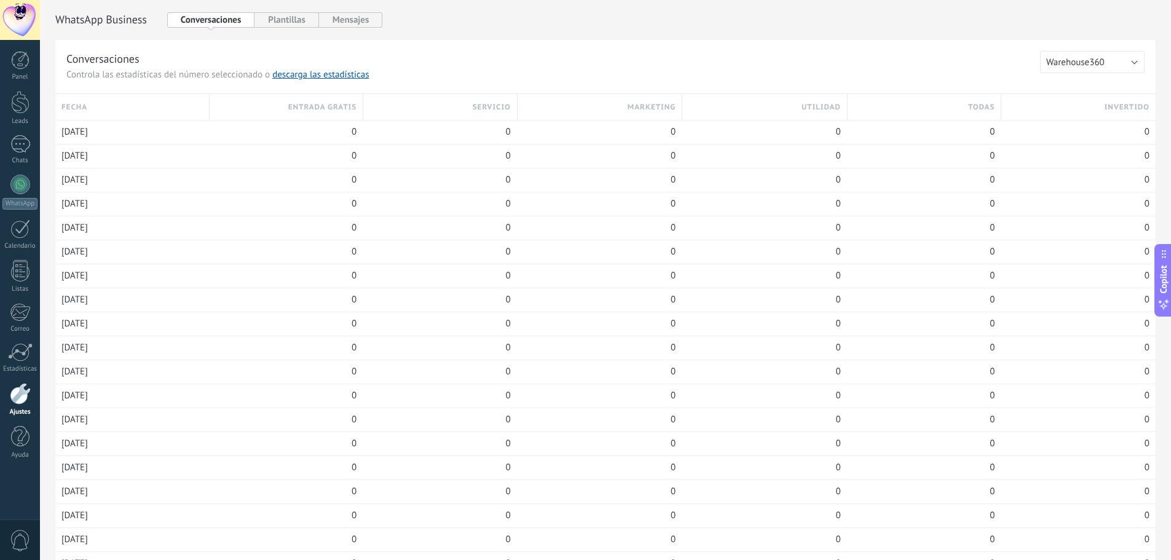
click at [22, 390] on div at bounding box center [20, 394] width 21 height 22
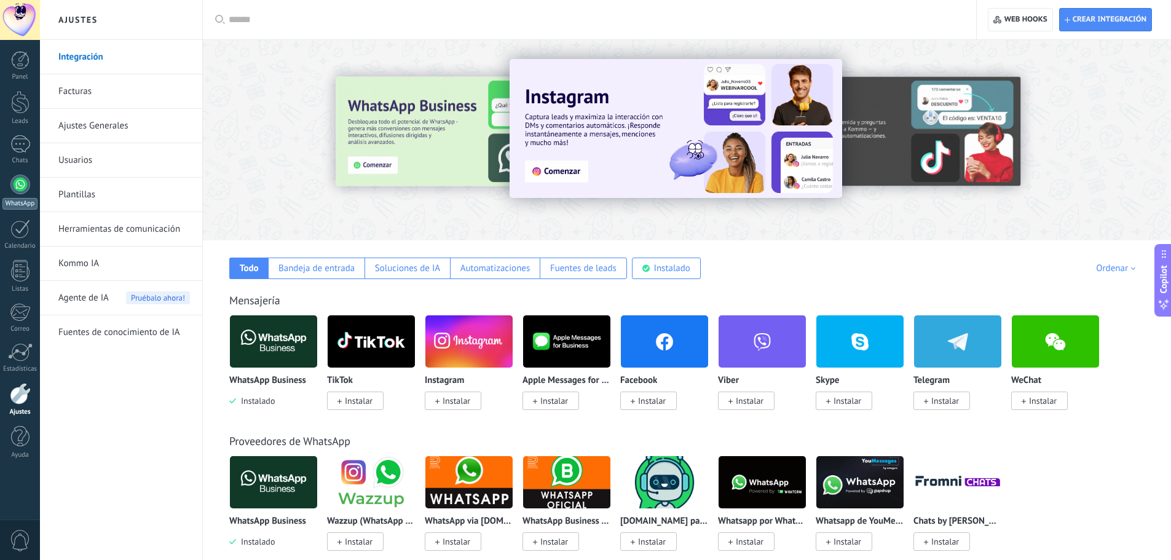
click at [26, 183] on div at bounding box center [20, 185] width 20 height 20
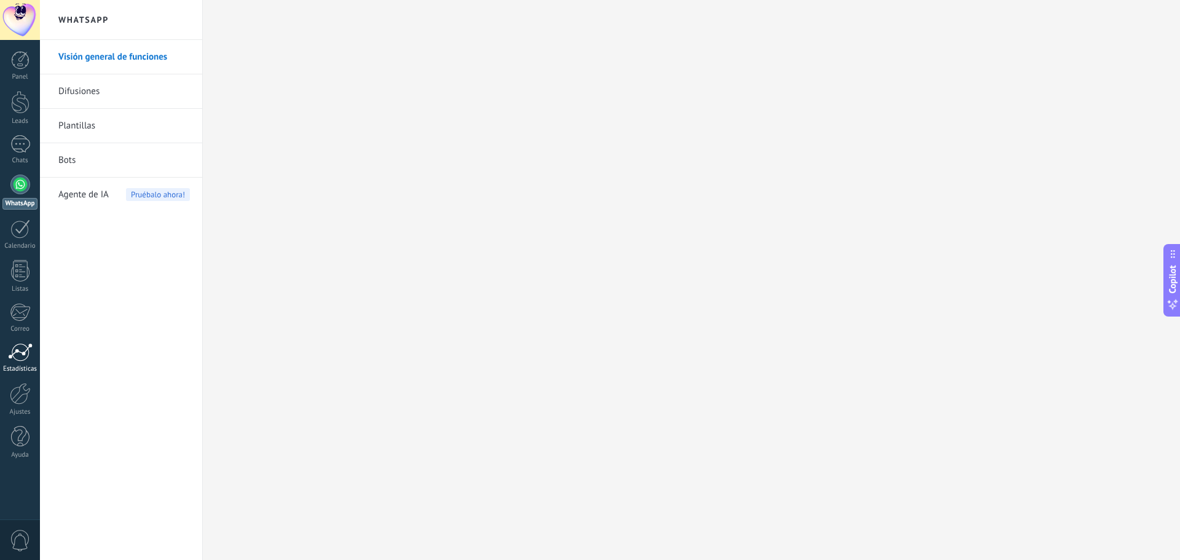
click at [17, 363] on link "Estadísticas" at bounding box center [20, 358] width 40 height 30
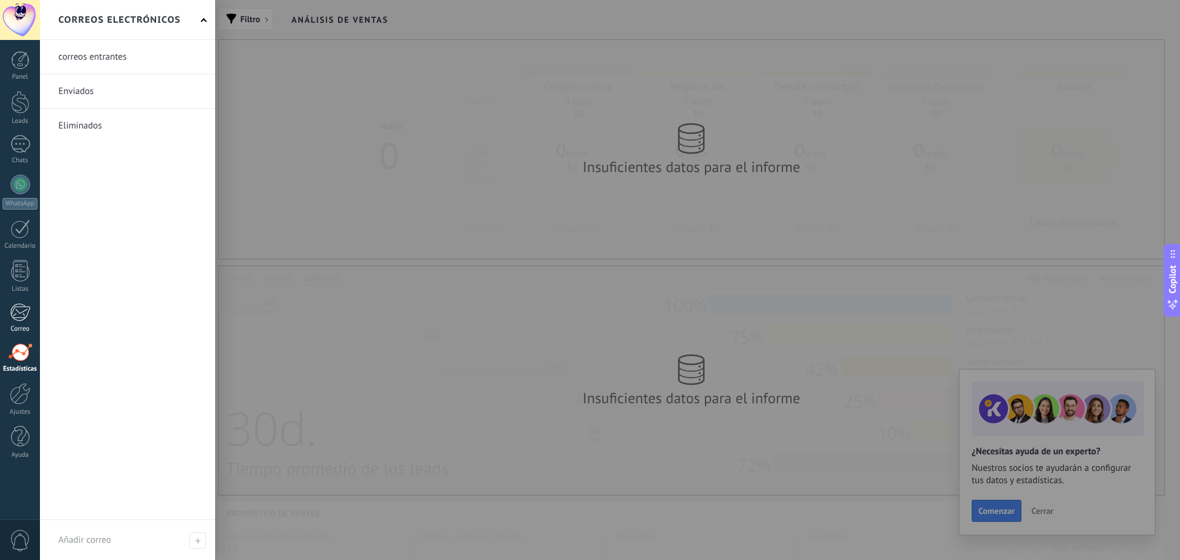
click at [18, 316] on div at bounding box center [20, 312] width 20 height 18
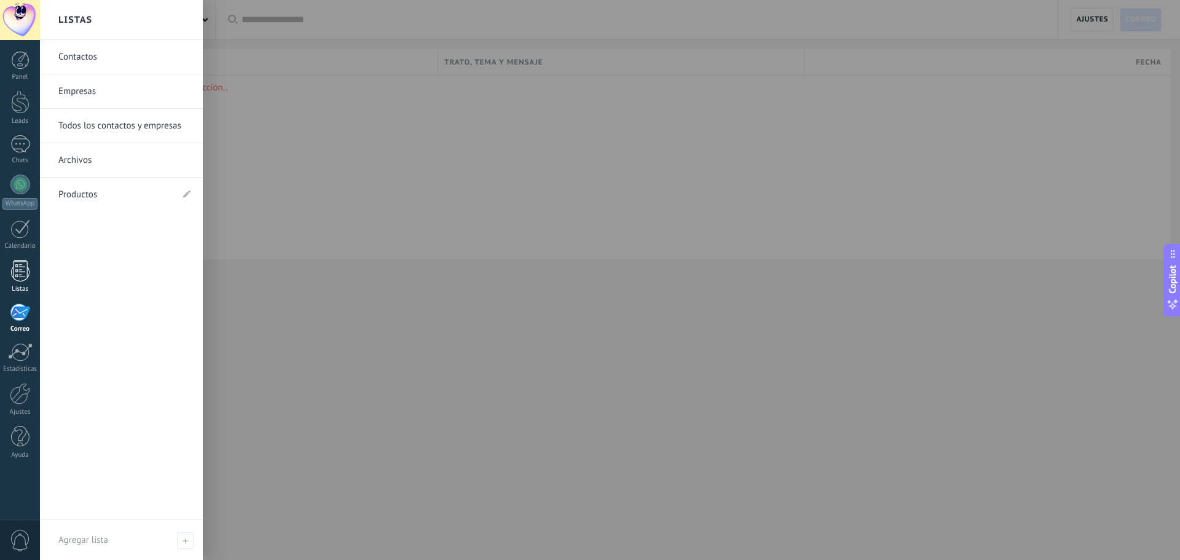
click at [16, 280] on div at bounding box center [20, 271] width 18 height 22
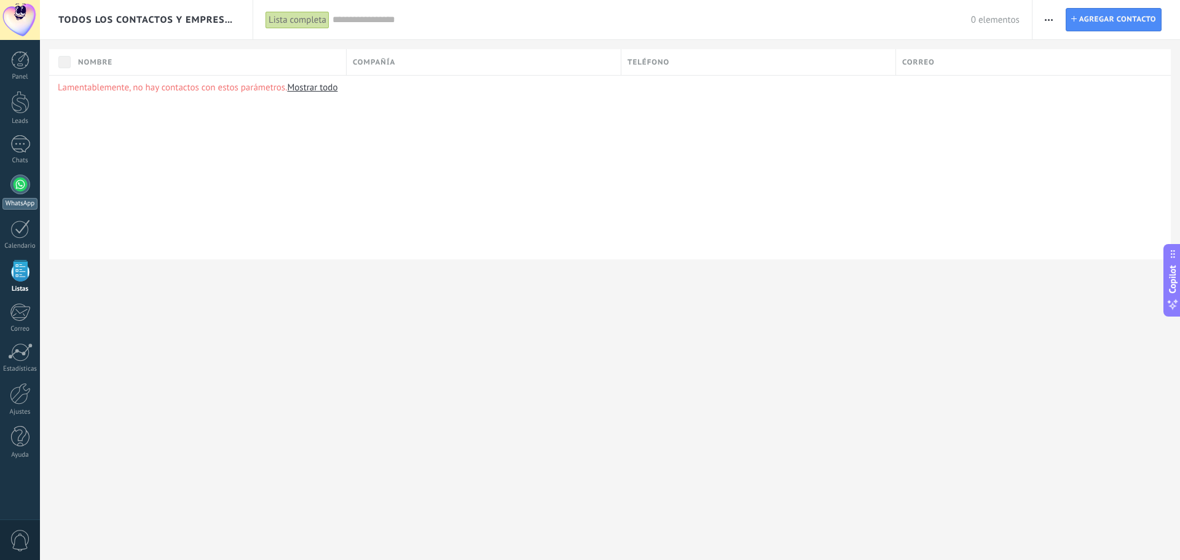
click at [18, 197] on link "WhatsApp" at bounding box center [20, 192] width 40 height 35
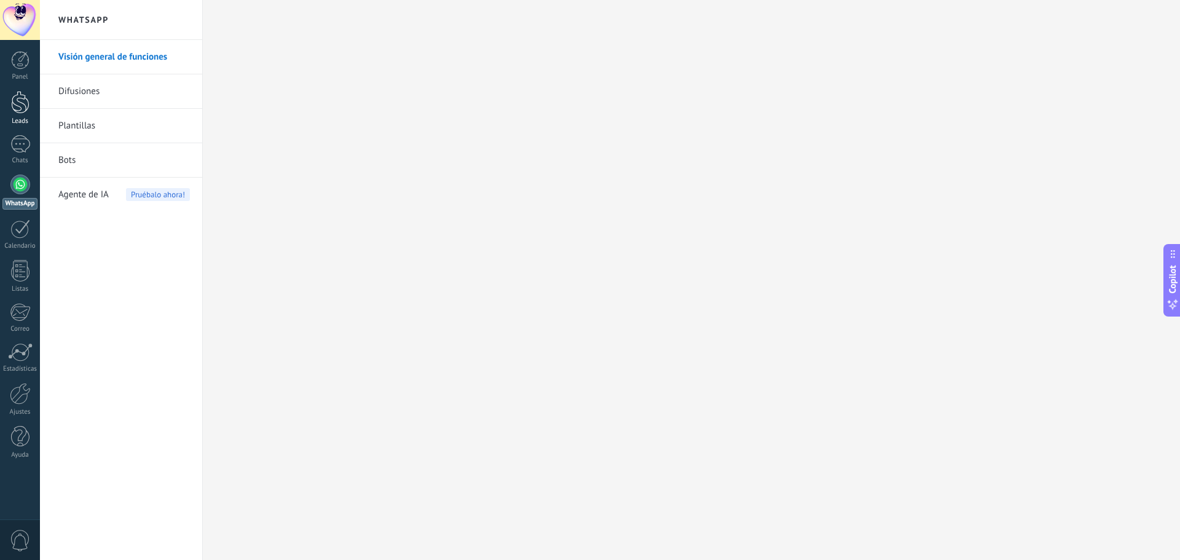
click at [10, 113] on link "Leads" at bounding box center [20, 108] width 40 height 34
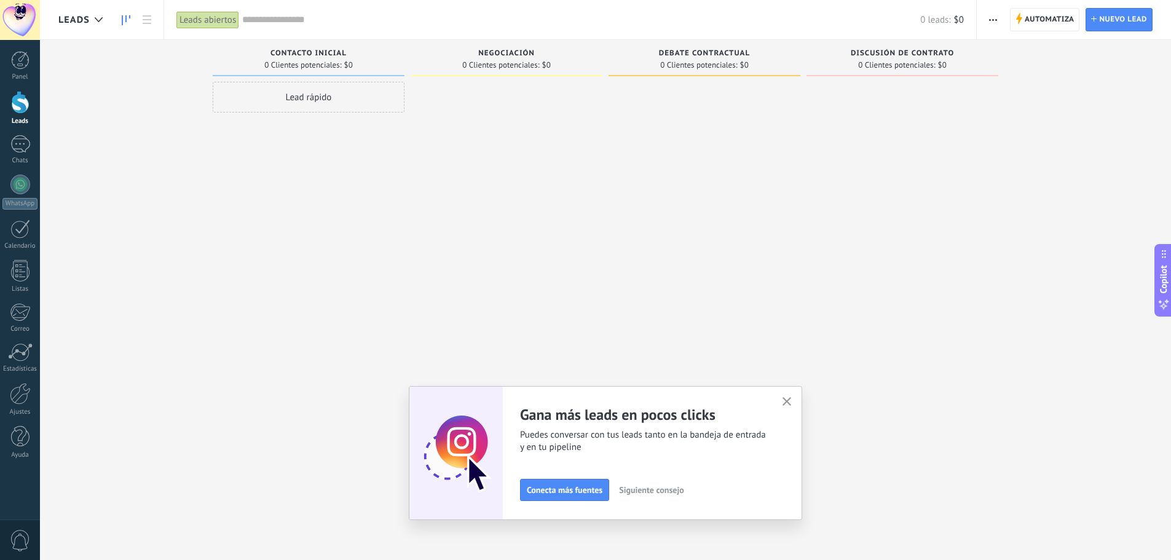
click at [296, 100] on div "Lead rápido" at bounding box center [309, 97] width 192 height 31
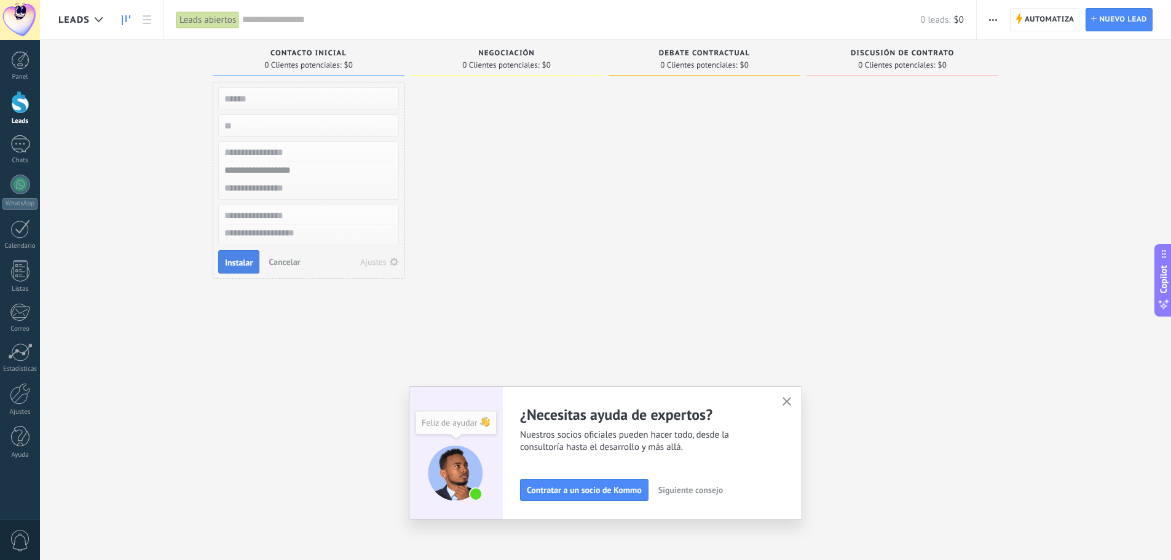
click at [245, 261] on span "Instalar" at bounding box center [239, 262] width 28 height 9
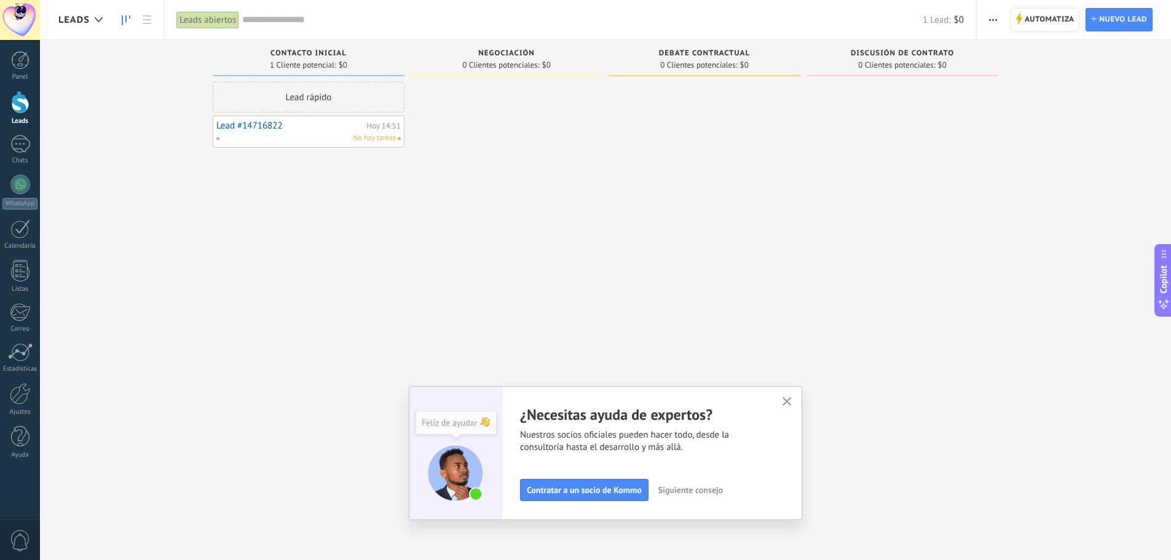
click at [344, 136] on div "No hay tareas" at bounding box center [306, 138] width 180 height 11
click at [326, 93] on div "Lead rápido" at bounding box center [309, 97] width 192 height 31
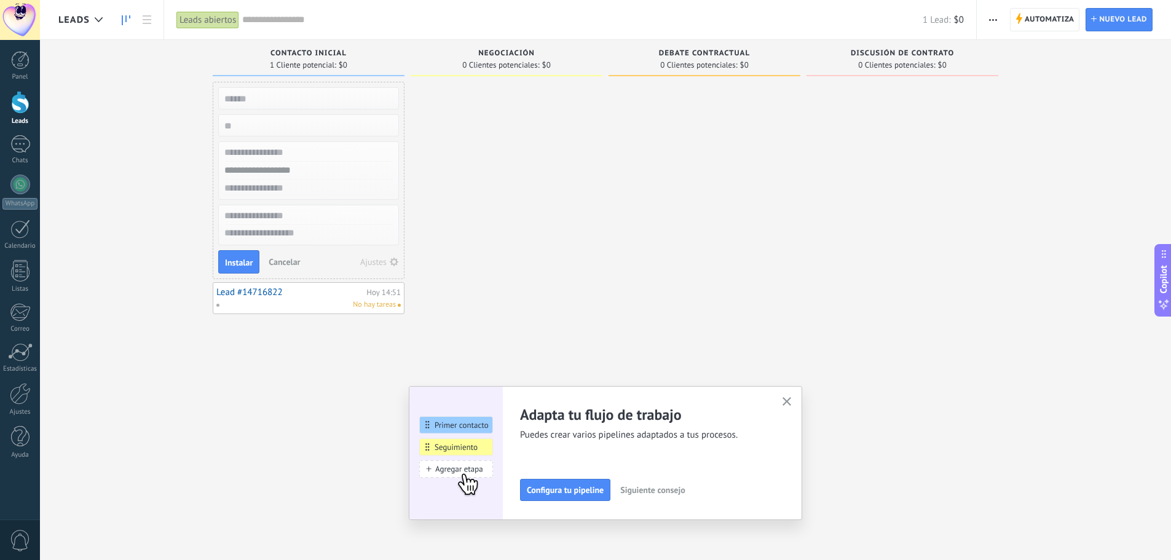
click at [288, 258] on span "Cancelar" at bounding box center [284, 261] width 31 height 11
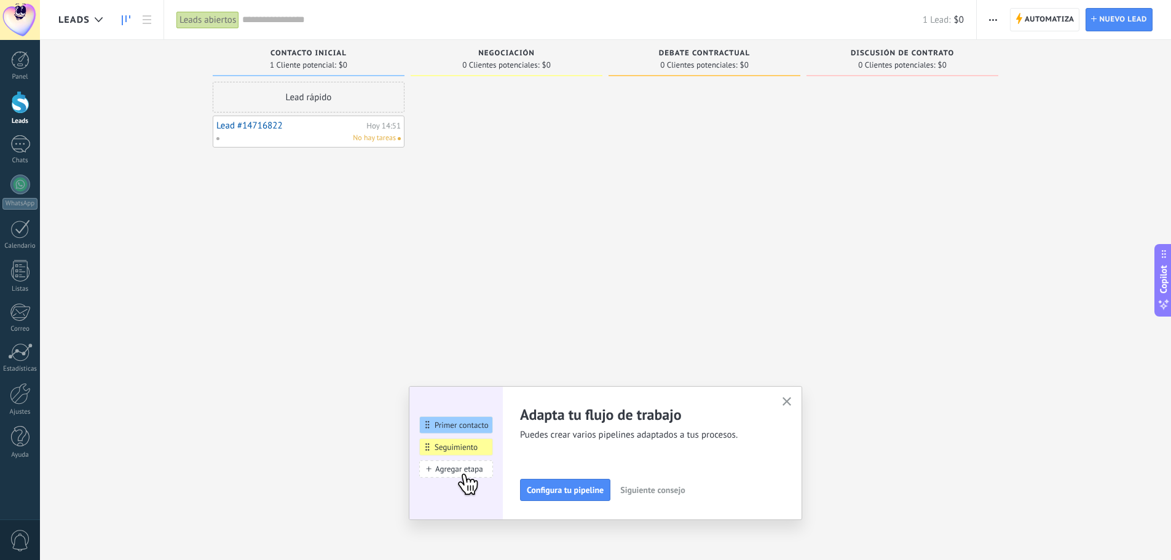
click at [336, 139] on div "No hay tareas" at bounding box center [306, 138] width 180 height 11
drag, startPoint x: 310, startPoint y: 132, endPoint x: 314, endPoint y: 45, distance: 86.8
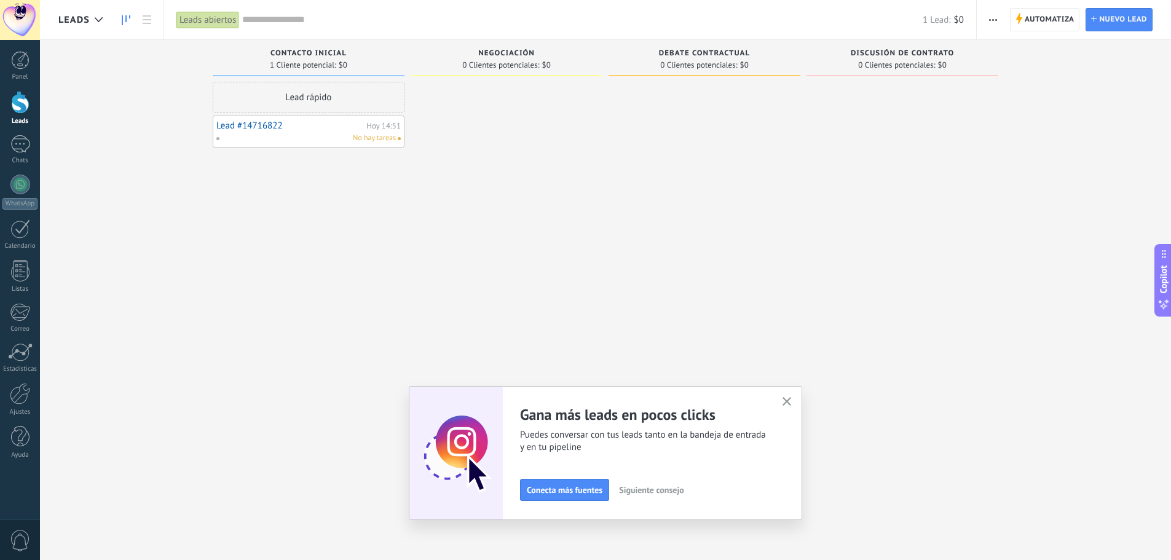
click at [381, 125] on div "Hoy 14:51" at bounding box center [383, 126] width 34 height 8
click at [205, 17] on div "Leads abiertos" at bounding box center [207, 20] width 63 height 18
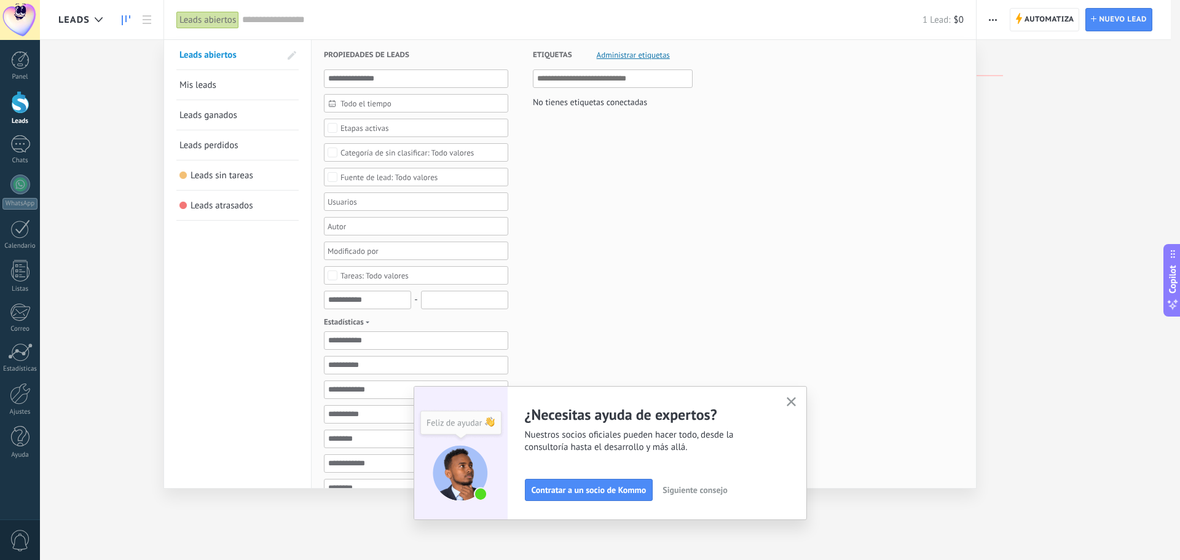
click at [199, 79] on link "Mis leads" at bounding box center [238, 85] width 116 height 30
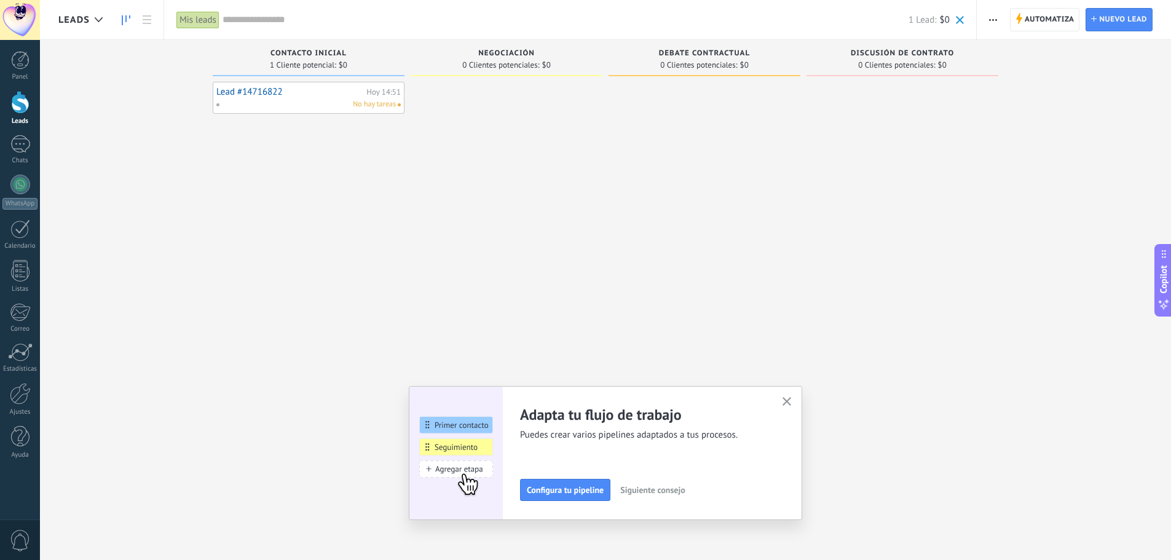
click at [200, 19] on div "Mis leads" at bounding box center [197, 20] width 43 height 18
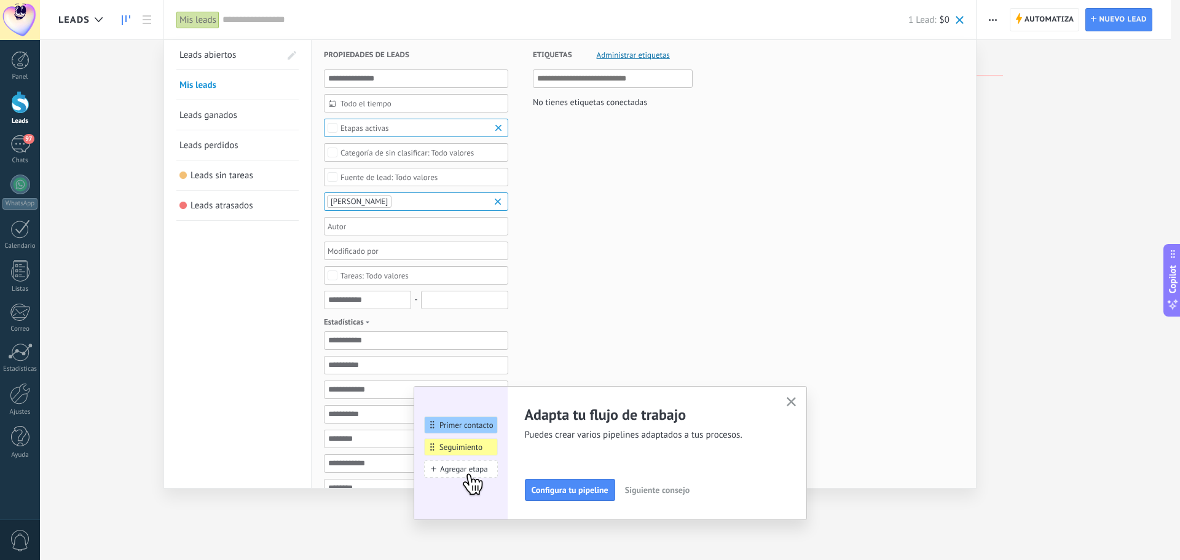
click at [126, 193] on div at bounding box center [590, 280] width 1180 height 560
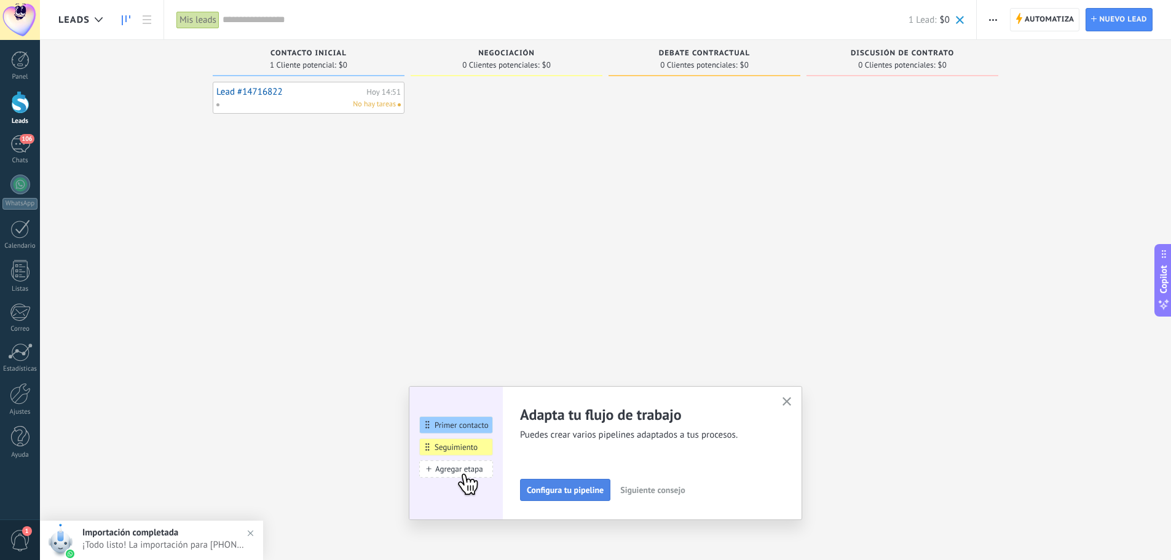
click at [583, 491] on span "Configura tu pipeline" at bounding box center [565, 490] width 77 height 9
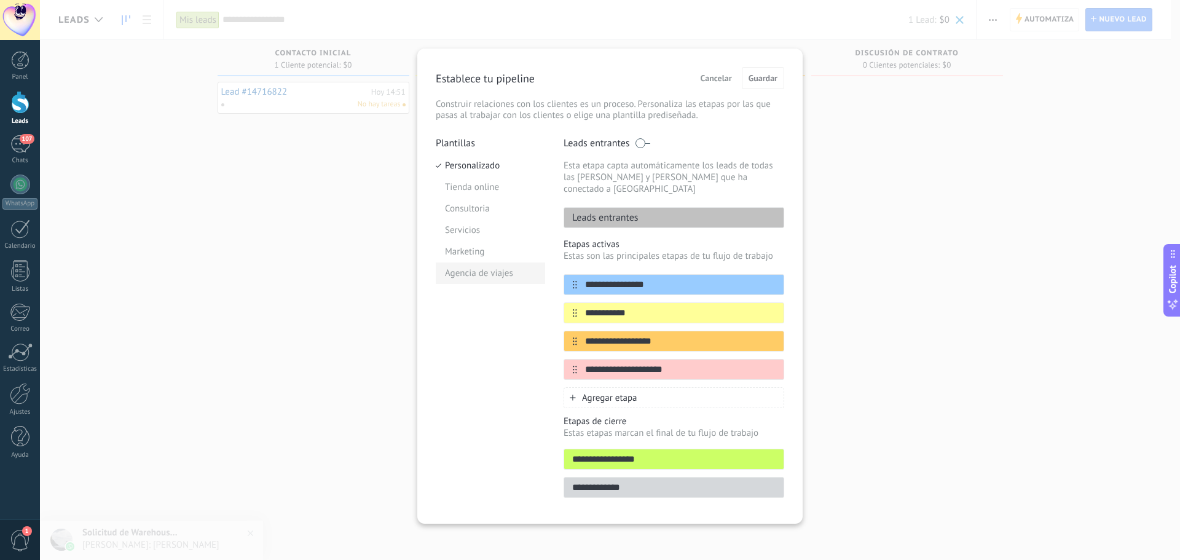
click at [478, 271] on li "Agencia de viajes" at bounding box center [490, 274] width 109 height 22
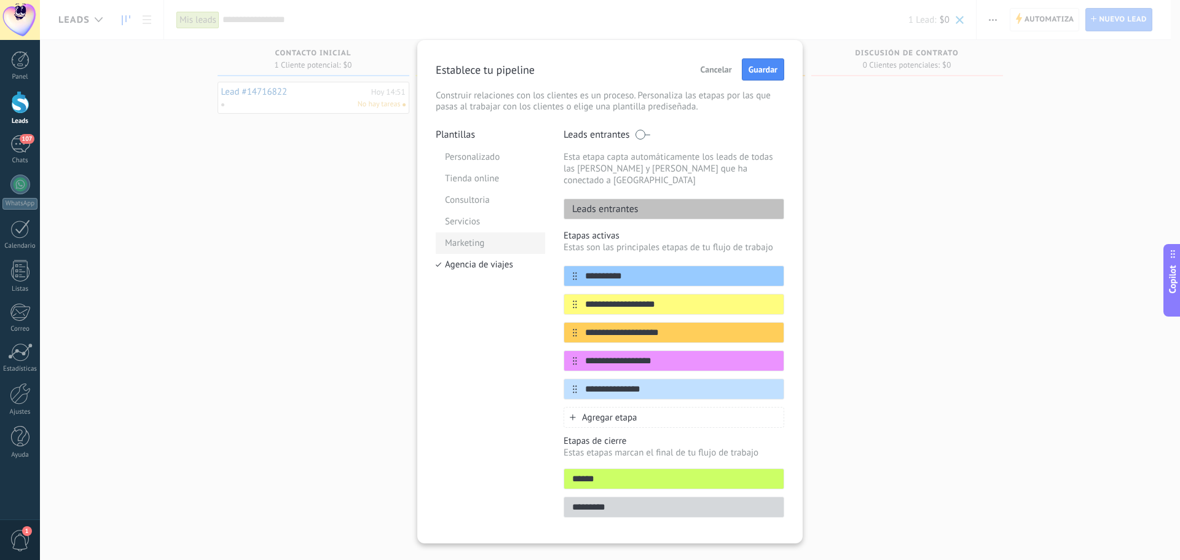
click at [474, 243] on li "Marketing" at bounding box center [490, 243] width 109 height 22
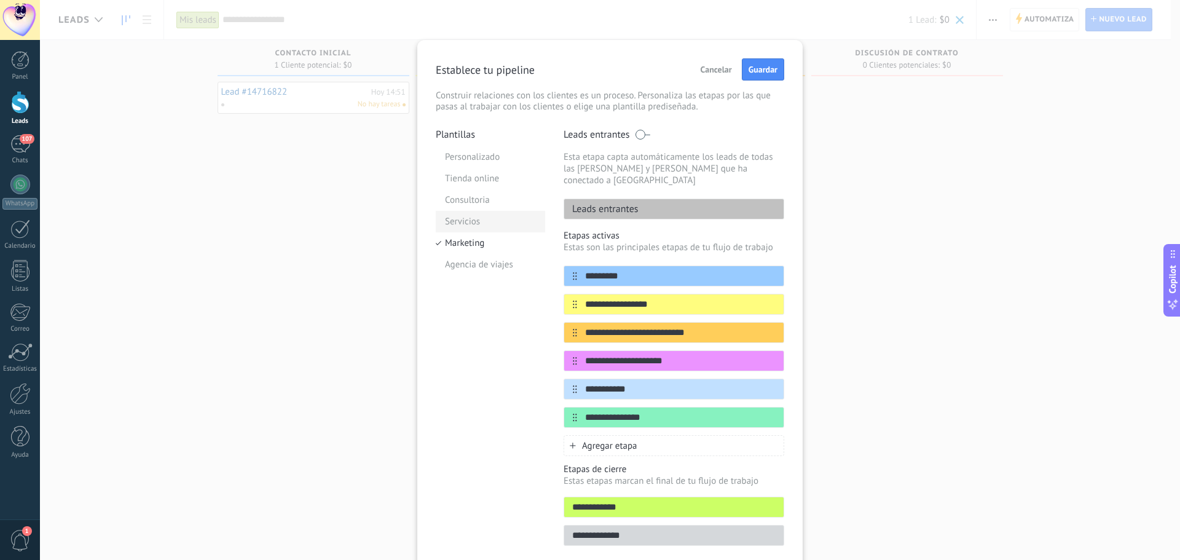
click at [470, 222] on li "Servicios" at bounding box center [490, 222] width 109 height 22
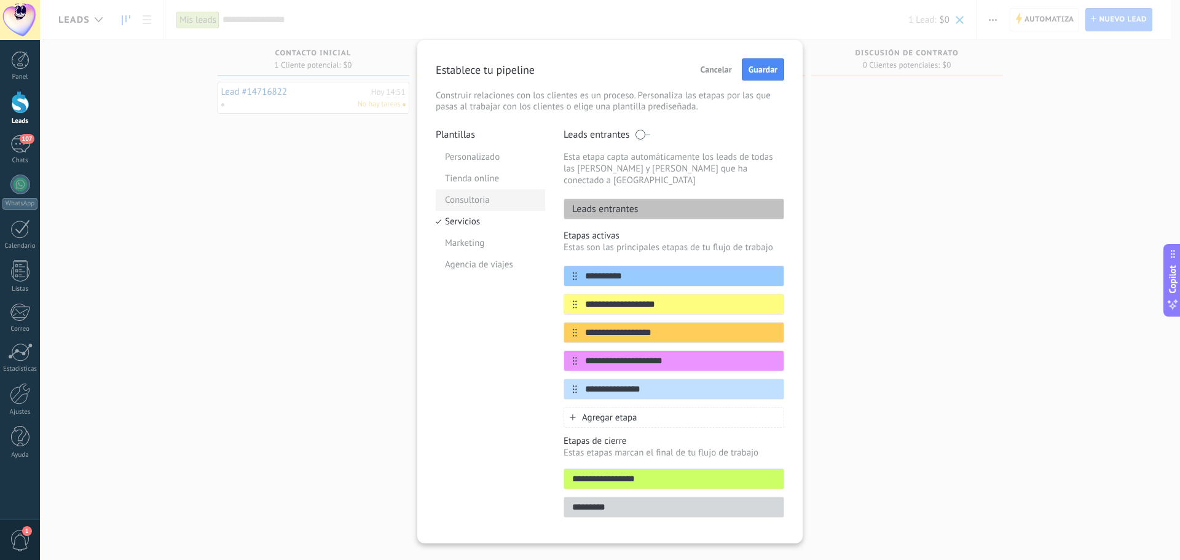
click at [467, 199] on li "Consultoria" at bounding box center [490, 200] width 109 height 22
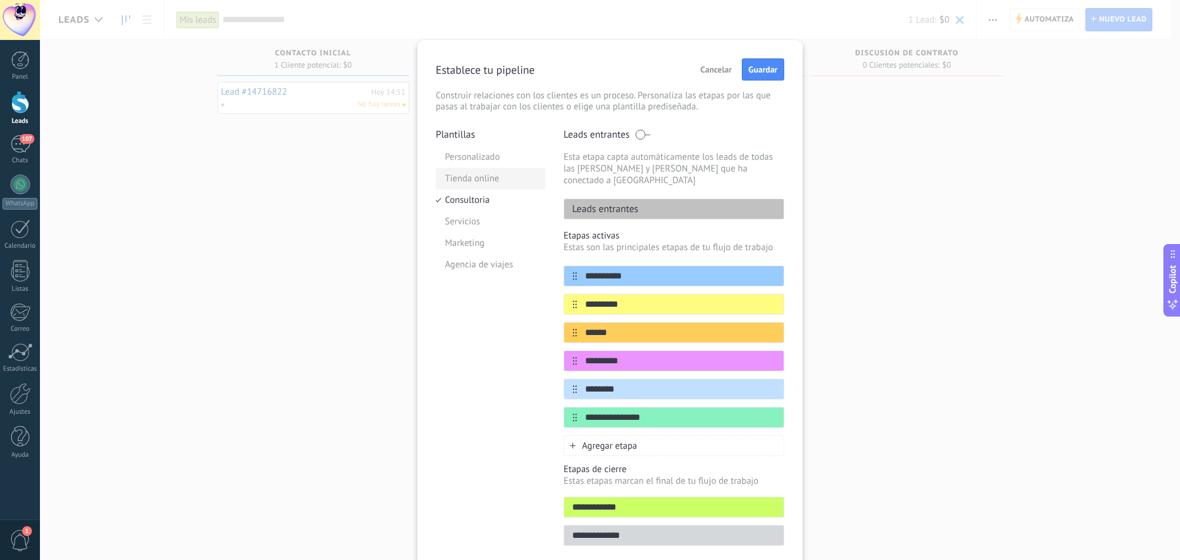
click at [467, 180] on li "Tienda online" at bounding box center [490, 179] width 109 height 22
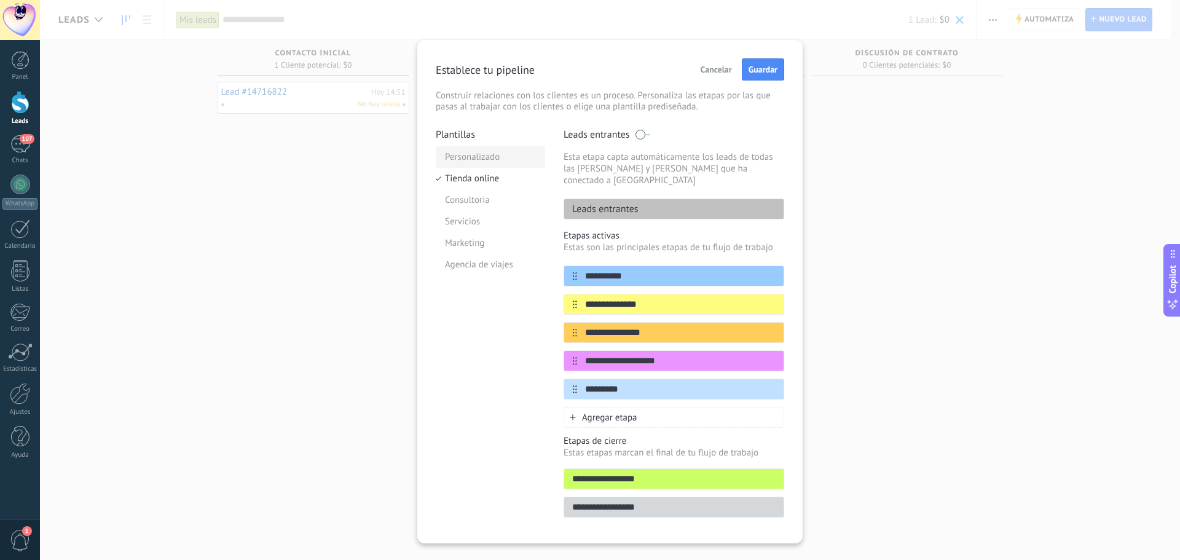
click at [468, 157] on li "Personalizado" at bounding box center [490, 157] width 109 height 22
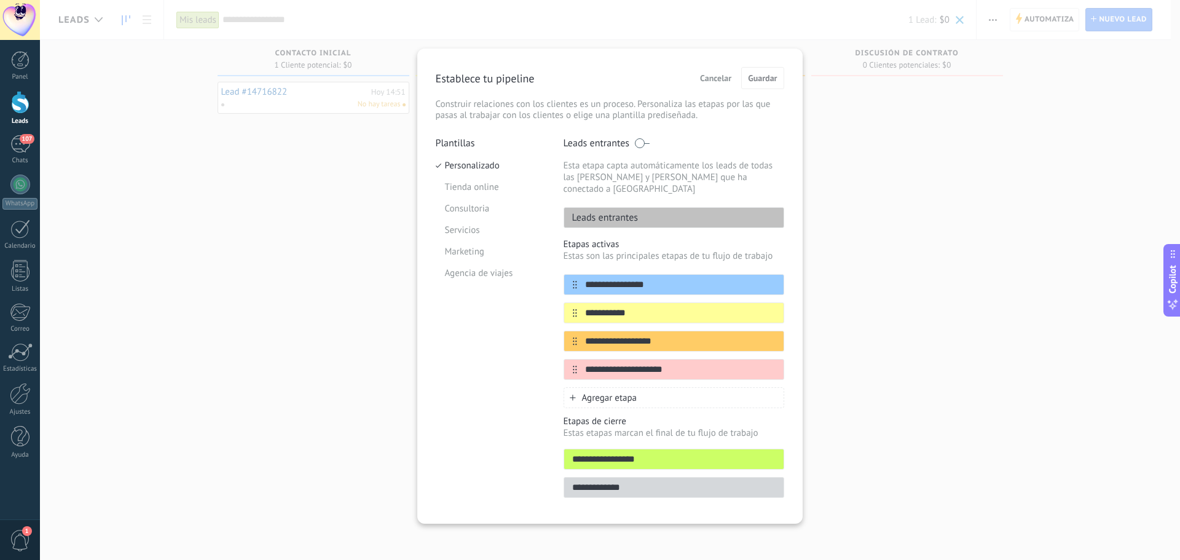
click at [708, 82] on span "Cancelar" at bounding box center [715, 78] width 31 height 9
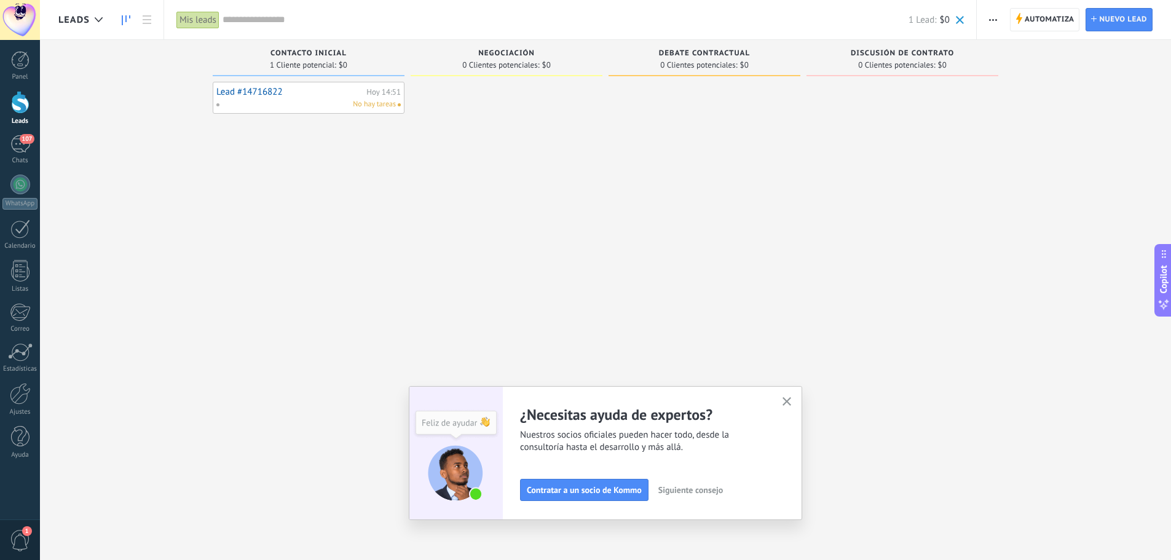
click at [789, 406] on icon "button" at bounding box center [787, 401] width 9 height 9
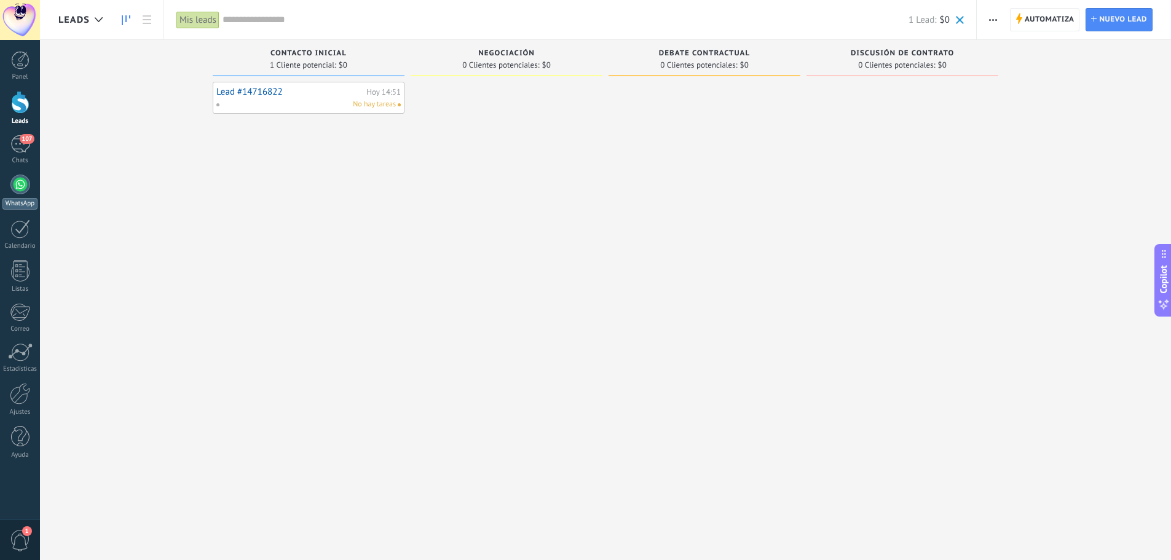
click at [29, 185] on div at bounding box center [20, 185] width 20 height 20
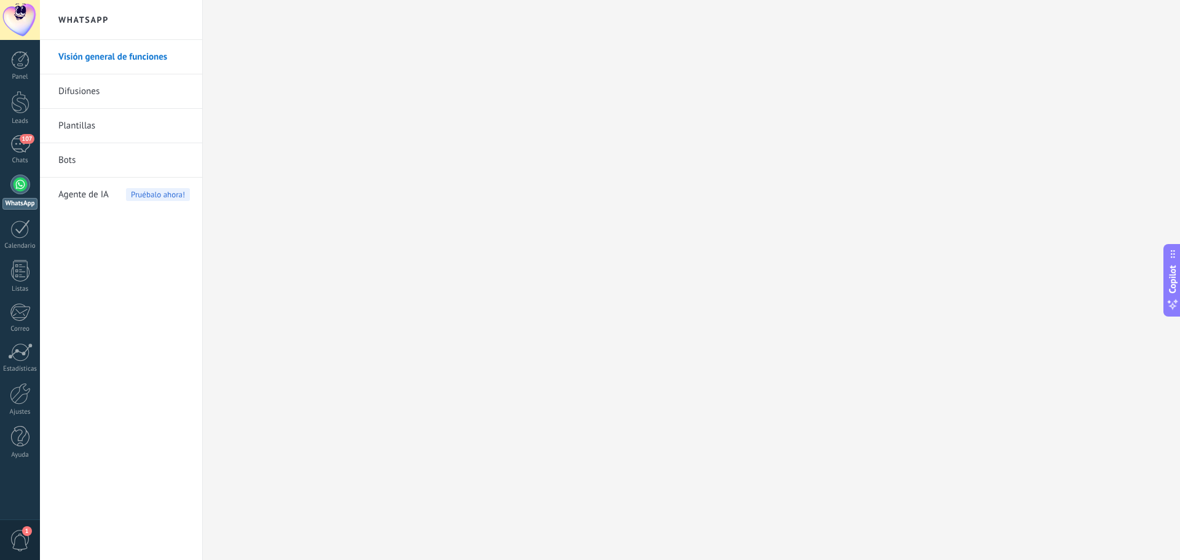
click at [108, 192] on span "Agente de IA" at bounding box center [83, 195] width 50 height 34
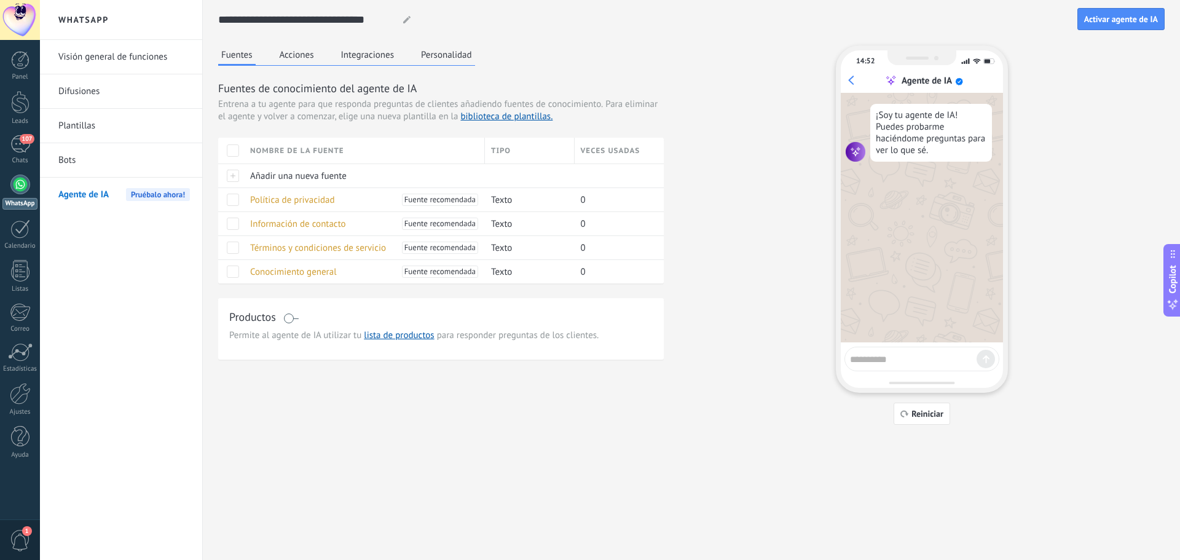
click at [301, 56] on button "Acciones" at bounding box center [297, 54] width 41 height 18
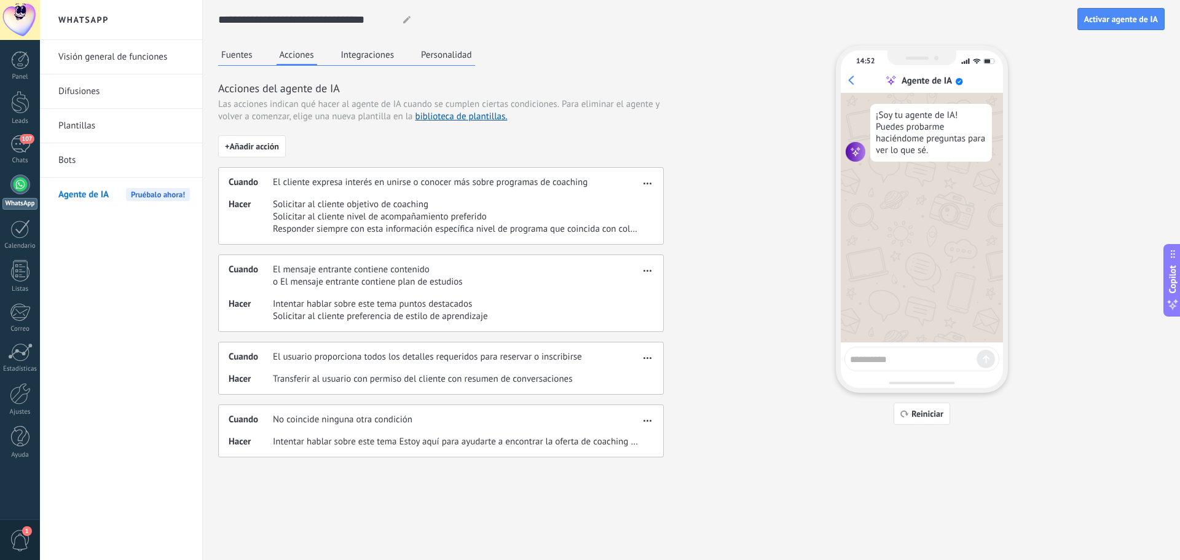
click at [363, 58] on button "Integraciones" at bounding box center [368, 54] width 60 height 18
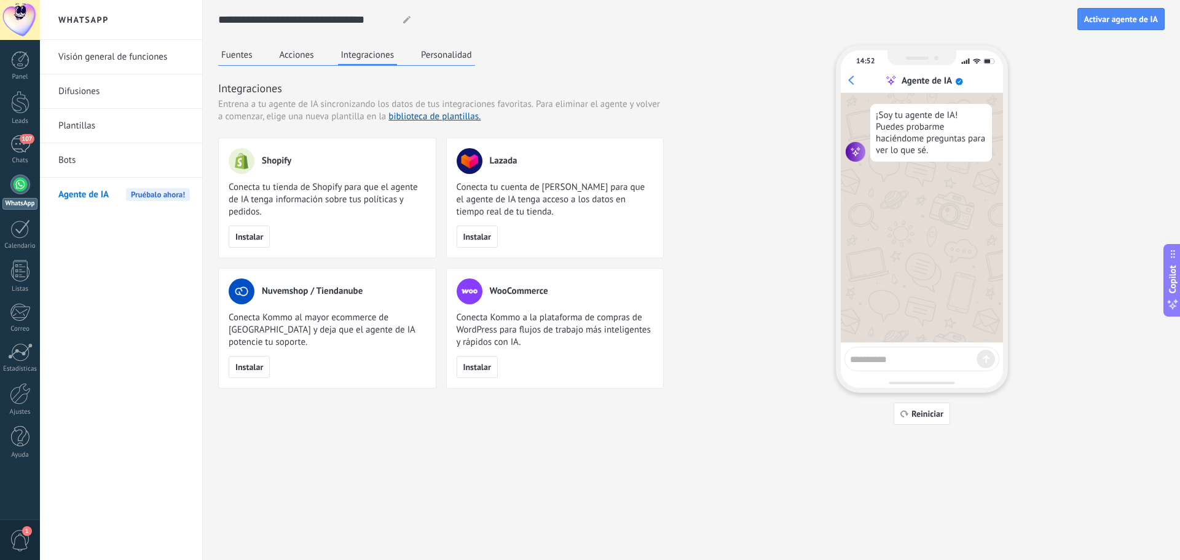
click at [462, 61] on button "Personalidad" at bounding box center [446, 54] width 57 height 18
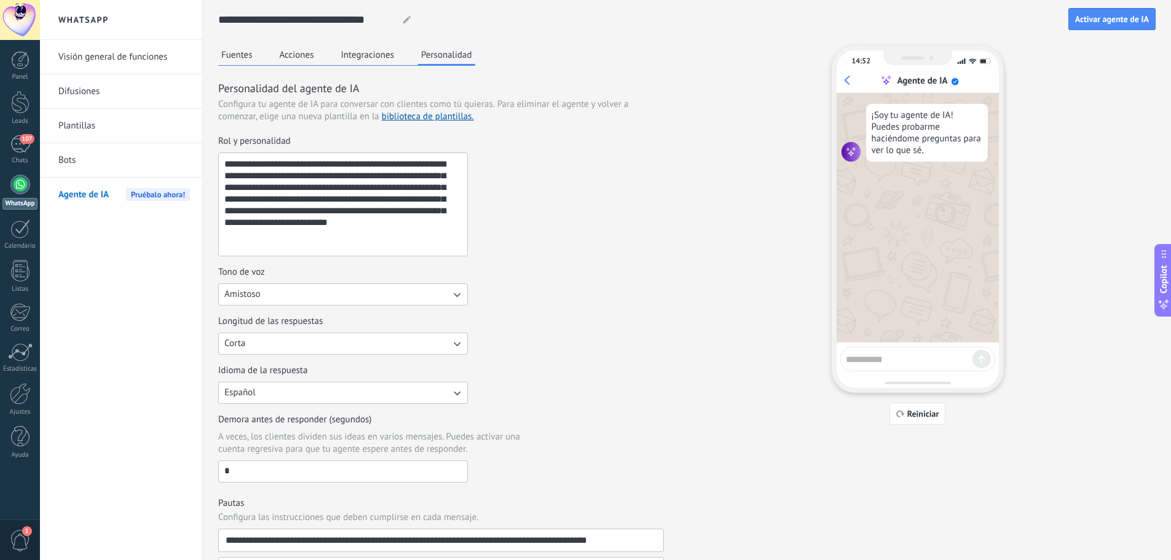
click at [219, 51] on button "Fuentes" at bounding box center [237, 54] width 38 height 18
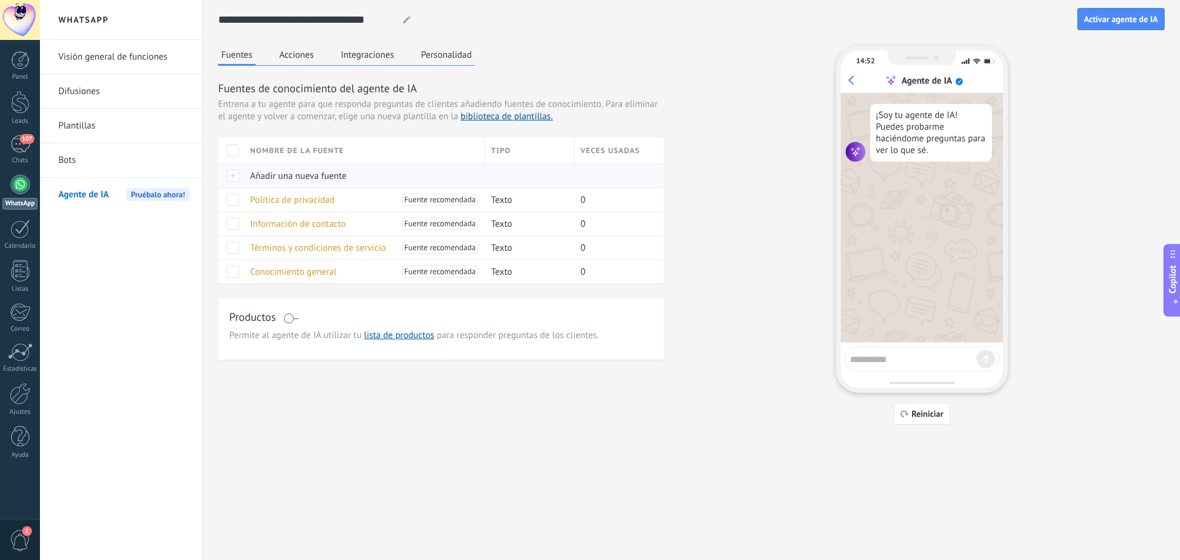
click at [309, 175] on span "Añadir una nueva fuente" at bounding box center [298, 176] width 97 height 12
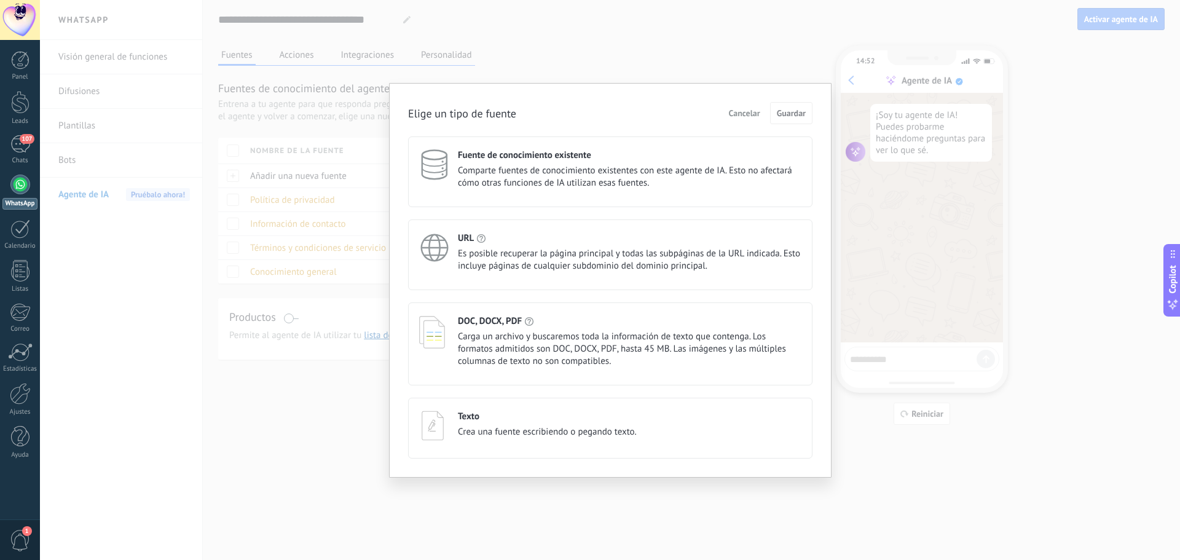
click at [144, 297] on div "Elige un tipo de fuente Cancelar Guardar Fuente de conocimiento existente Compa…" at bounding box center [610, 280] width 1140 height 560
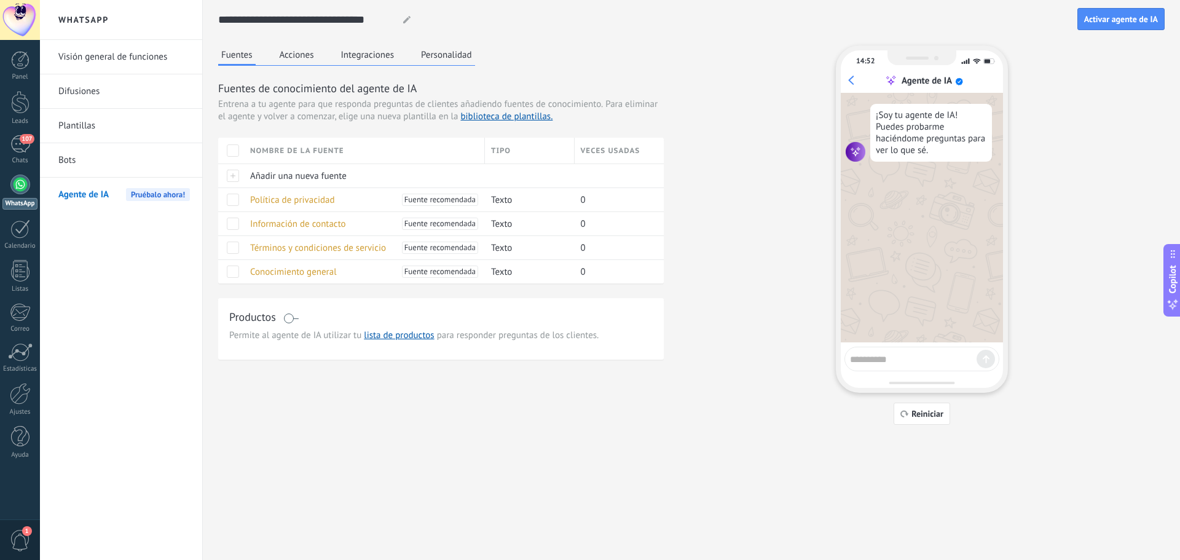
click at [100, 119] on link "Plantillas" at bounding box center [124, 126] width 132 height 34
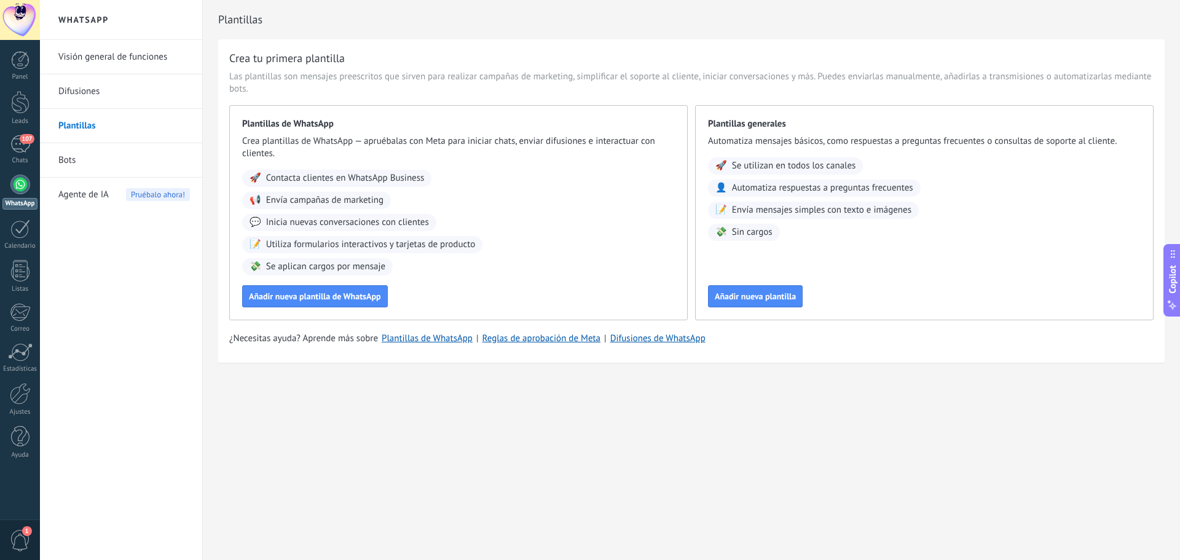
click at [67, 159] on link "Bots" at bounding box center [124, 160] width 132 height 34
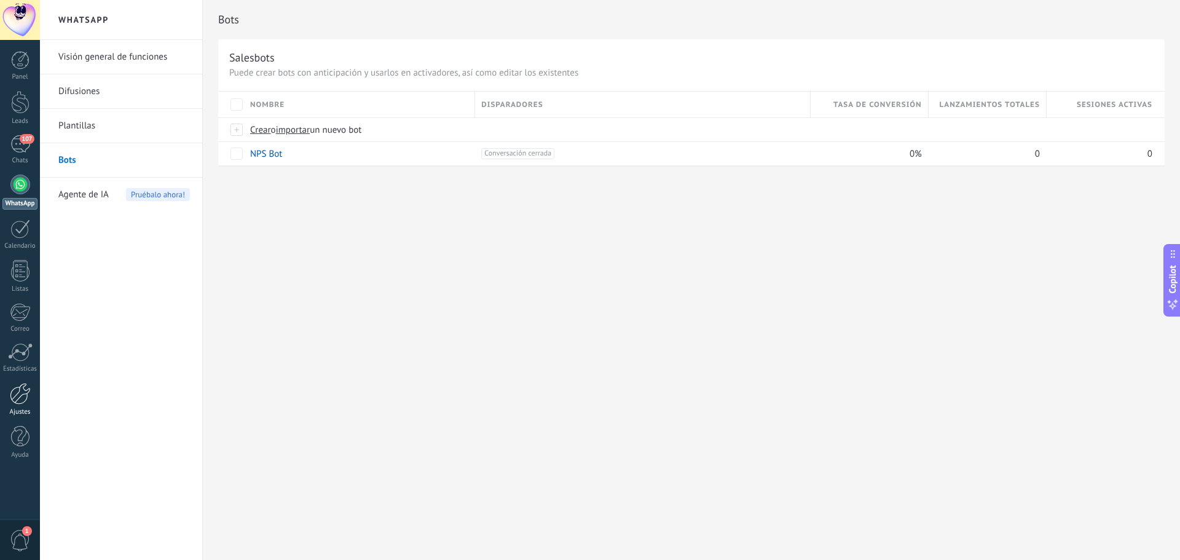
click at [32, 399] on link "Ajustes" at bounding box center [20, 399] width 40 height 33
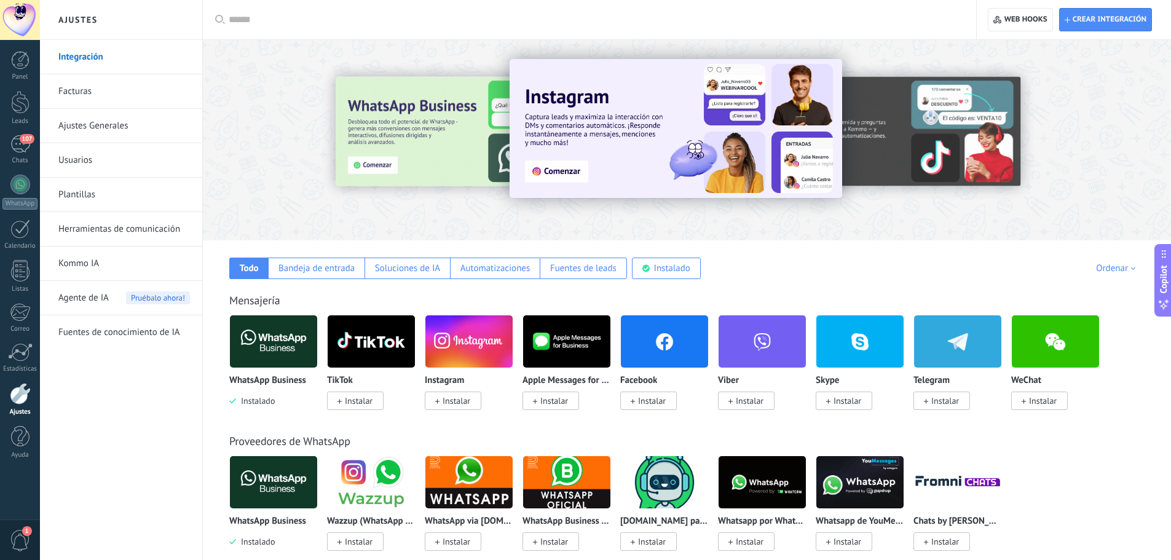
click at [123, 192] on link "Plantillas" at bounding box center [124, 195] width 132 height 34
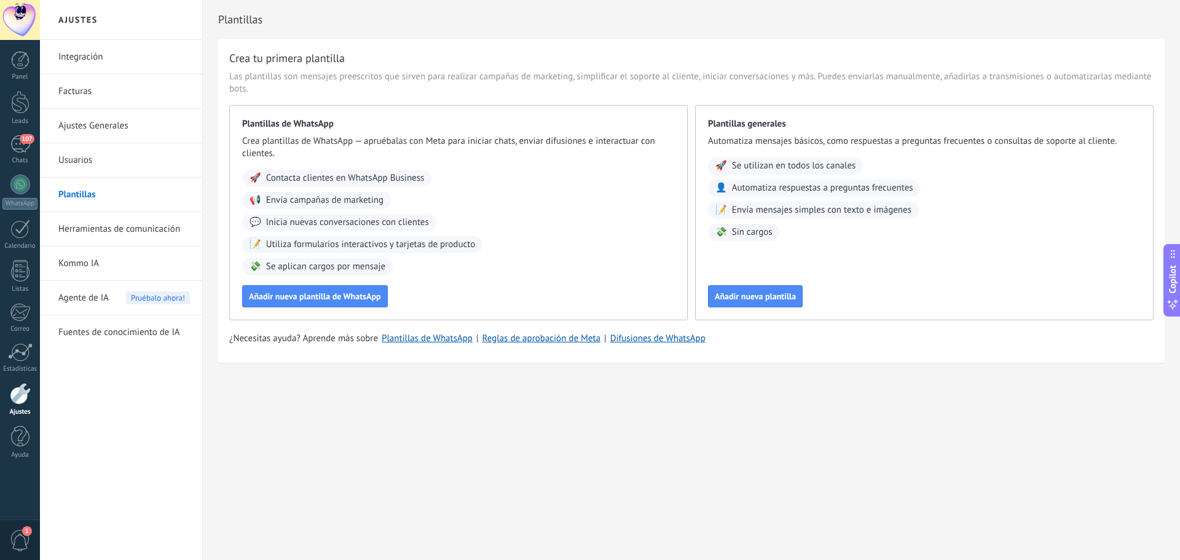
click at [93, 154] on link "Usuarios" at bounding box center [124, 160] width 132 height 34
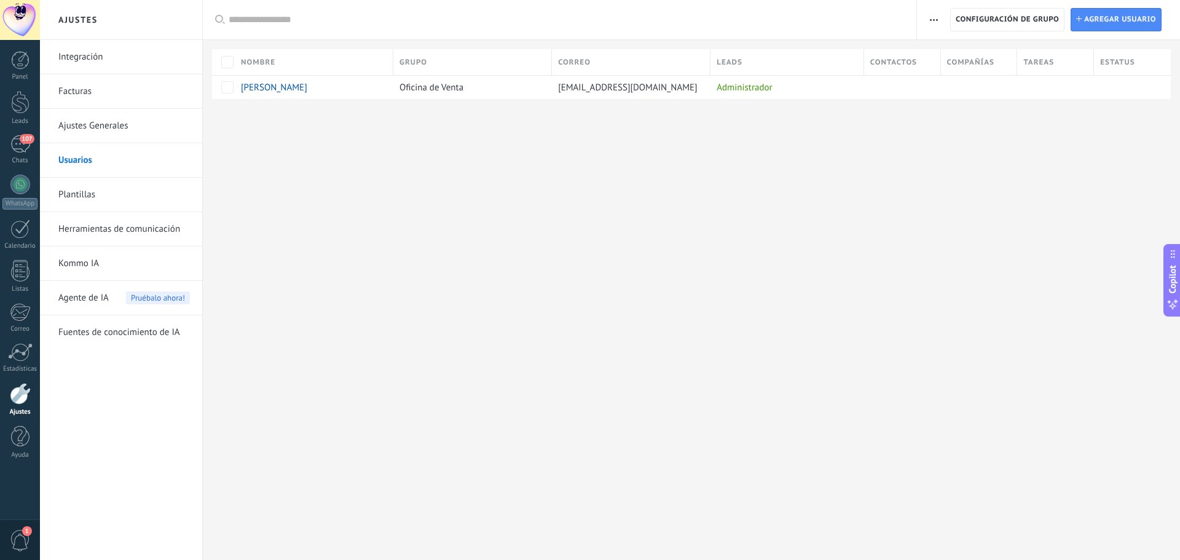
click at [122, 118] on link "Ajustes Generales" at bounding box center [124, 126] width 132 height 34
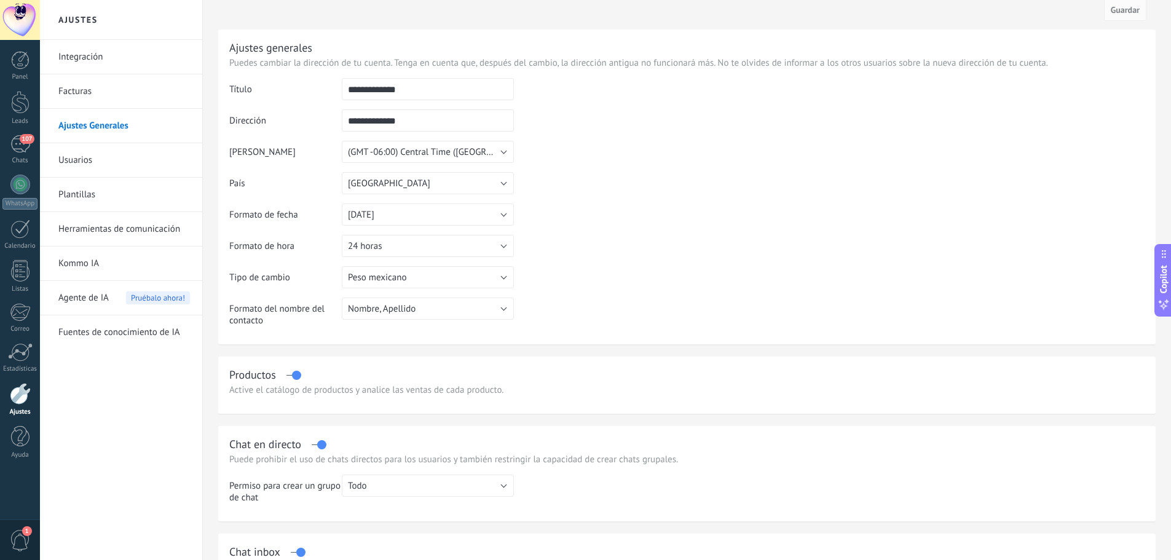
scroll to position [12, 0]
click at [93, 191] on link "Plantillas" at bounding box center [124, 195] width 132 height 34
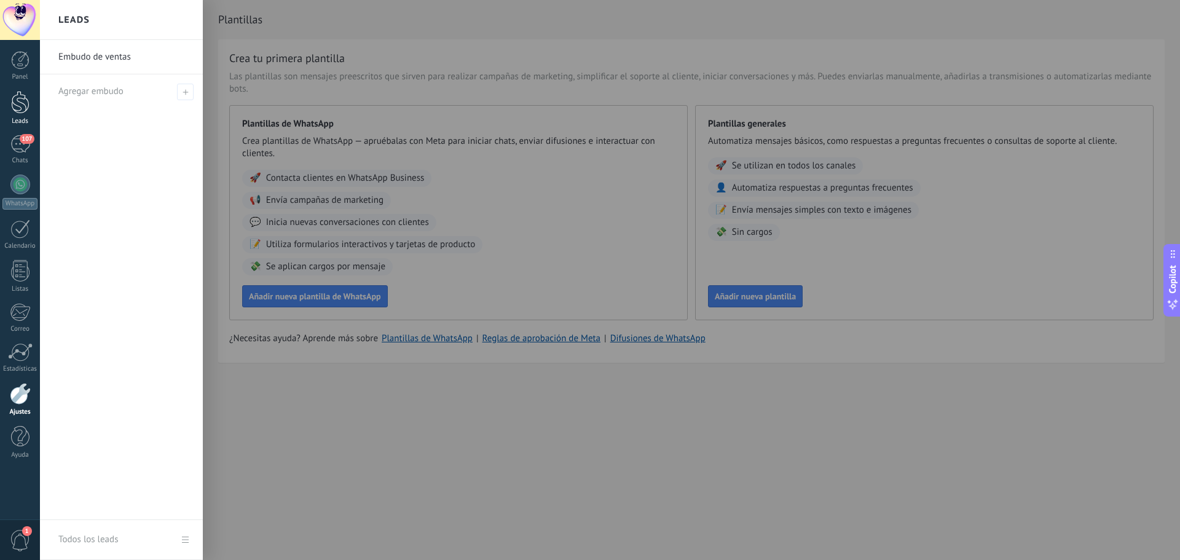
click at [23, 103] on div at bounding box center [20, 102] width 18 height 23
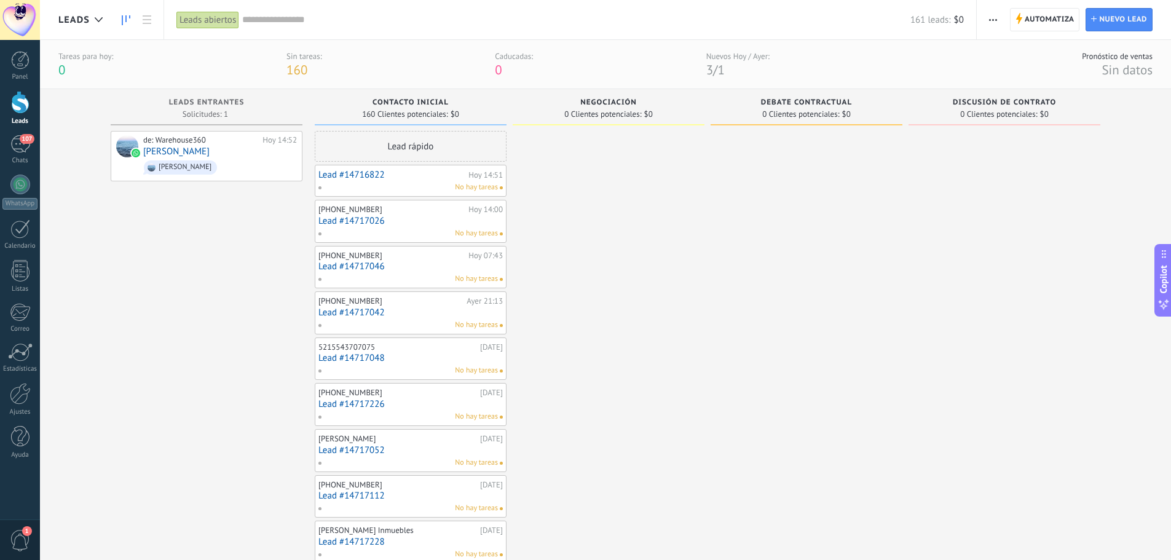
click at [451, 181] on div "Lead #14716822 Hoy 14:51 No hay tareas" at bounding box center [410, 180] width 184 height 25
click at [430, 147] on div "Lead rápido" at bounding box center [411, 146] width 192 height 31
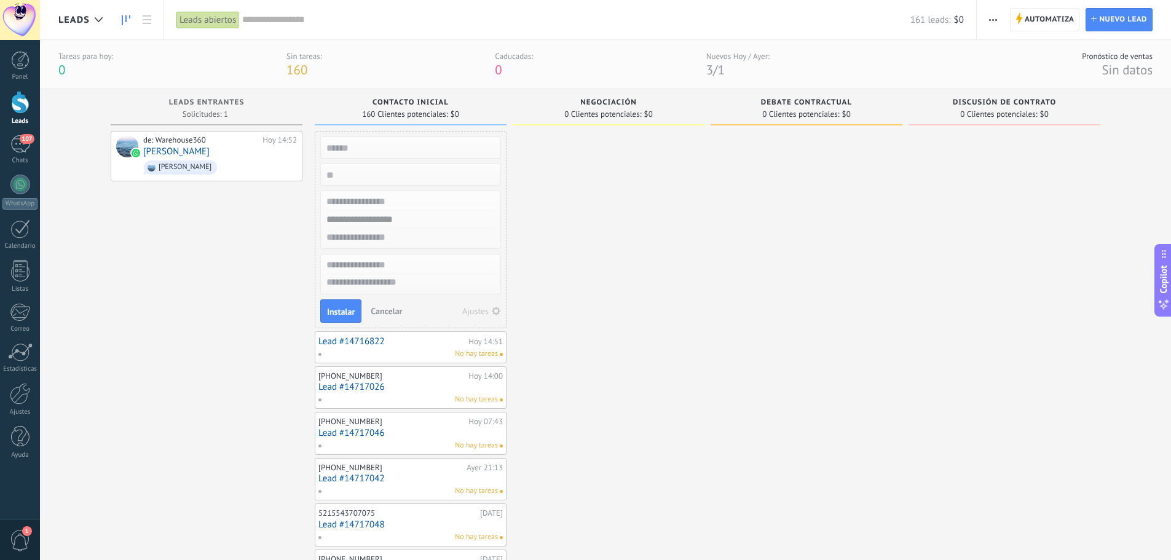
click at [382, 311] on span "Cancelar" at bounding box center [386, 311] width 31 height 11
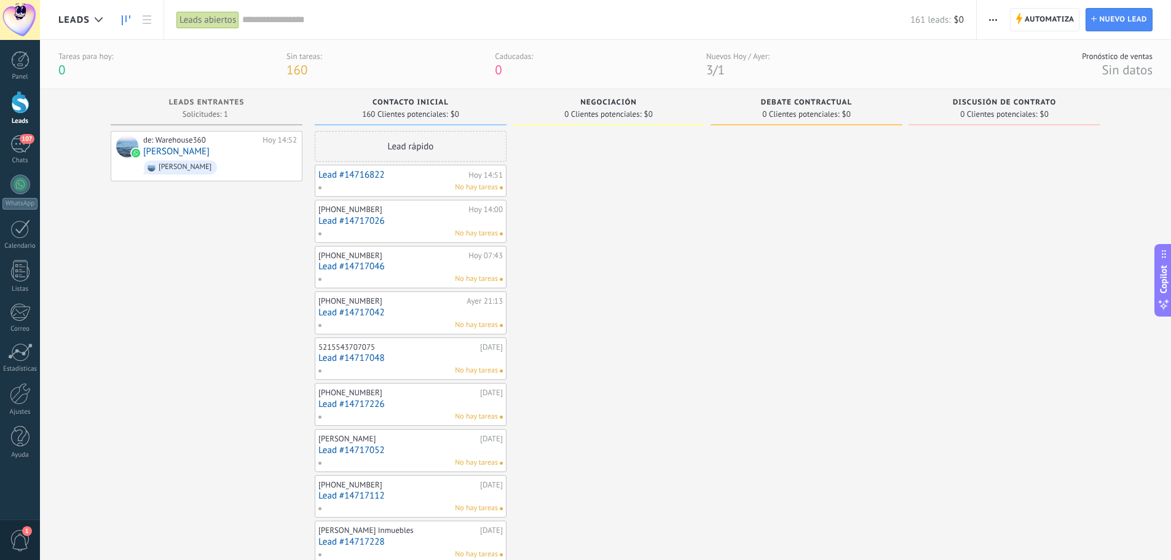
click at [422, 173] on link "Lead #14716822" at bounding box center [391, 175] width 147 height 10
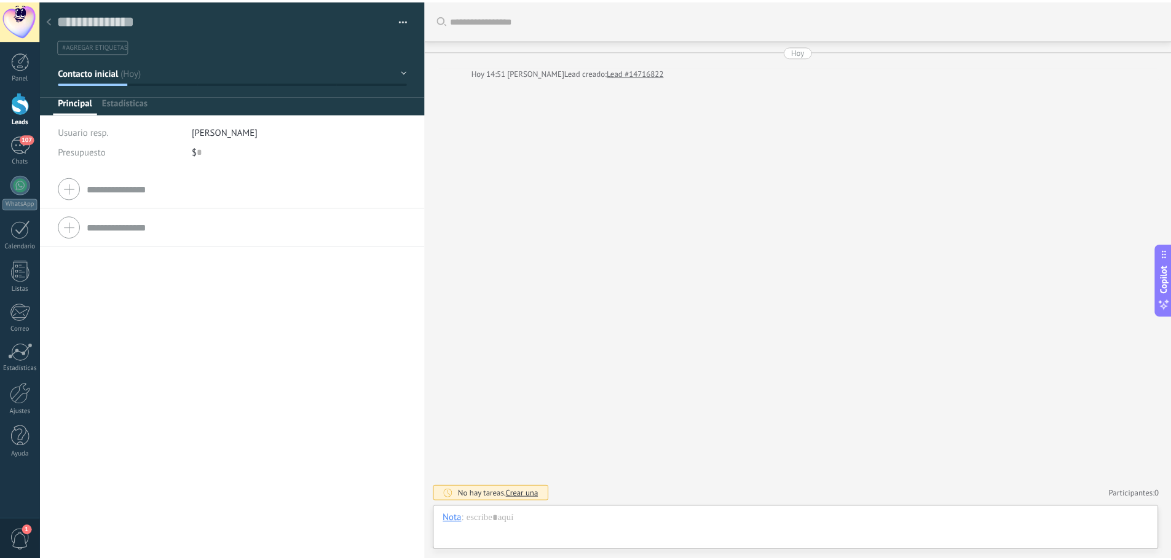
scroll to position [18, 0]
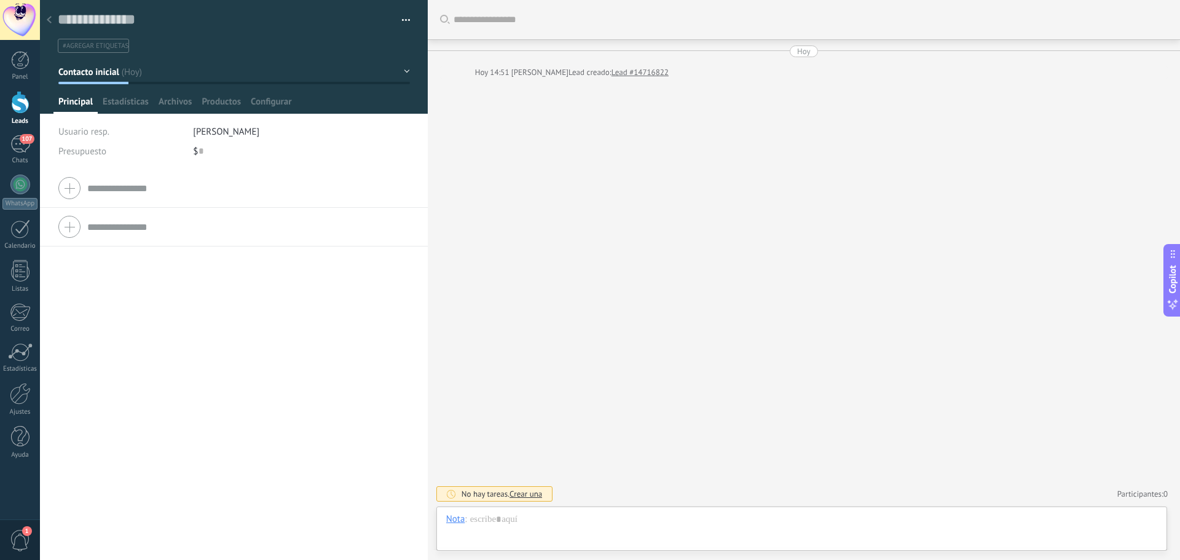
click at [397, 20] on button "button" at bounding box center [402, 20] width 18 height 18
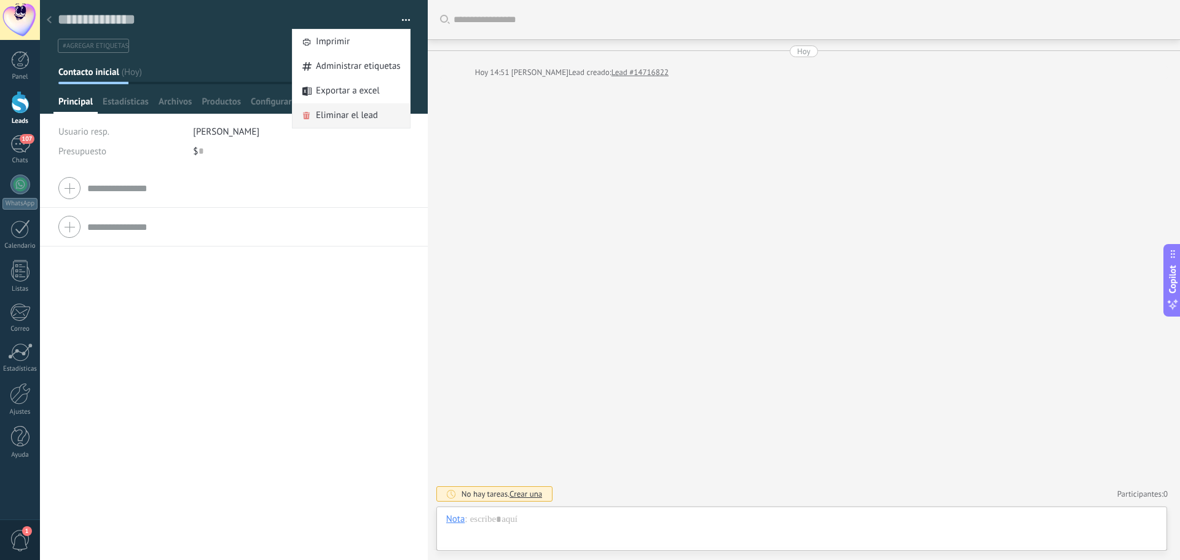
click at [352, 117] on span "Eliminar el lead" at bounding box center [347, 115] width 62 height 25
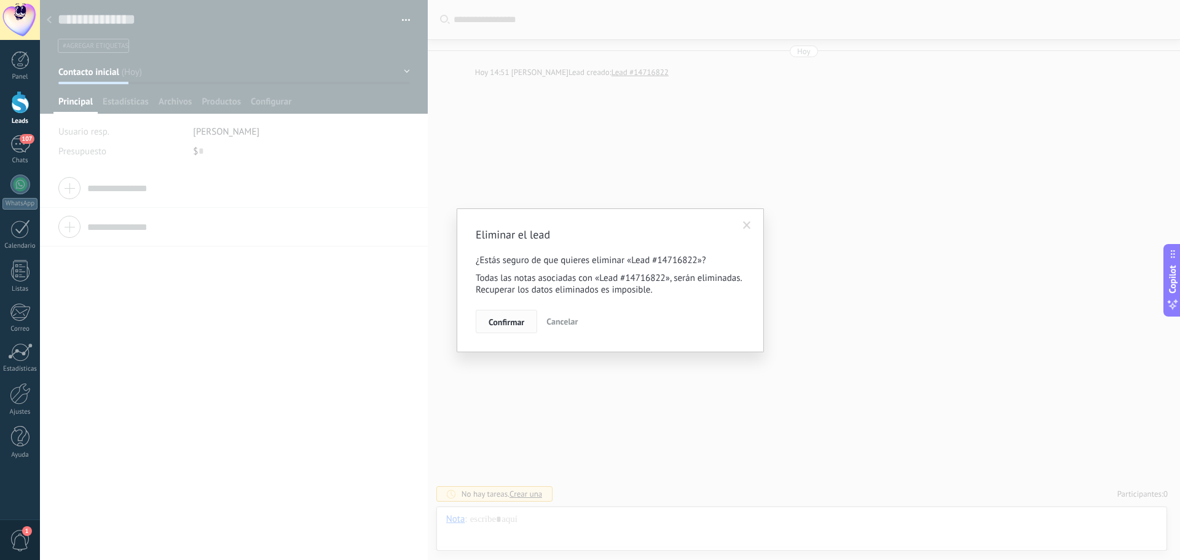
click at [518, 321] on span "Confirmar" at bounding box center [507, 322] width 36 height 9
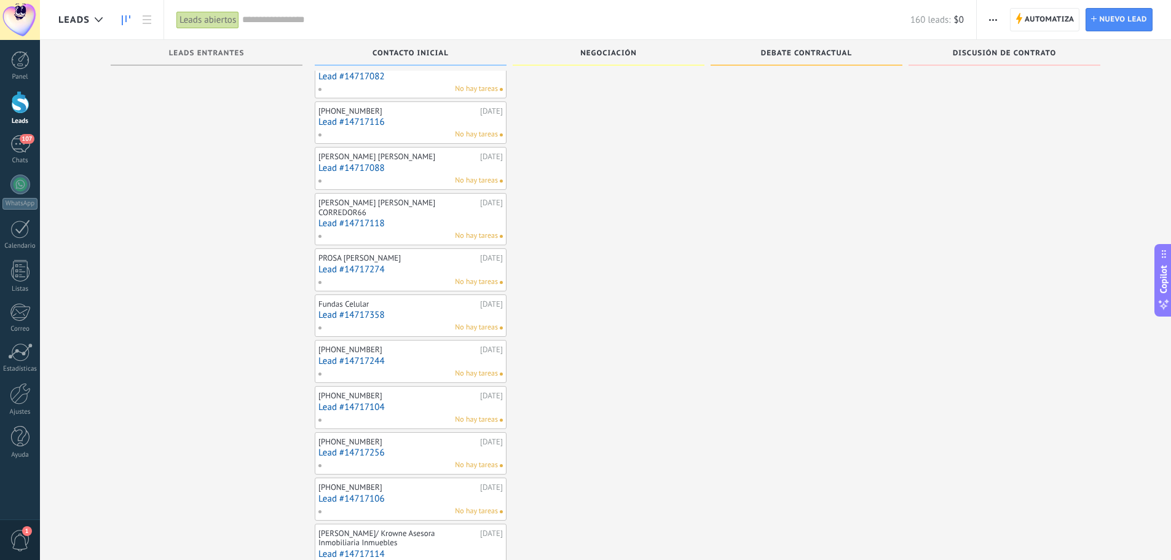
scroll to position [1130, 0]
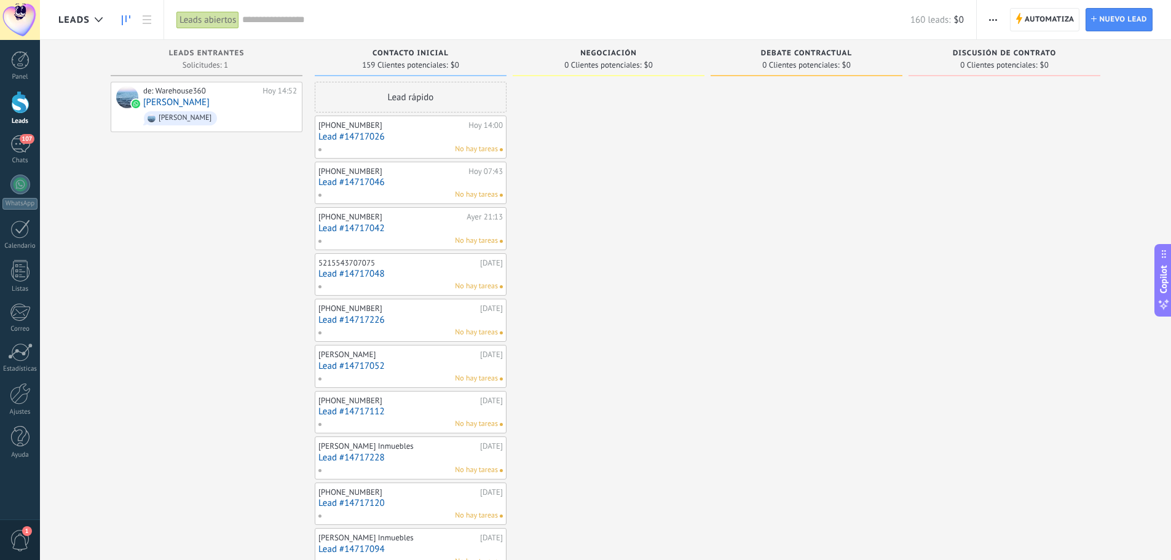
click at [424, 63] on span "159 Clientes potenciales:" at bounding box center [404, 64] width 85 height 7
click at [1161, 282] on span "Copilot" at bounding box center [1164, 279] width 12 height 28
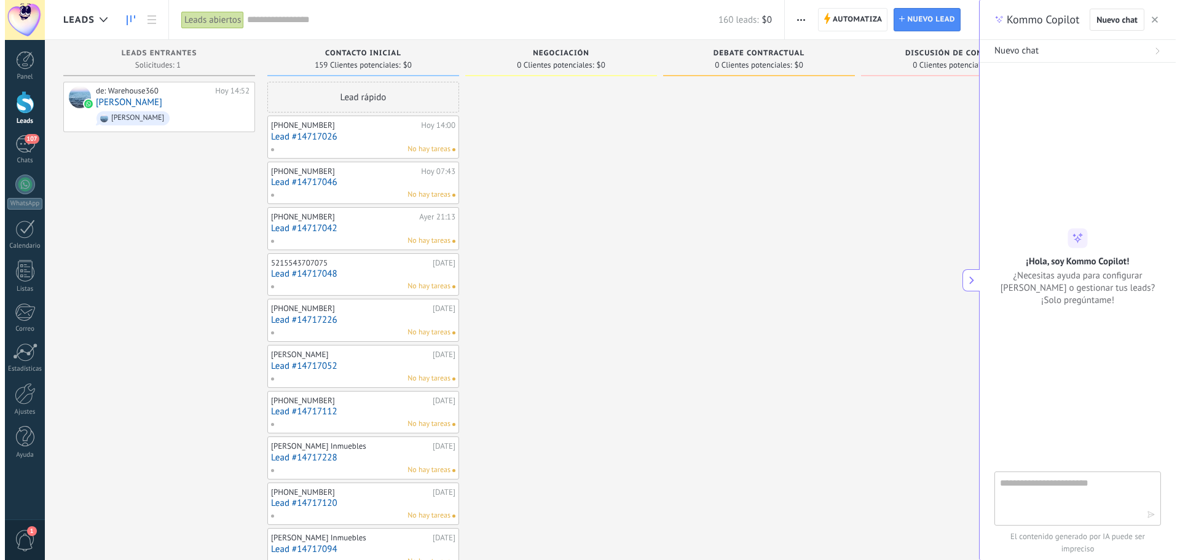
scroll to position [18, 0]
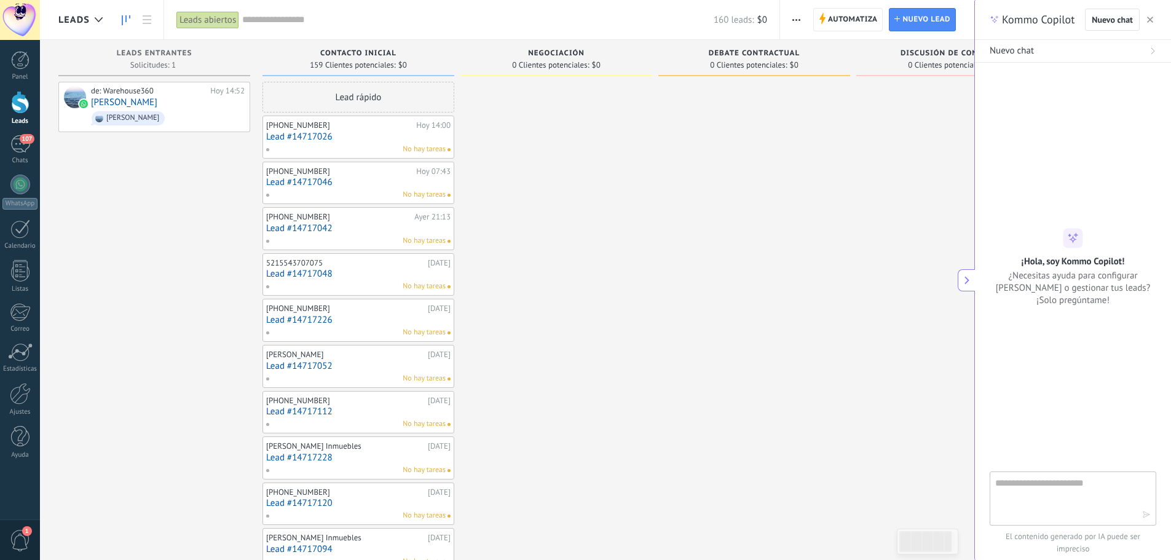
click at [968, 281] on use at bounding box center [967, 280] width 5 height 8
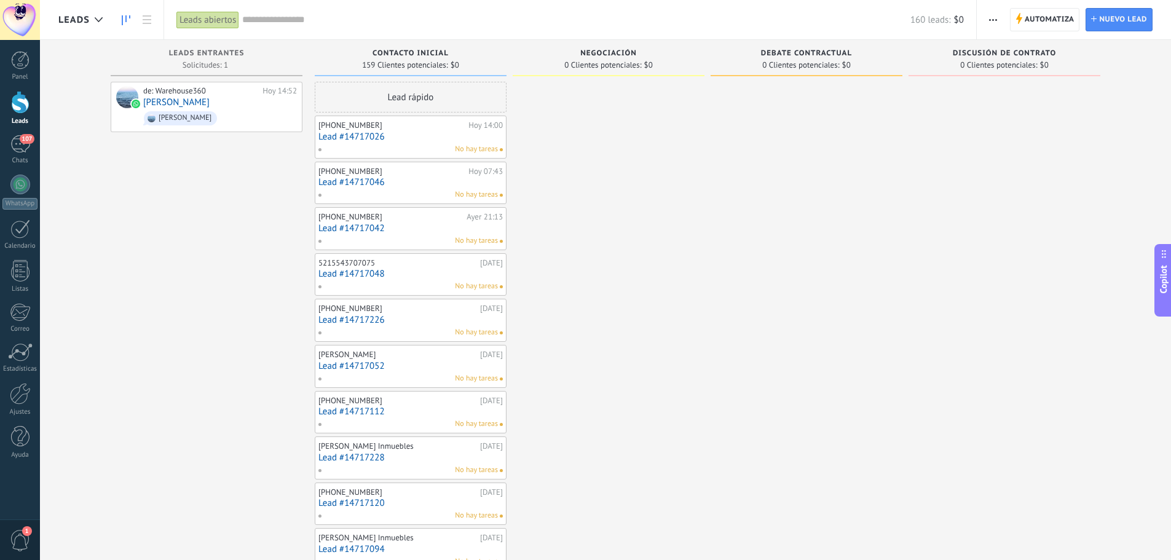
click at [18, 108] on div at bounding box center [20, 102] width 18 height 23
click at [17, 145] on div "107" at bounding box center [20, 144] width 20 height 18
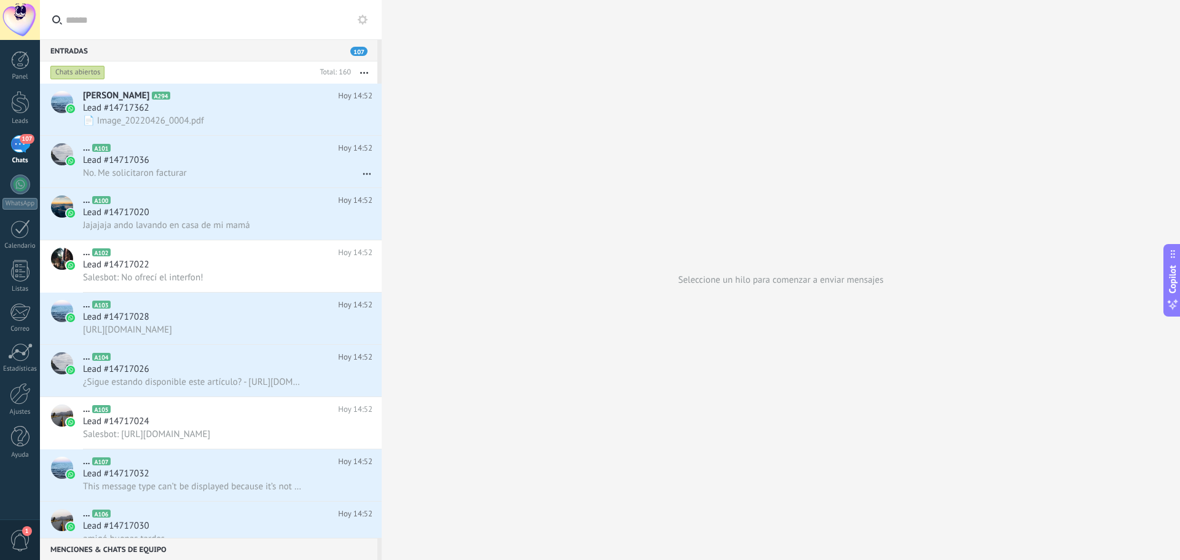
click at [363, 71] on button "button" at bounding box center [364, 72] width 26 height 22
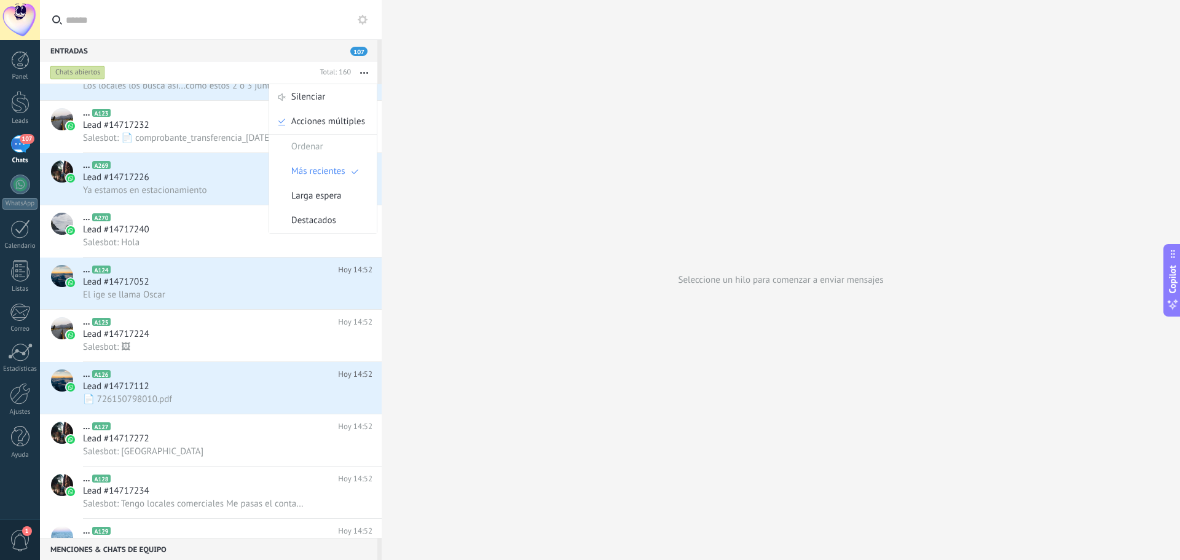
scroll to position [1134, 0]
click at [203, 286] on div "Lead #14717052" at bounding box center [228, 281] width 290 height 12
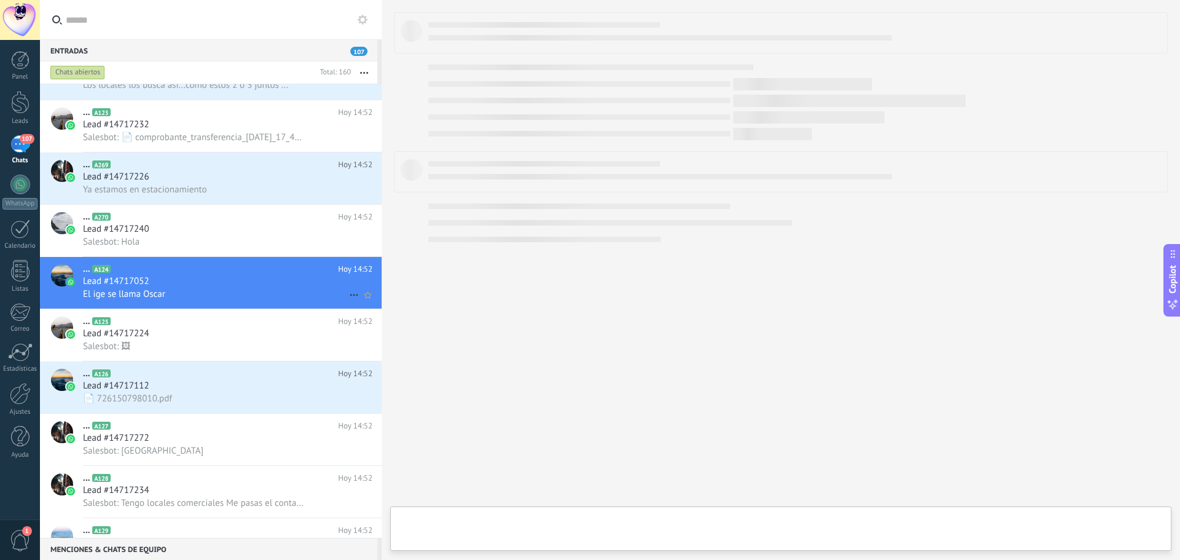
type textarea "**********"
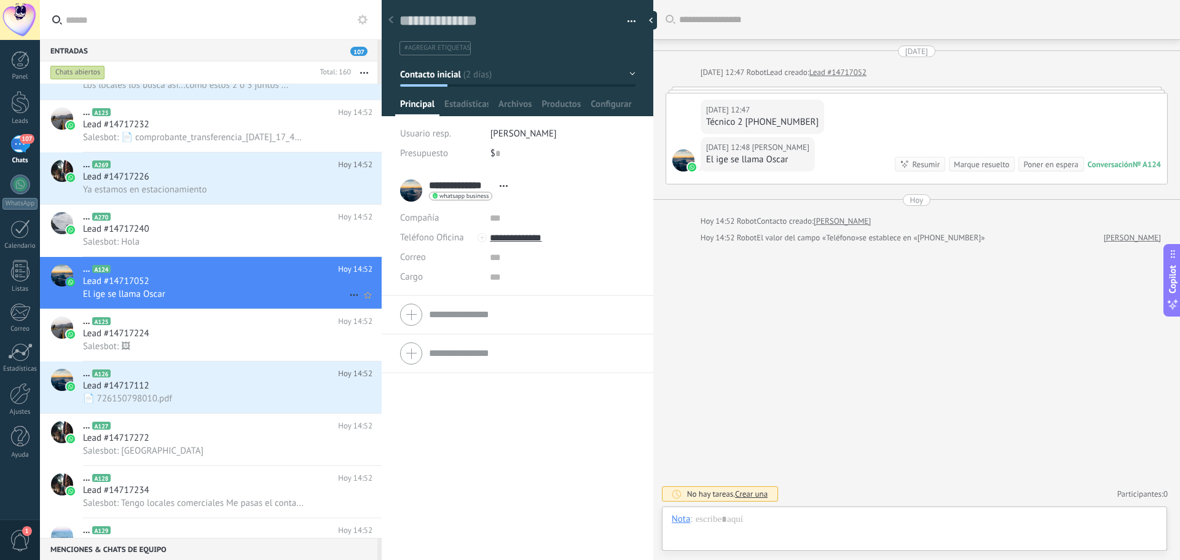
scroll to position [18, 0]
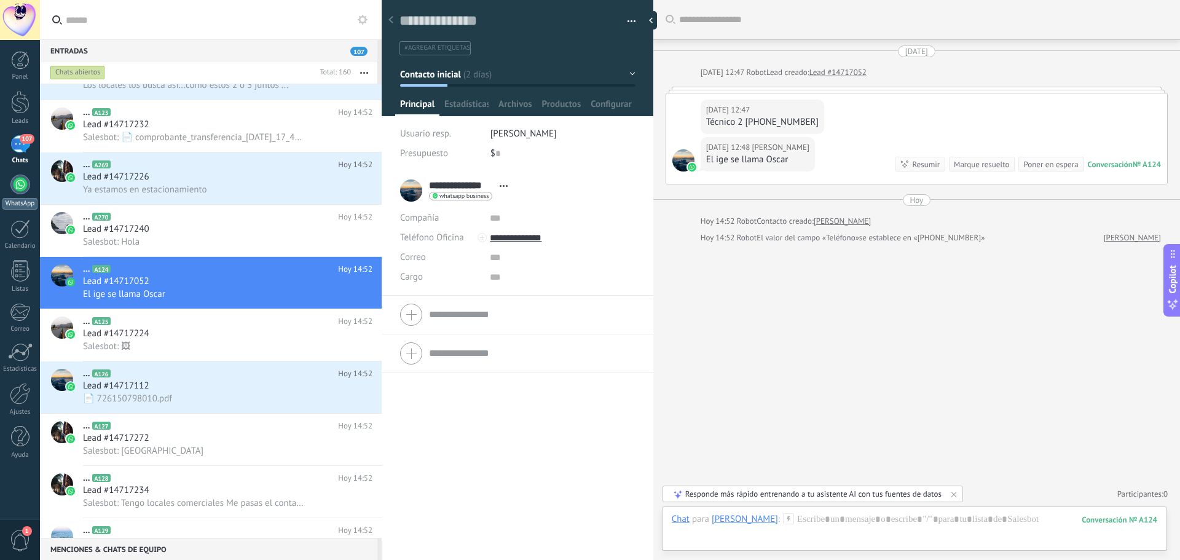
click at [19, 188] on div at bounding box center [20, 185] width 20 height 20
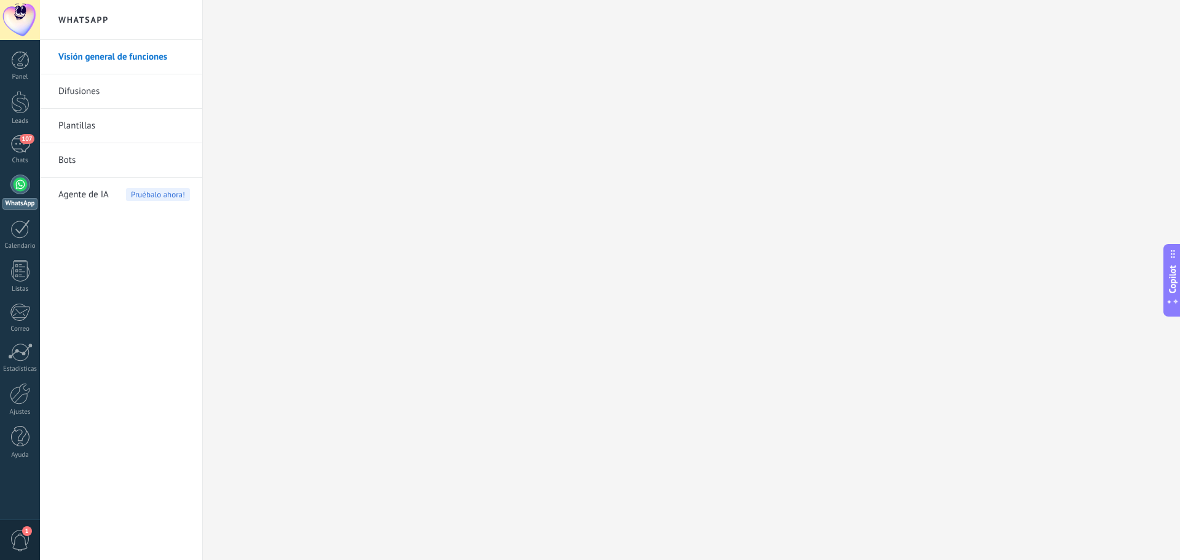
click at [90, 163] on link "Bots" at bounding box center [124, 160] width 132 height 34
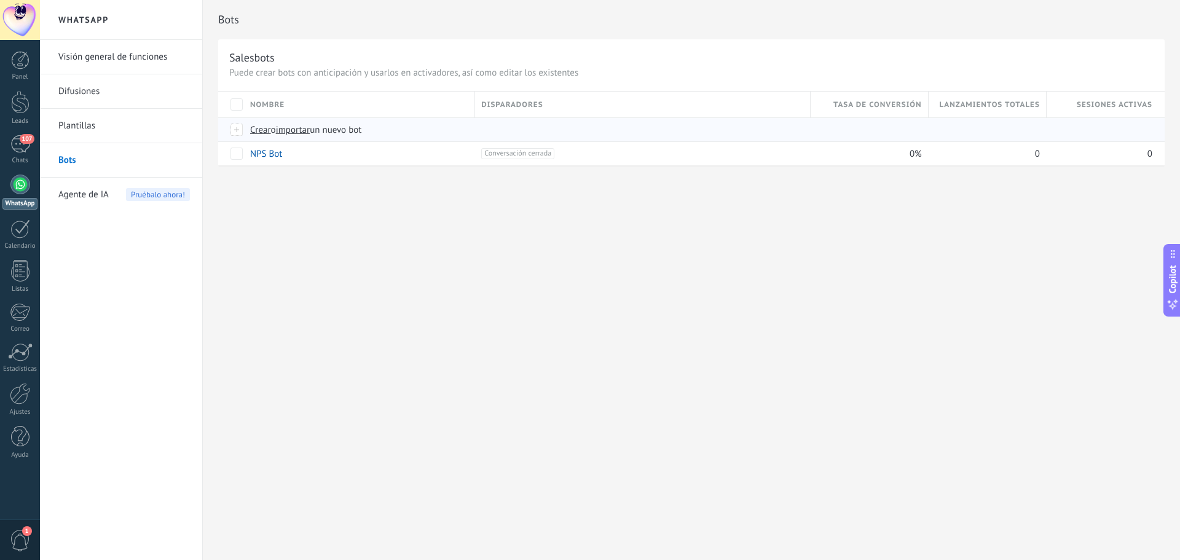
click at [263, 128] on span "Crear" at bounding box center [260, 130] width 21 height 12
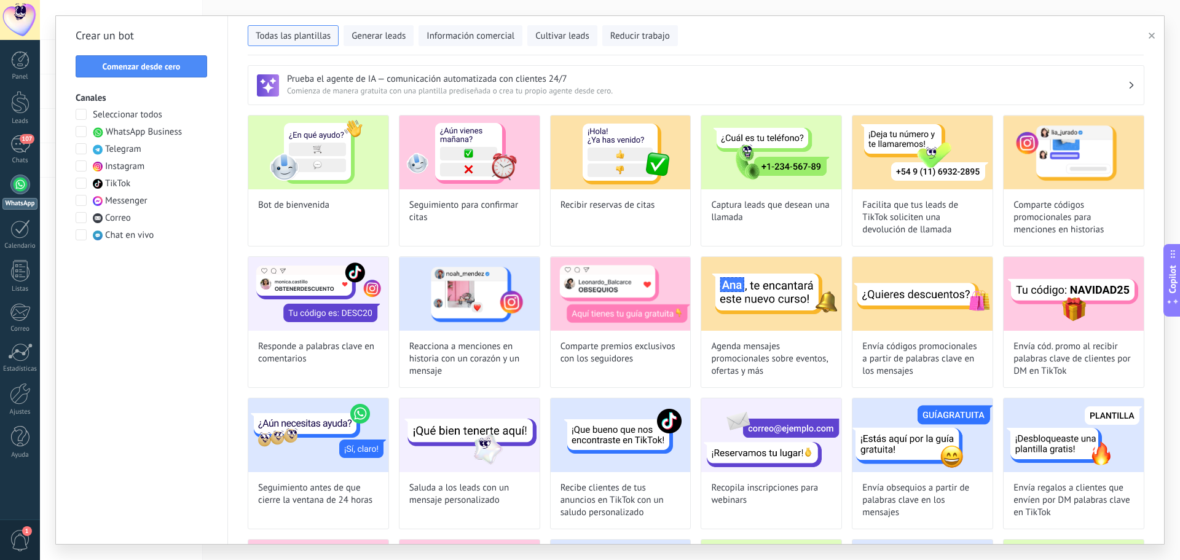
click at [81, 129] on span at bounding box center [81, 131] width 11 height 11
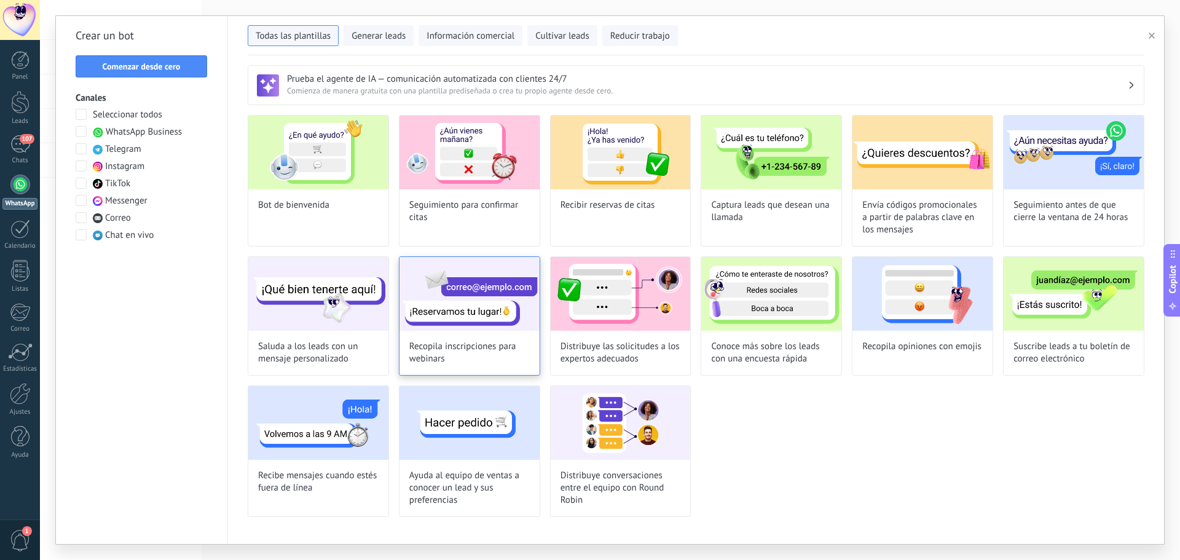
click at [464, 312] on img at bounding box center [470, 294] width 140 height 74
type input "**********"
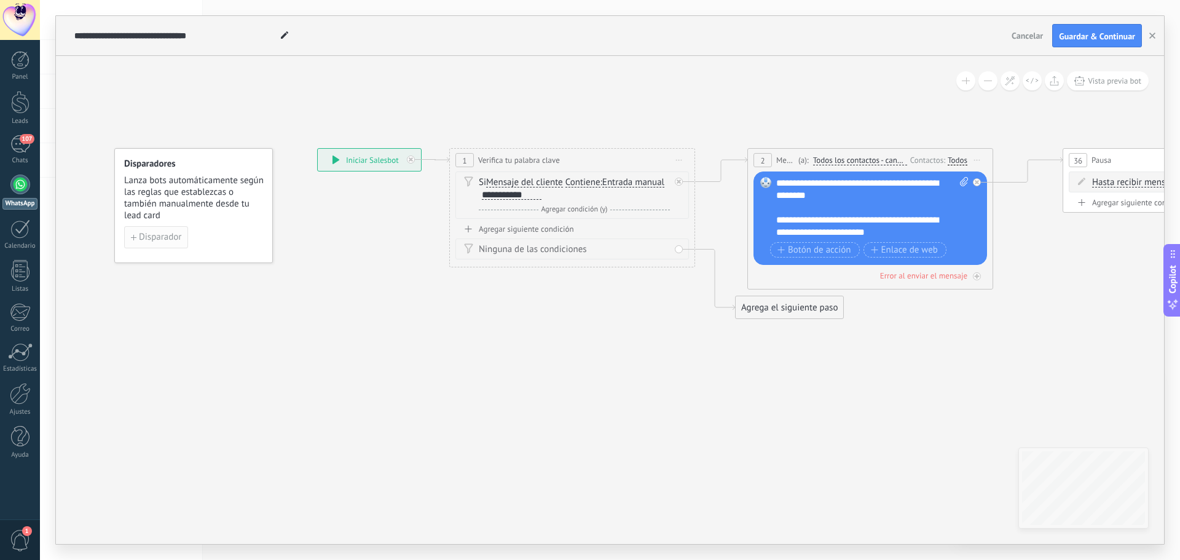
click at [162, 233] on span "Disparador" at bounding box center [160, 237] width 42 height 9
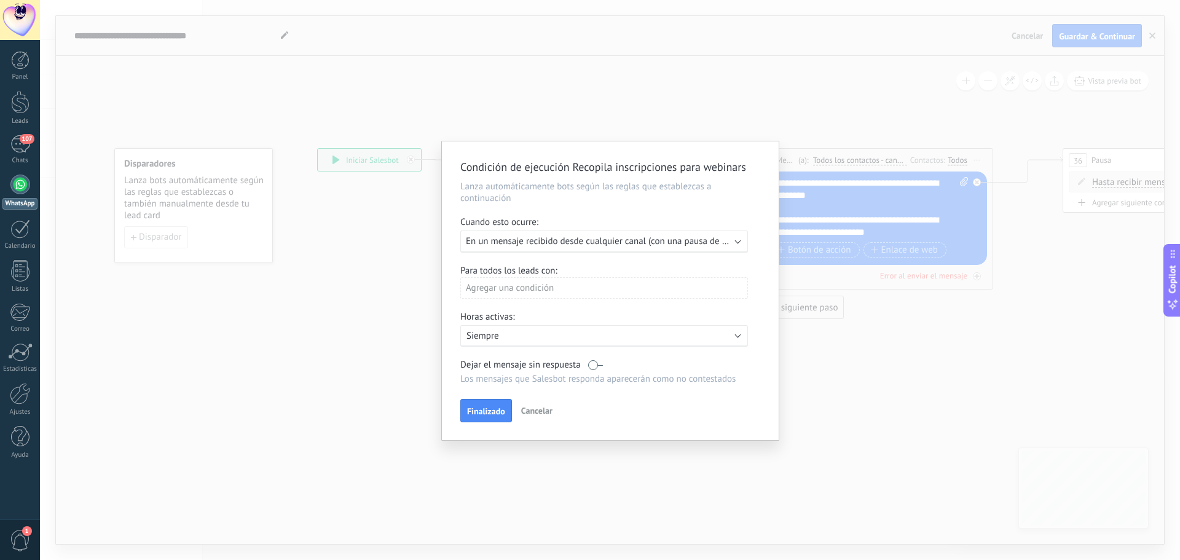
click at [615, 242] on span "En un mensaje recibido desde cualquier canal (con una pausa de un día)" at bounding box center [607, 241] width 283 height 12
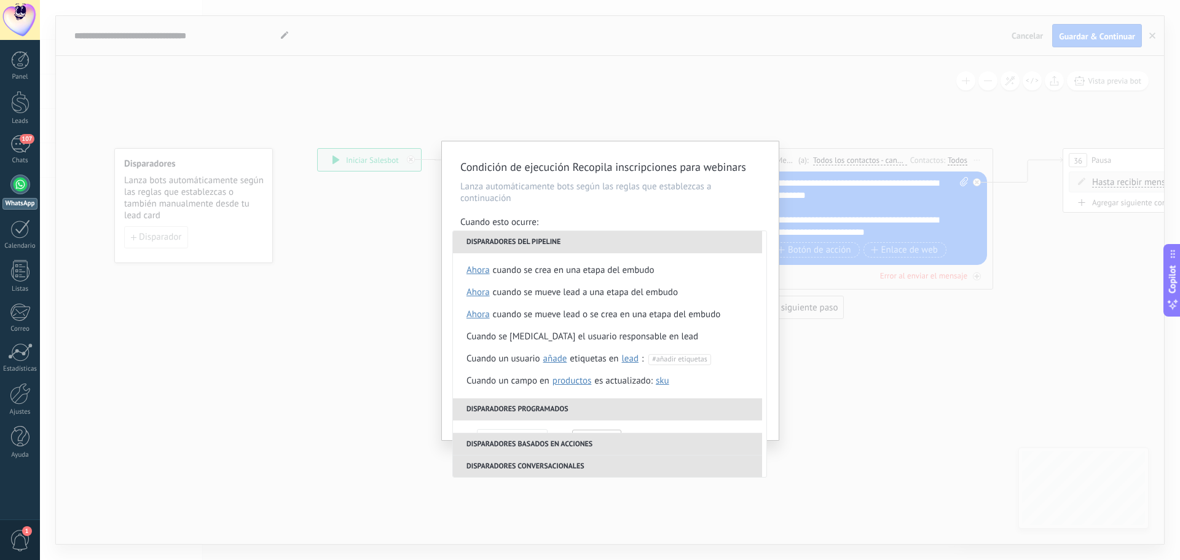
click at [615, 242] on li "Disparadores del pipeline" at bounding box center [607, 242] width 309 height 22
click at [402, 235] on div "Condición de ejecución Recopila inscripciones para webinars Lanza automáticamen…" at bounding box center [610, 280] width 1140 height 560
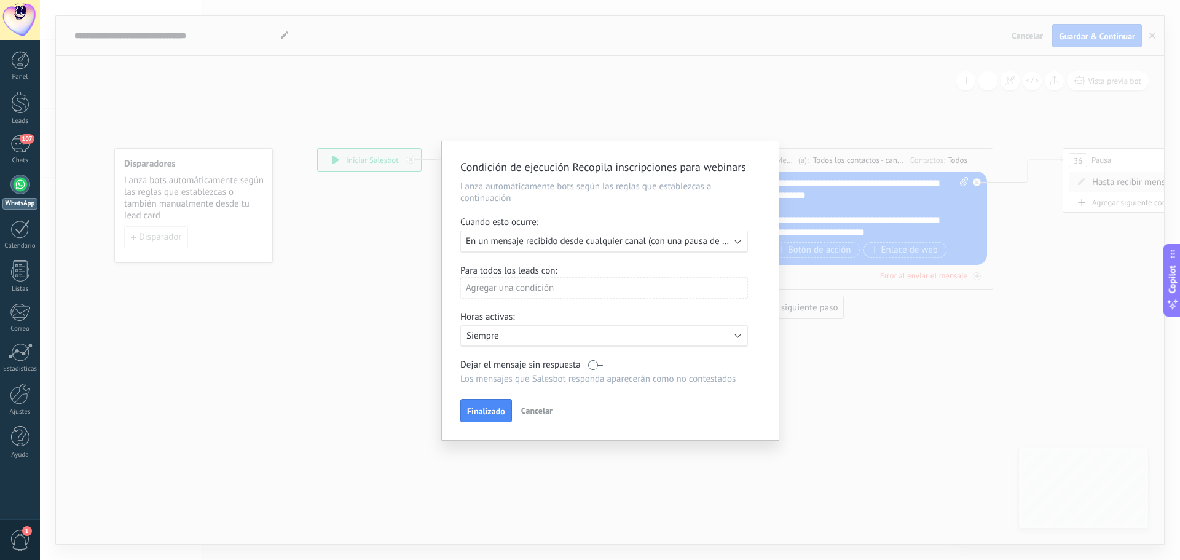
click at [525, 296] on div "Agregar una condición" at bounding box center [604, 288] width 288 height 22
click at [722, 285] on div at bounding box center [610, 290] width 337 height 299
click at [541, 417] on button "Cancelar" at bounding box center [536, 410] width 41 height 18
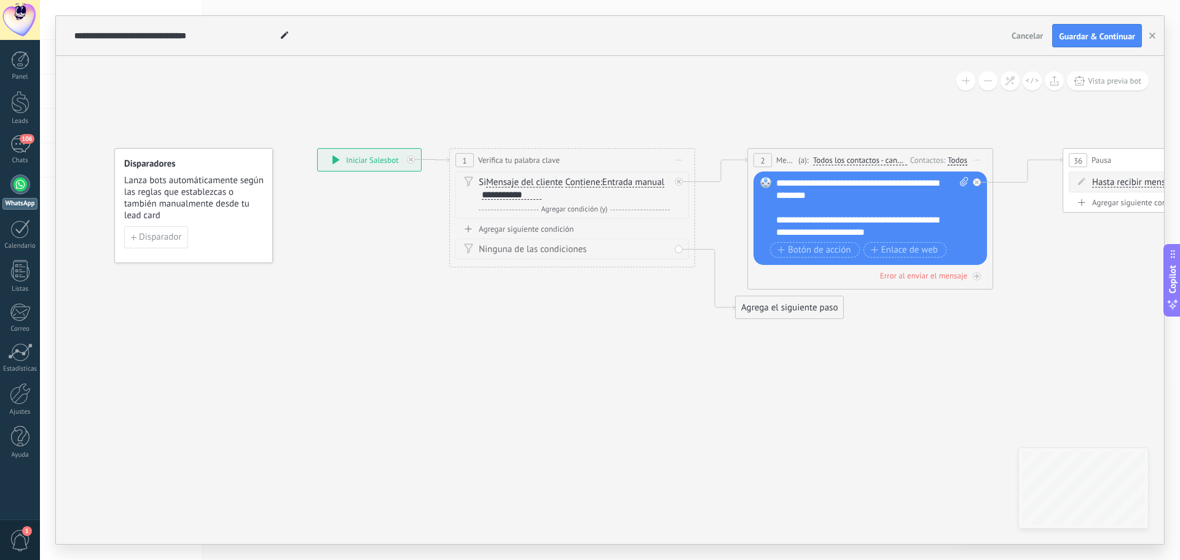
click at [513, 196] on div "**********" at bounding box center [512, 195] width 60 height 10
click at [165, 233] on span "Disparador" at bounding box center [160, 237] width 42 height 9
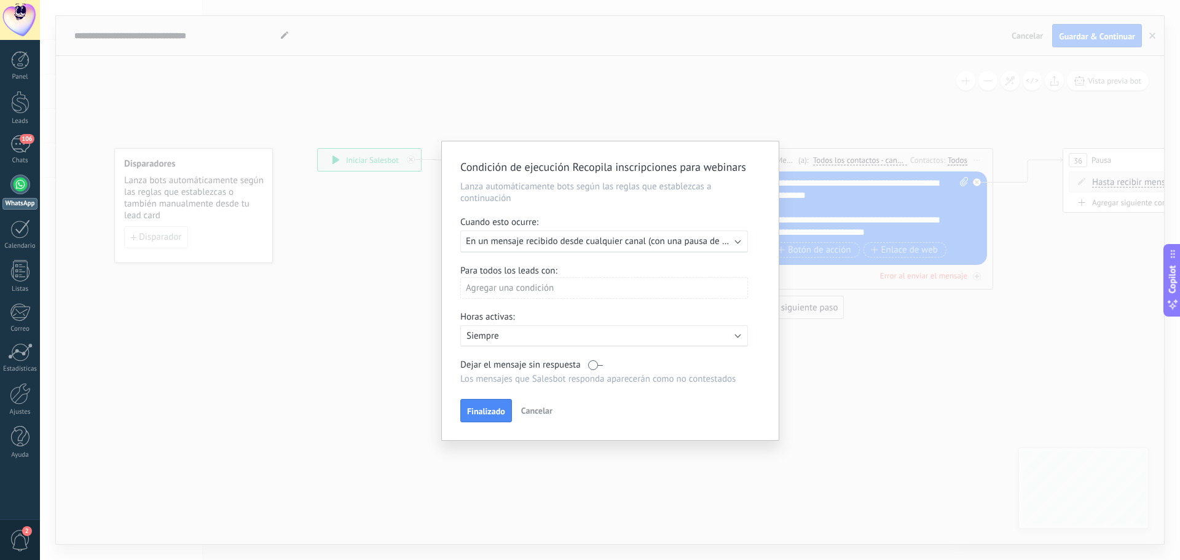
click at [532, 407] on span "Cancelar" at bounding box center [536, 410] width 31 height 11
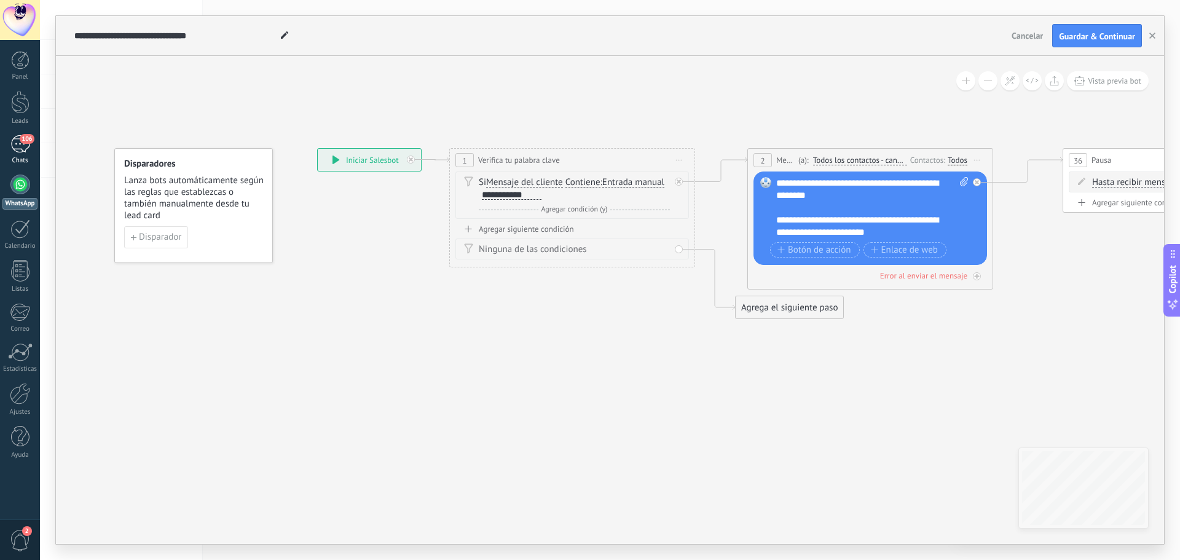
click at [22, 149] on div "106" at bounding box center [20, 144] width 20 height 18
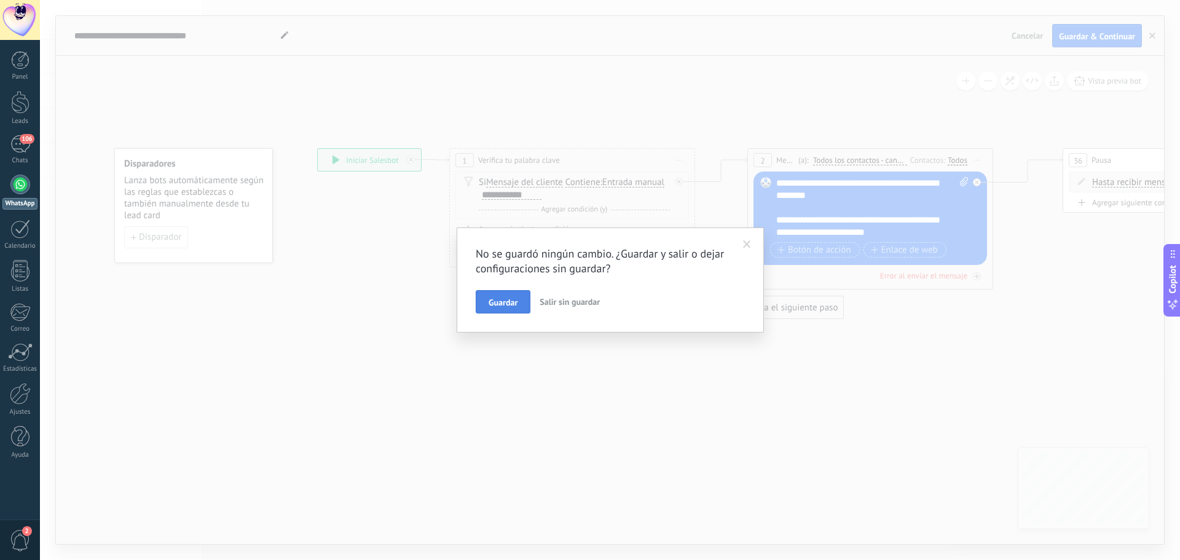
click at [505, 304] on span "Guardar" at bounding box center [503, 302] width 29 height 9
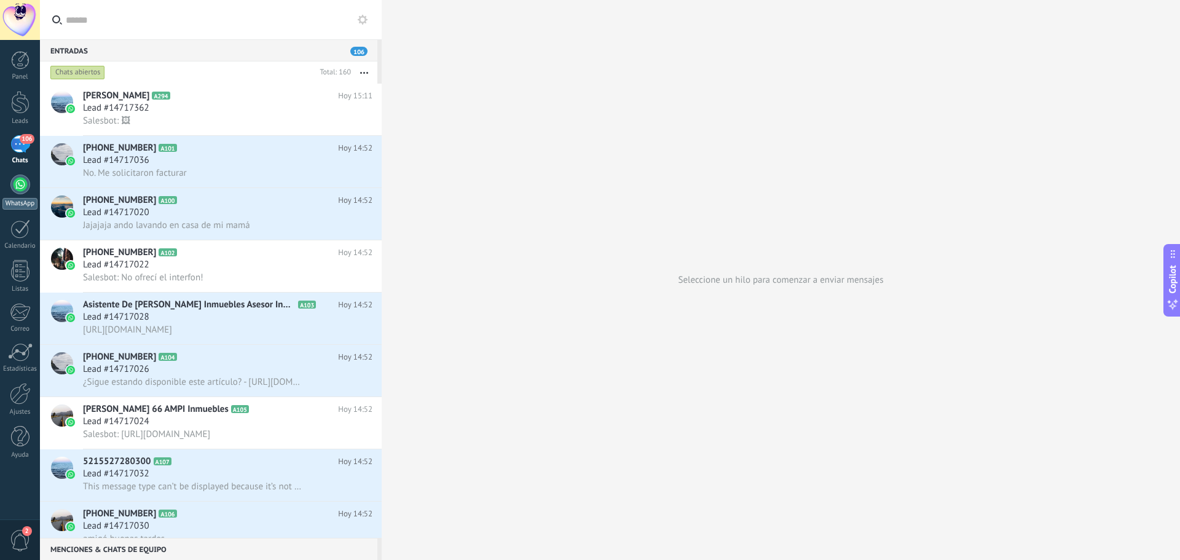
click at [20, 189] on div at bounding box center [20, 185] width 20 height 20
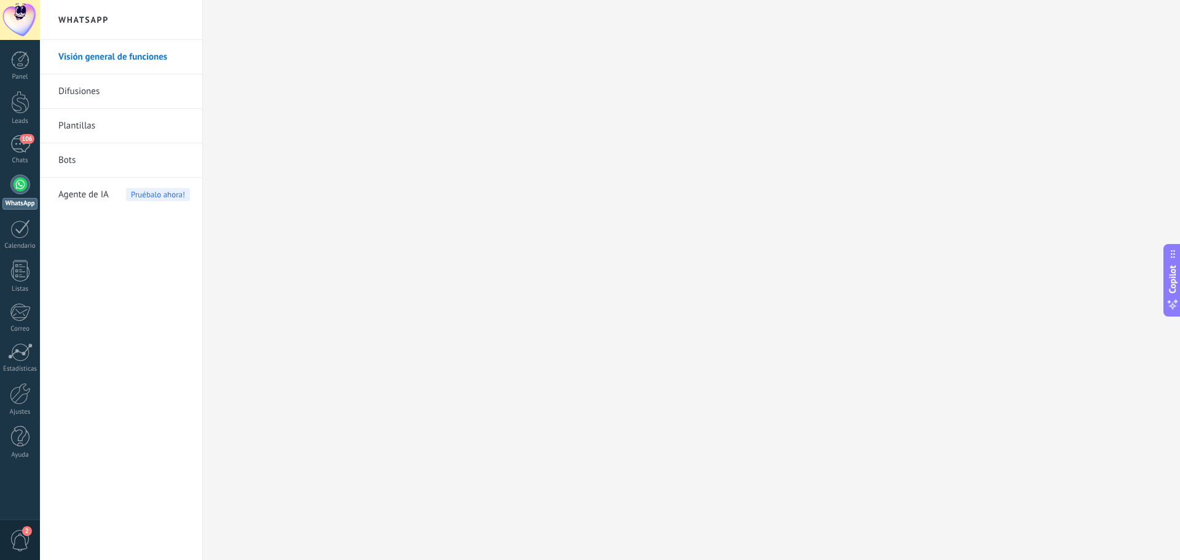
click at [71, 164] on link "Bots" at bounding box center [124, 160] width 132 height 34
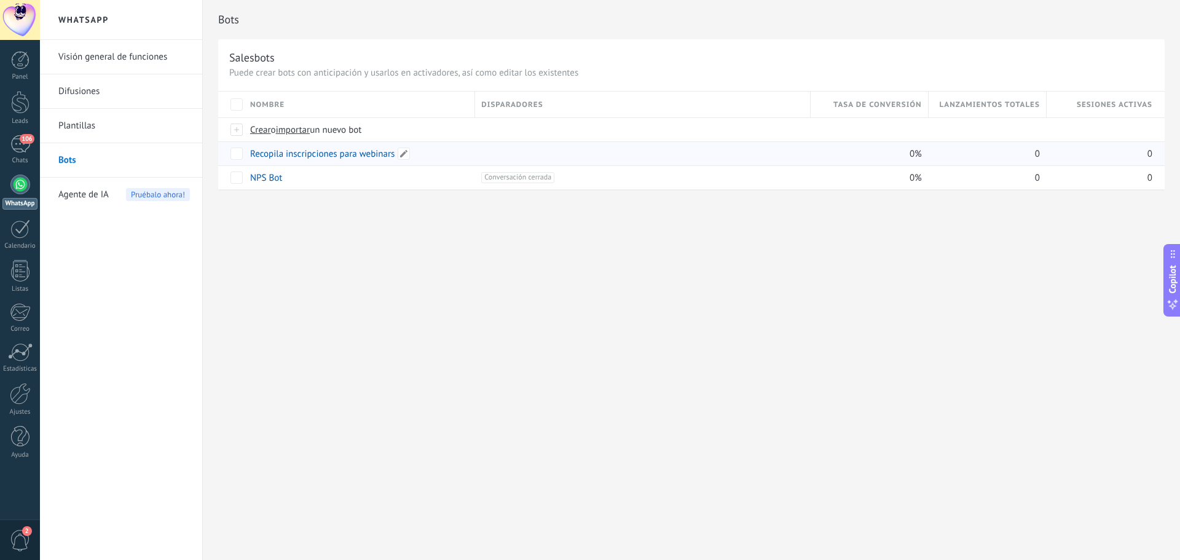
click at [324, 155] on link "Recopila inscripciones para webinars" at bounding box center [322, 154] width 144 height 12
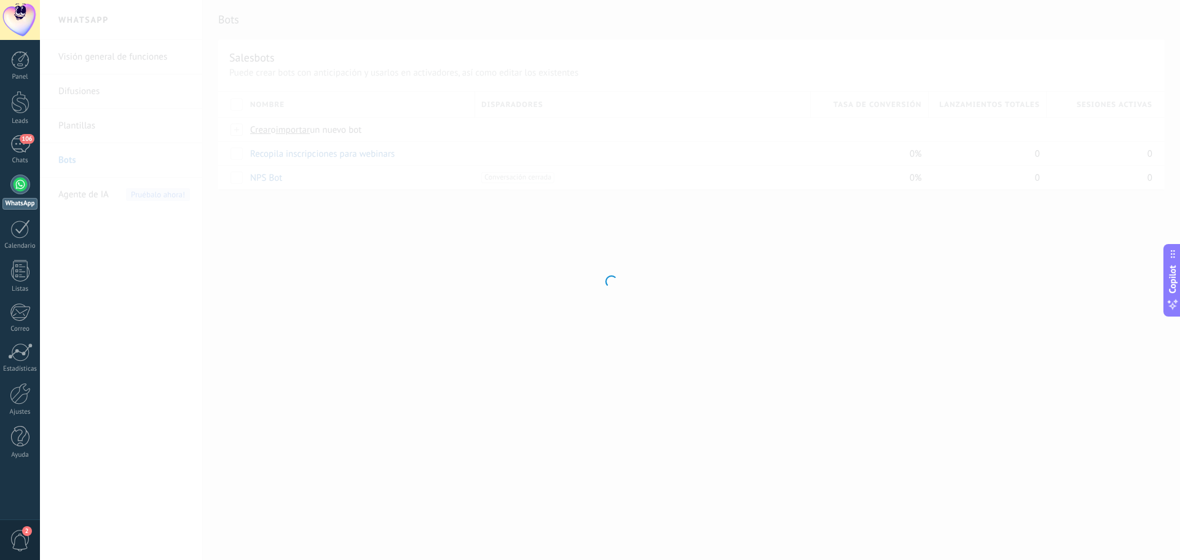
type input "**********"
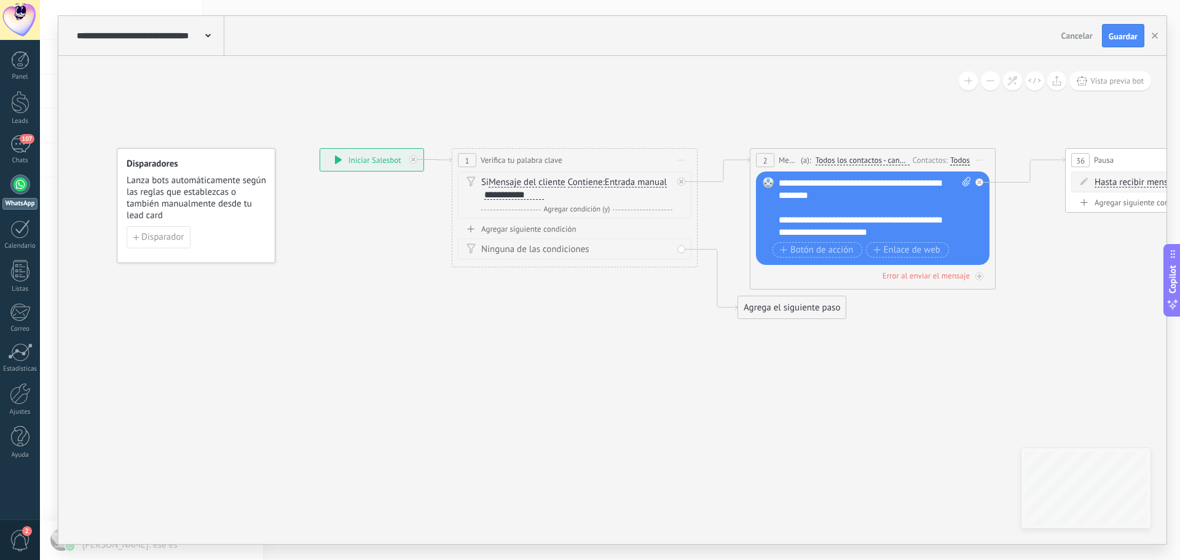
click at [648, 188] on span "Entrada manual Vacío Cadena aleatoria Cadena aleatoria corta Entrada manual Lea…" at bounding box center [636, 182] width 62 height 12
click at [631, 181] on span "Entrada manual" at bounding box center [636, 183] width 62 height 10
click at [631, 181] on button "Entrada manual" at bounding box center [676, 183] width 154 height 22
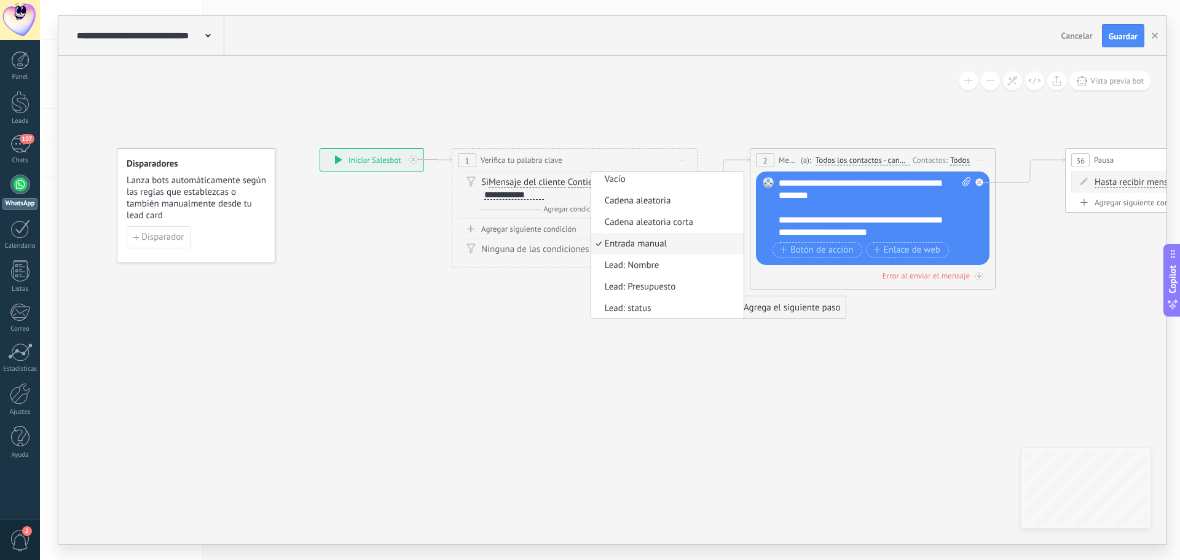
click at [567, 211] on span "Agregar condición (y)" at bounding box center [577, 209] width 73 height 9
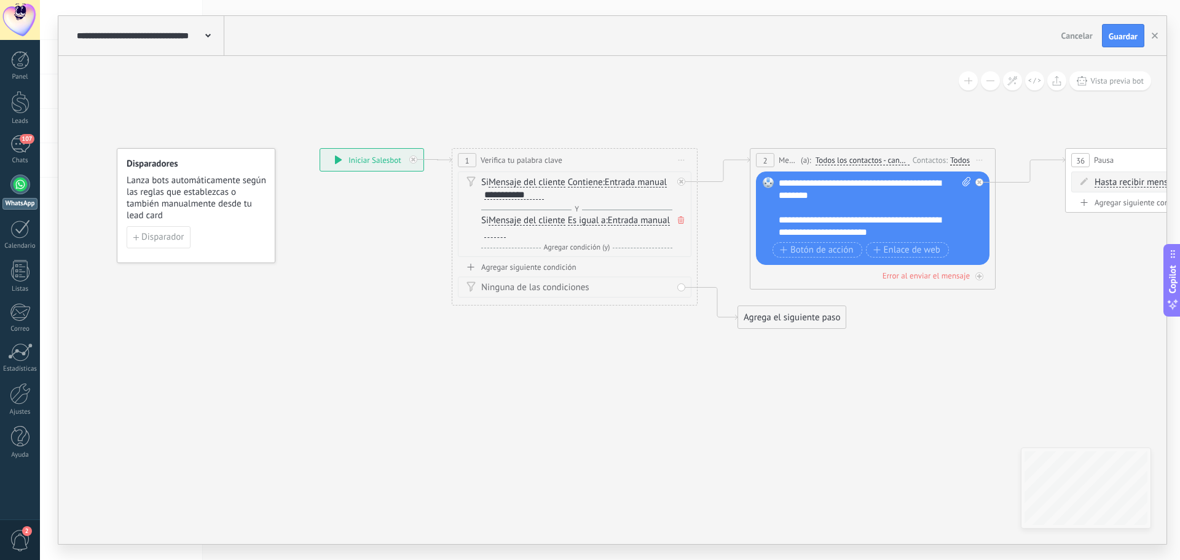
click at [567, 211] on div "Y Agregar condición (y)" at bounding box center [576, 209] width 191 height 12
click at [577, 208] on span "Y" at bounding box center [577, 209] width 10 height 9
click at [609, 195] on div "Si Mensaje del cliente Mensaje del cliente Comentario del cliente El cliente Có…" at bounding box center [576, 188] width 191 height 25
click at [555, 195] on div "Si Mensaje del cliente Mensaje del cliente Comentario del cliente El cliente Có…" at bounding box center [576, 188] width 191 height 25
click at [537, 195] on div "**********" at bounding box center [514, 195] width 60 height 10
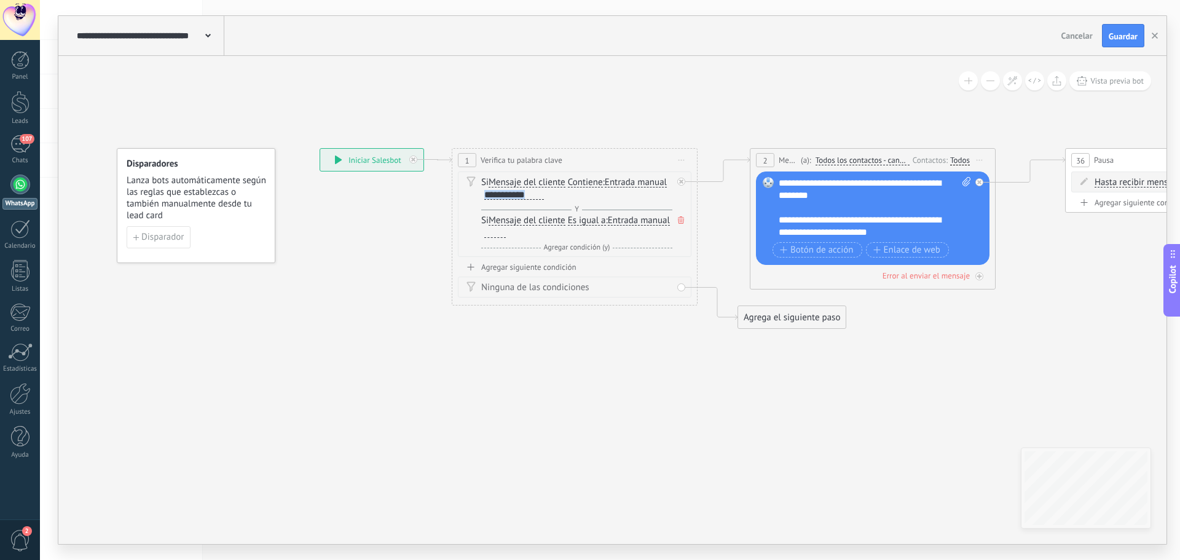
click at [537, 195] on div "**********" at bounding box center [514, 195] width 60 height 10
click at [825, 202] on div "**********" at bounding box center [875, 207] width 192 height 61
click at [859, 197] on div "**********" at bounding box center [875, 207] width 192 height 61
paste div
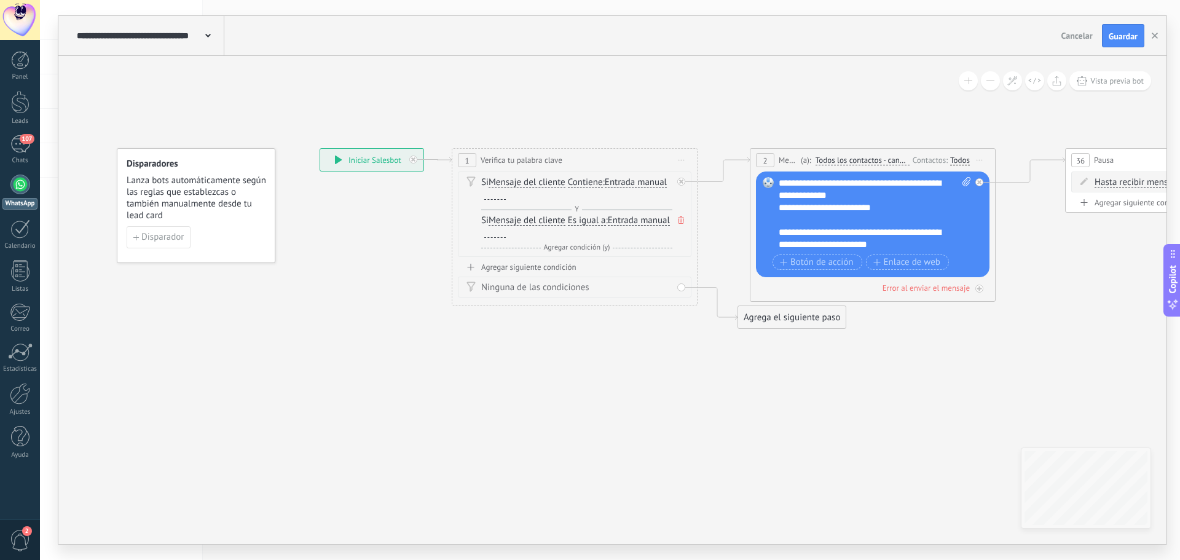
click at [542, 193] on div "Si Mensaje del cliente Mensaje del cliente Comentario del cliente El cliente Có…" at bounding box center [576, 188] width 191 height 25
click at [497, 199] on div at bounding box center [495, 195] width 22 height 10
click at [506, 235] on div at bounding box center [495, 233] width 22 height 10
click at [555, 268] on div "Agregar siguiente condición" at bounding box center [575, 267] width 234 height 10
click at [506, 286] on div at bounding box center [495, 285] width 22 height 10
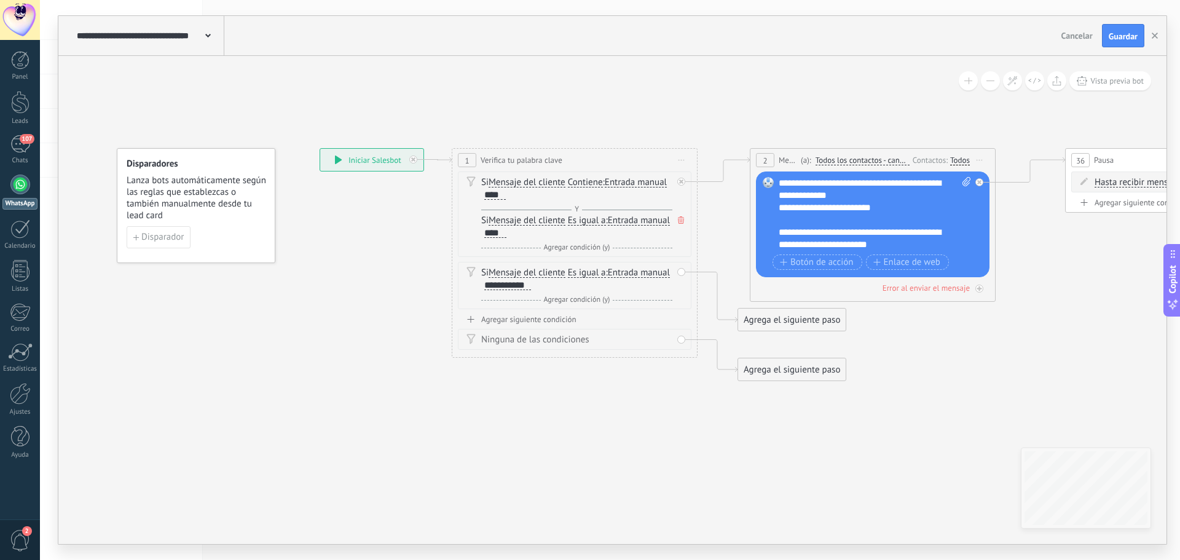
click at [562, 323] on div "Agregar siguiente condición" at bounding box center [575, 319] width 234 height 10
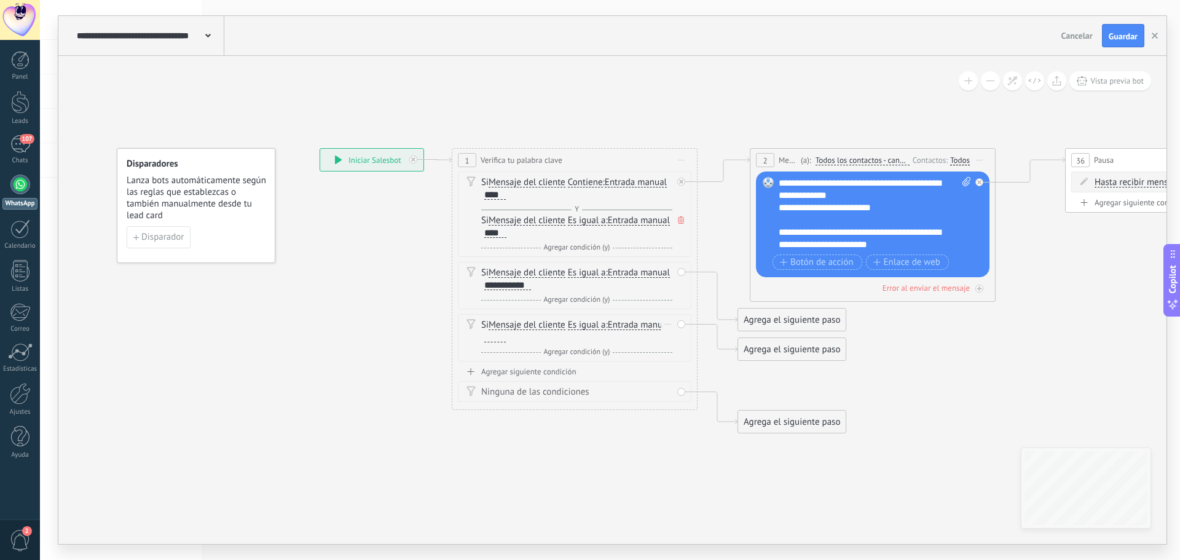
click at [569, 342] on div "Si Mensaje del cliente Mensaje del cliente Comentario del cliente El cliente Có…" at bounding box center [576, 331] width 191 height 25
click at [506, 342] on div at bounding box center [495, 338] width 22 height 10
click at [557, 372] on div "Agregar siguiente condición" at bounding box center [575, 371] width 234 height 10
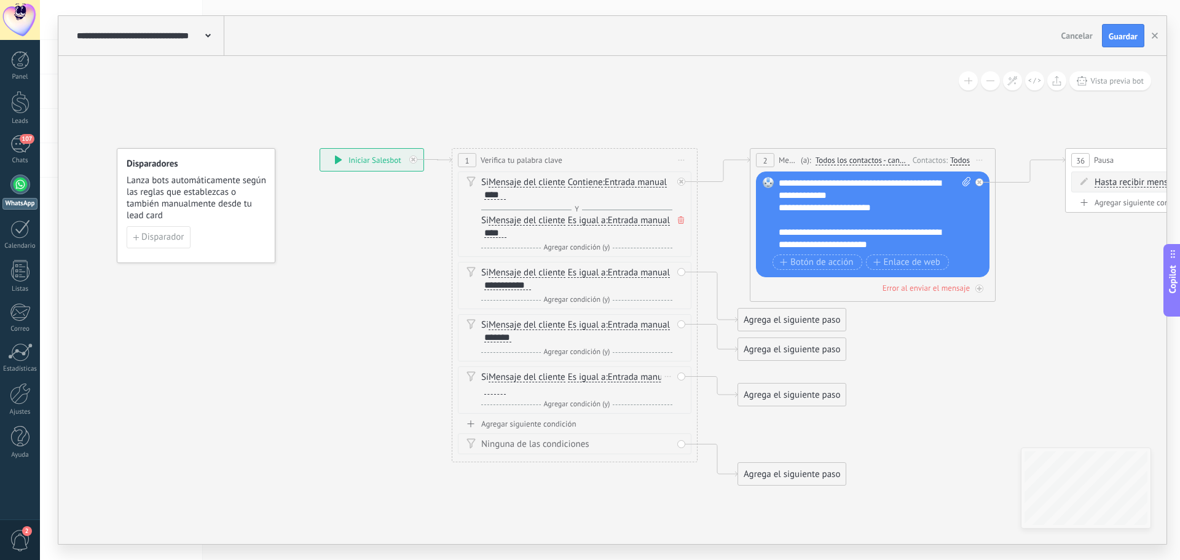
click at [506, 387] on div at bounding box center [495, 390] width 22 height 10
click at [545, 425] on div "Agregar siguiente condición" at bounding box center [575, 424] width 234 height 10
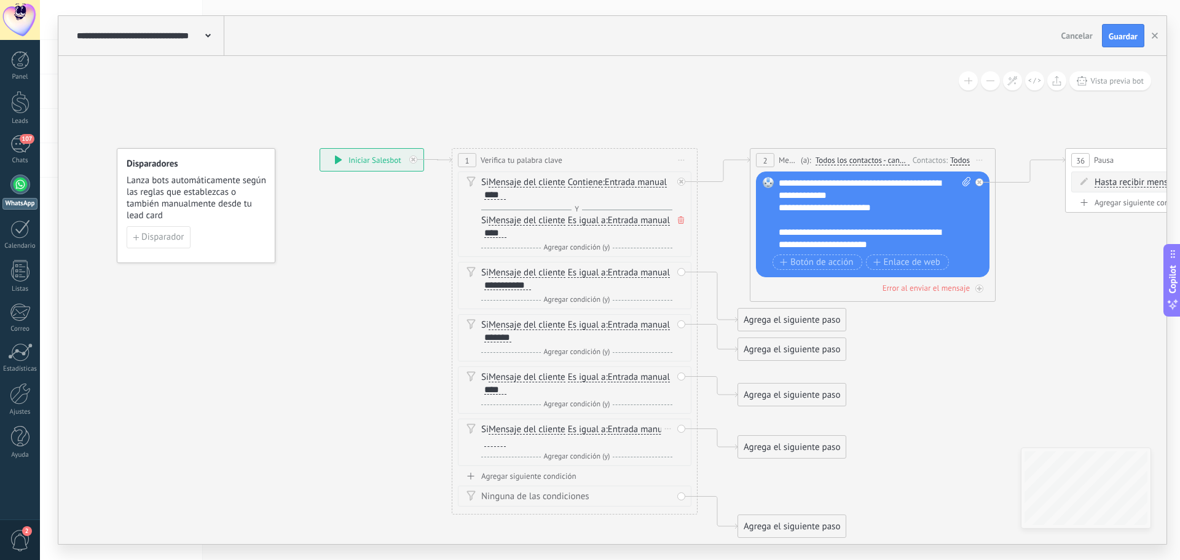
click at [506, 441] on div at bounding box center [495, 442] width 22 height 10
click at [23, 147] on div "107" at bounding box center [20, 144] width 20 height 18
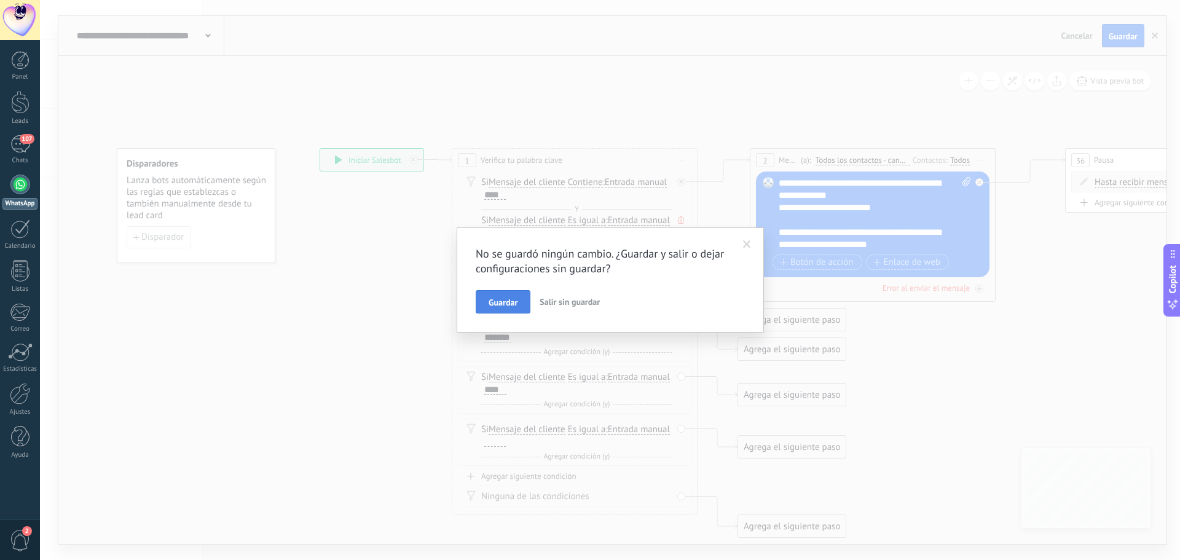
click at [514, 304] on span "Guardar" at bounding box center [503, 302] width 29 height 9
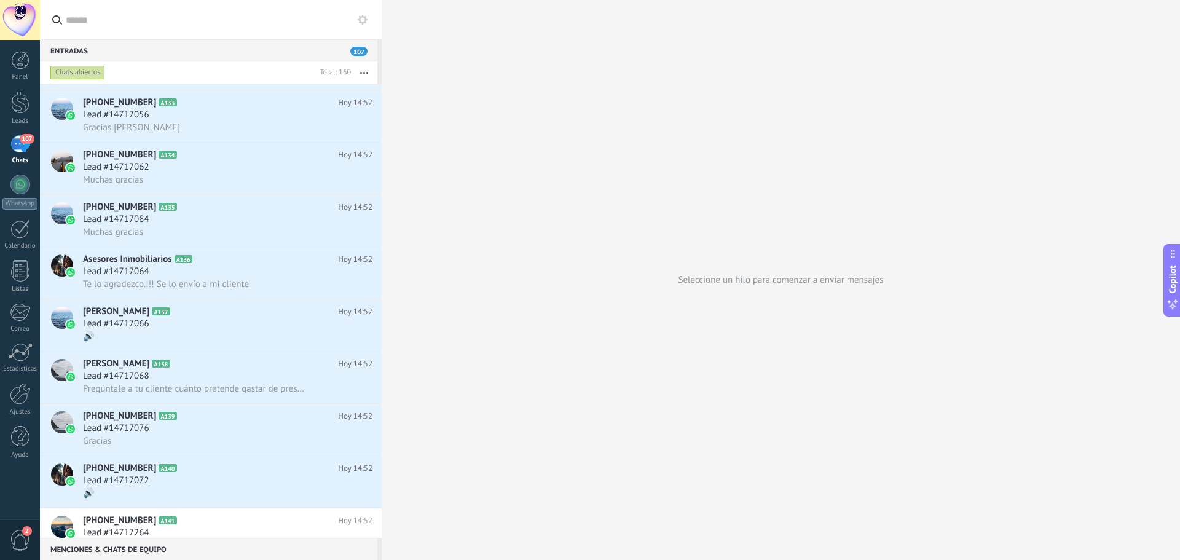
scroll to position [1905, 0]
click at [141, 224] on span "Muchas gracias" at bounding box center [113, 230] width 60 height 12
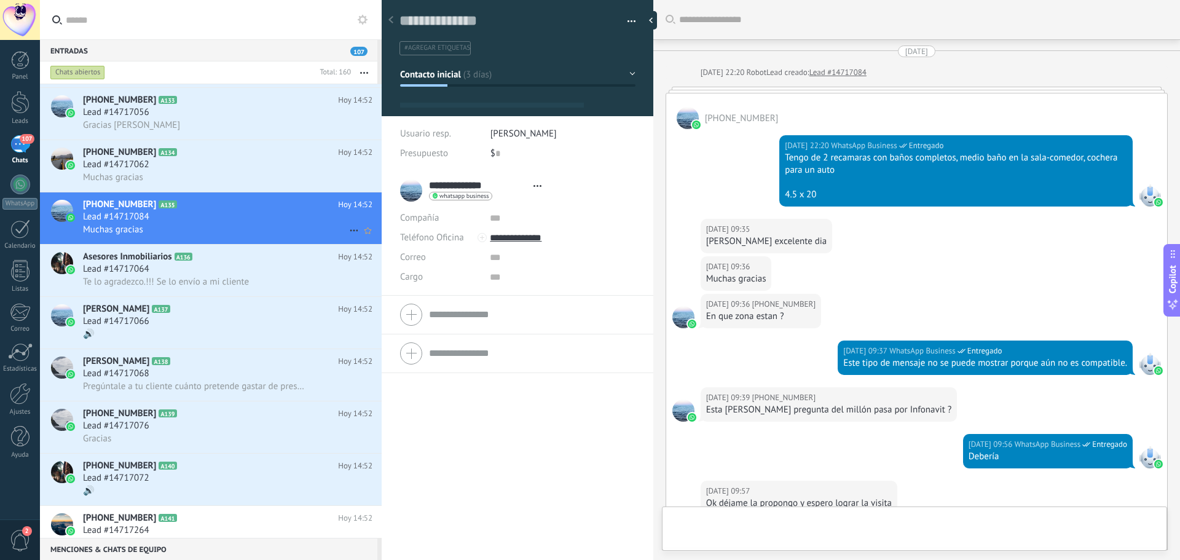
type textarea "**********"
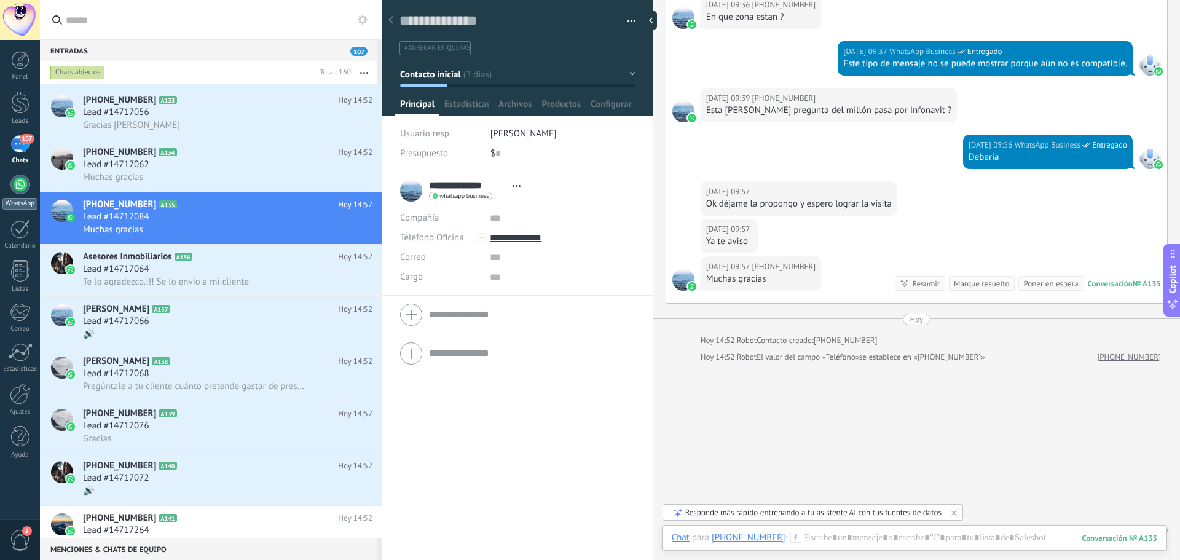
click at [15, 186] on div at bounding box center [20, 185] width 20 height 20
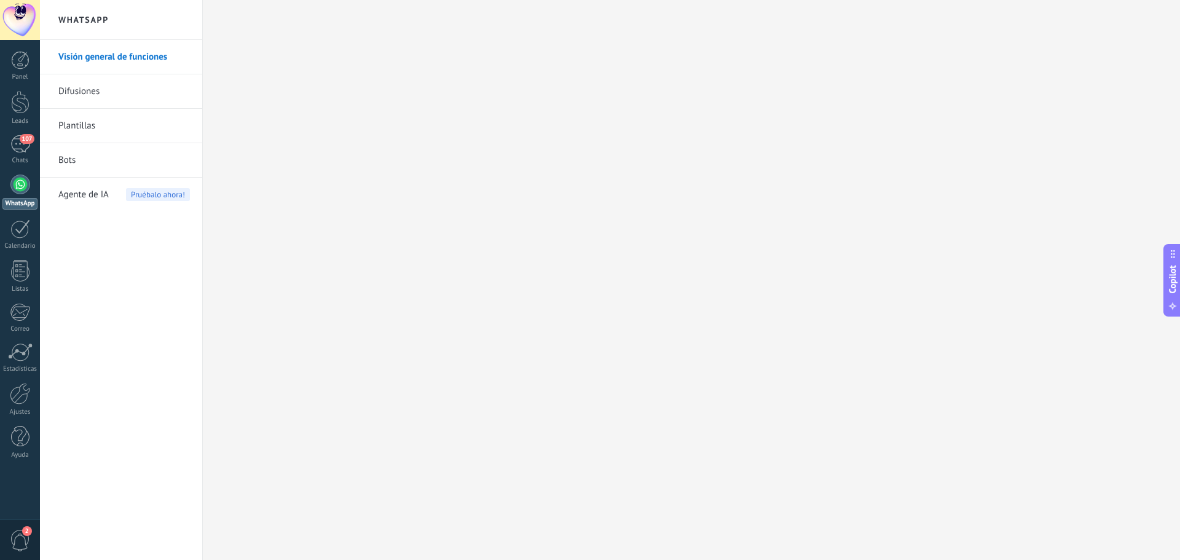
click at [105, 165] on link "Bots" at bounding box center [124, 160] width 132 height 34
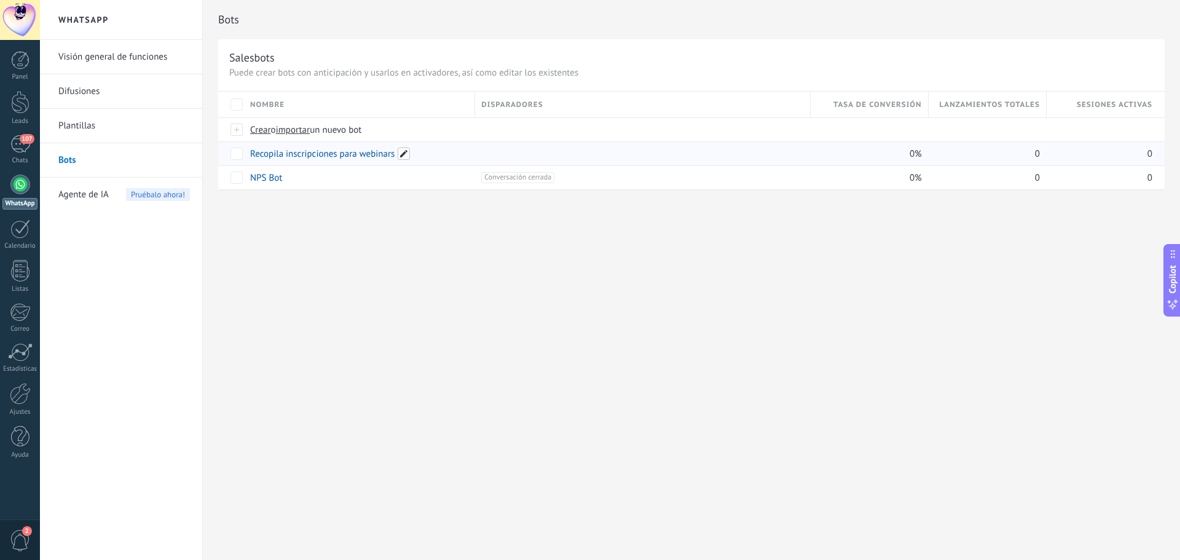
click at [403, 154] on span at bounding box center [404, 154] width 12 height 12
drag, startPoint x: 403, startPoint y: 154, endPoint x: 209, endPoint y: 154, distance: 194.3
click at [209, 154] on div "**********" at bounding box center [691, 108] width 977 height 216
click at [405, 152] on span at bounding box center [404, 154] width 12 height 12
click at [401, 152] on input "**********" at bounding box center [359, 154] width 216 height 20
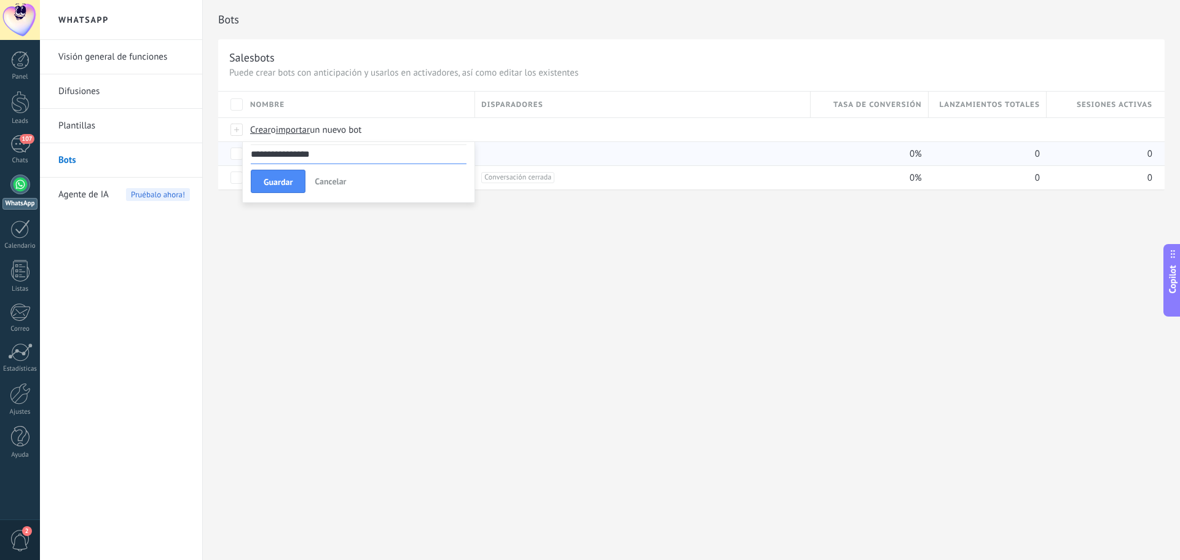
click at [401, 152] on input "**********" at bounding box center [359, 154] width 216 height 20
paste input "**********"
type input "**********"
click at [288, 184] on span "Guardar" at bounding box center [278, 182] width 29 height 9
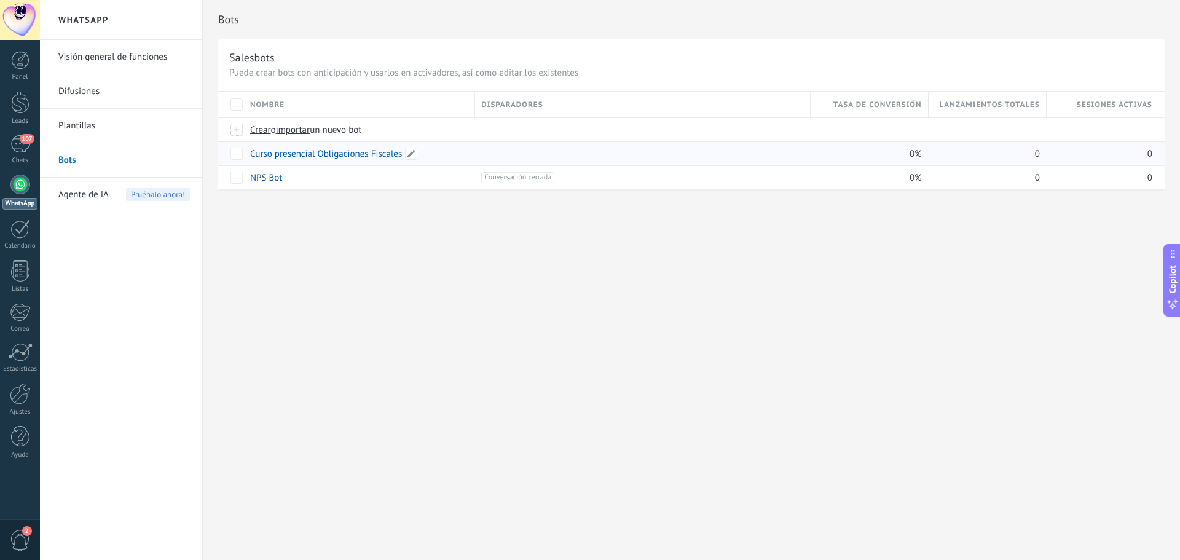
click at [355, 160] on div "Curso presencial Obligaciones Fiscales" at bounding box center [356, 153] width 225 height 23
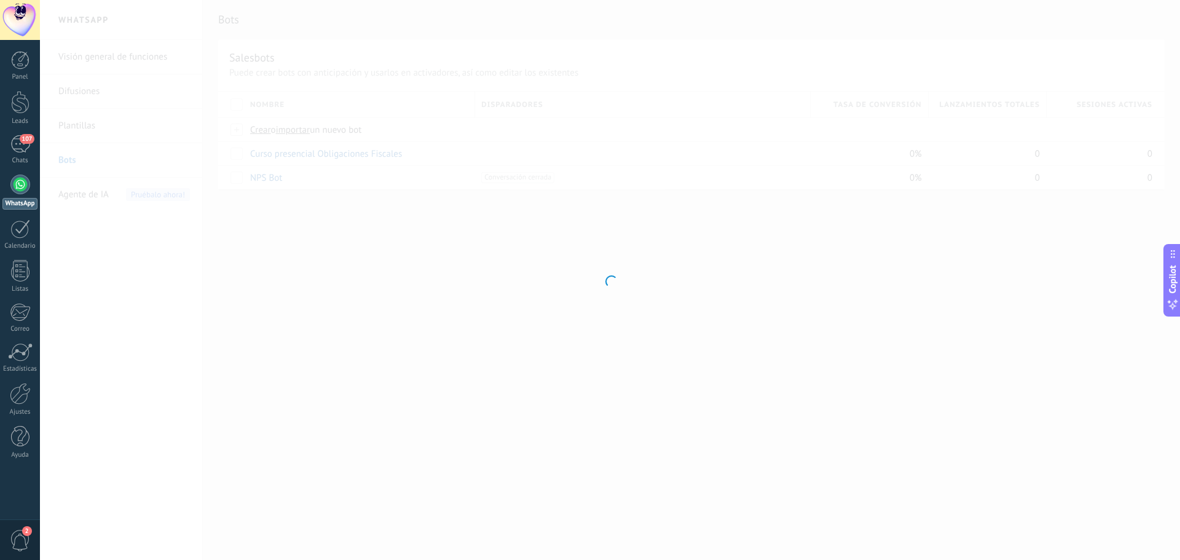
type input "**********"
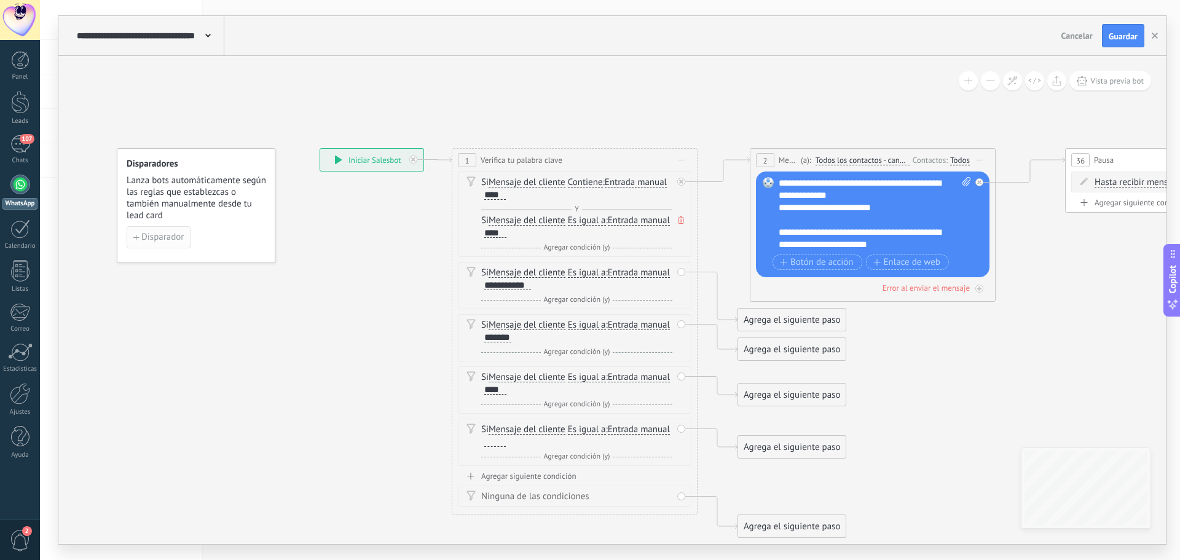
click at [153, 233] on span "Disparador" at bounding box center [162, 237] width 42 height 9
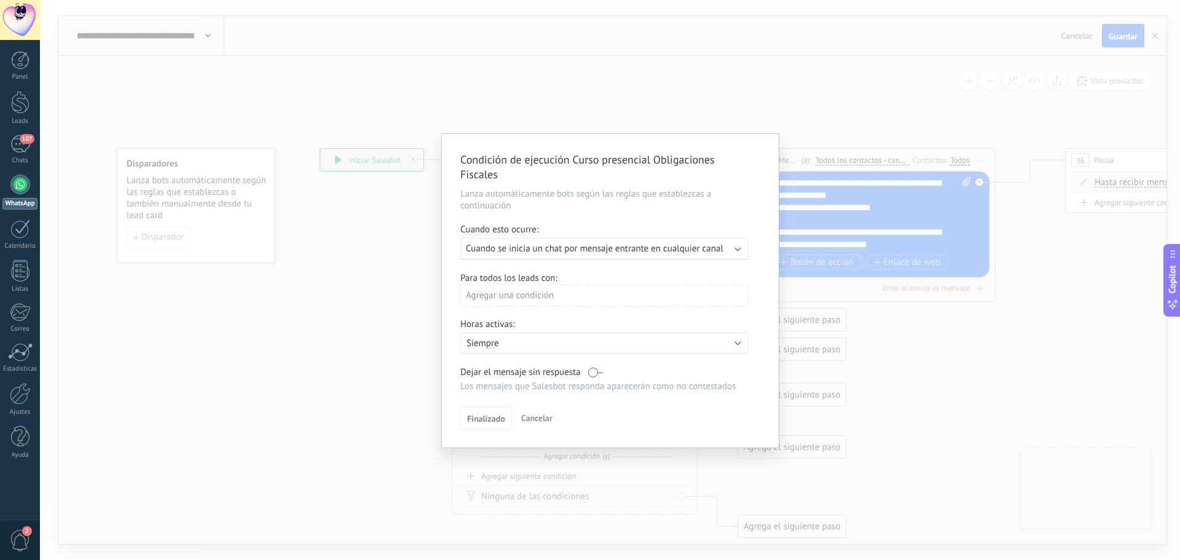
click at [516, 177] on h2 "Condición de ejecución Curso presencial Obligaciones Fiscales" at bounding box center [604, 167] width 288 height 30
click at [501, 162] on h2 "Condición de ejecución Curso presencial Obligaciones Fiscales" at bounding box center [604, 167] width 288 height 30
click at [508, 199] on p "Lanza automáticamente bots según las reglas que establezcas a continuación" at bounding box center [610, 199] width 300 height 23
click at [545, 250] on span "Cuando se inicia un chat por mensaje entrante en cualquier canal" at bounding box center [595, 249] width 258 height 12
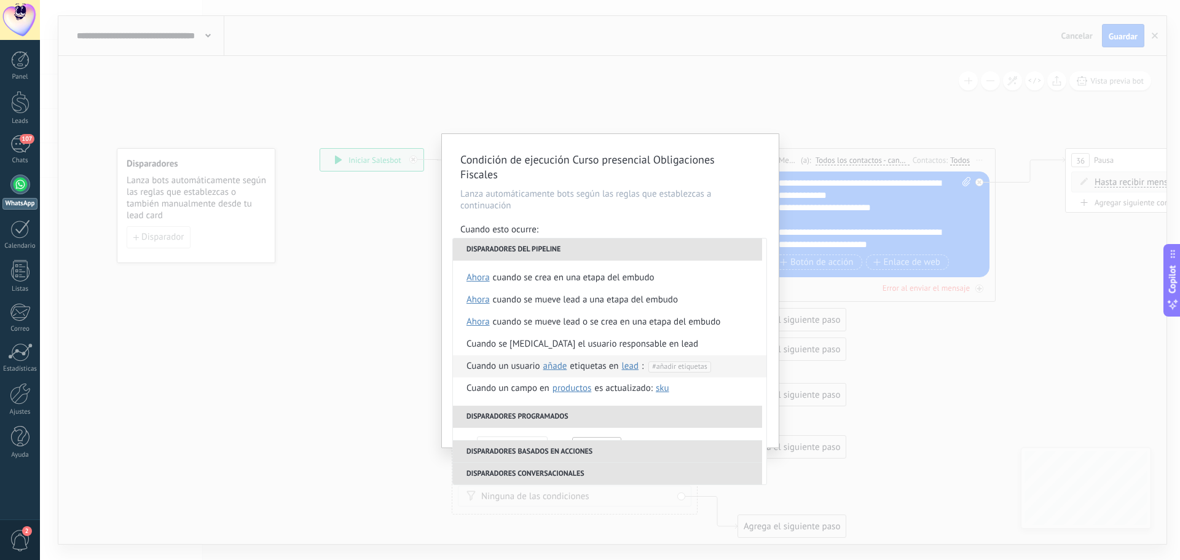
click at [667, 368] on span "#añadir etiquetas" at bounding box center [679, 366] width 55 height 9
type input "******"
click at [506, 364] on div "Cuando un usuario añade elimina añade etiquetas en lead contacto compañía lead …" at bounding box center [555, 366] width 177 height 22
click at [682, 364] on ul "Taller" at bounding box center [670, 367] width 42 height 15
type input "*****"
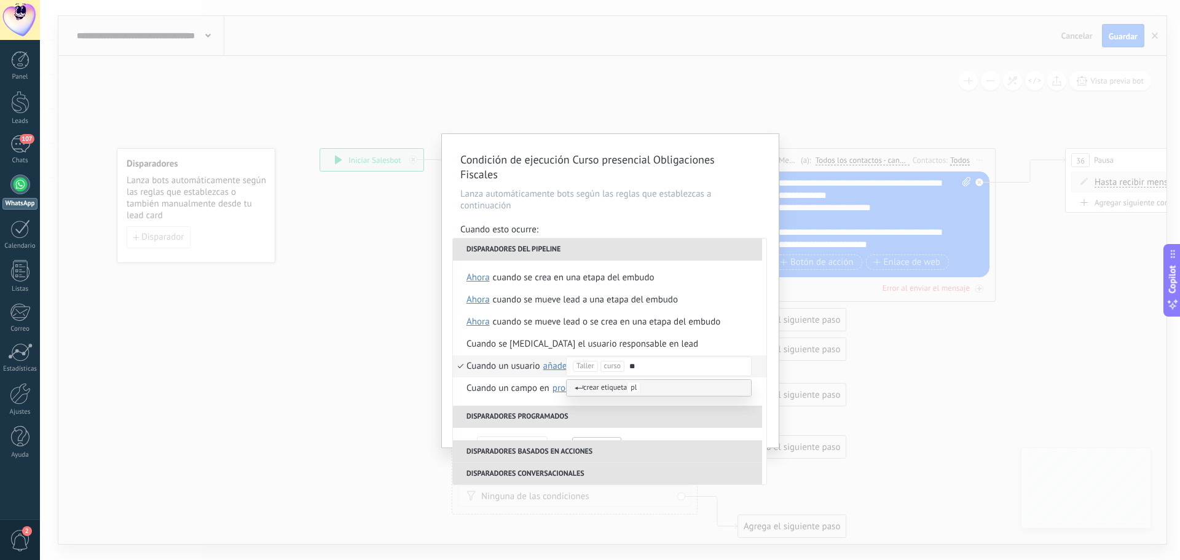
type input "*"
type input "****"
type input "**********"
type input "*******"
type input "**********"
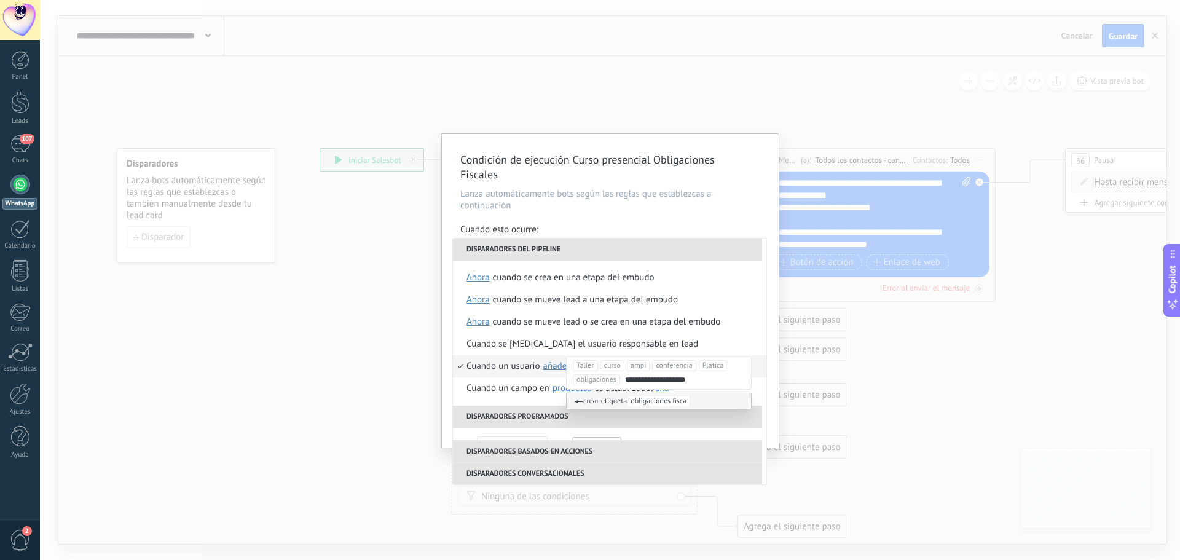
type input "**********"
click at [706, 219] on div "Condición de ejecución Curso presencial Obligaciones Fiscales Lanza automáticam…" at bounding box center [610, 291] width 337 height 314
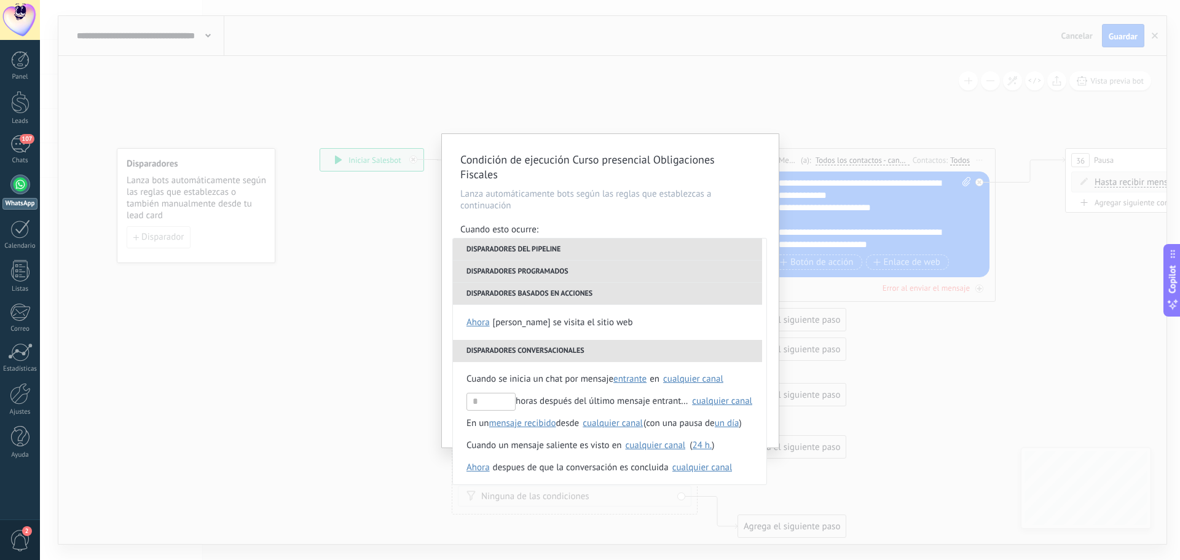
scroll to position [268, 0]
click at [383, 274] on div "Condición de ejecución Curso presencial Obligaciones Fiscales Lanza automáticam…" at bounding box center [610, 280] width 1140 height 560
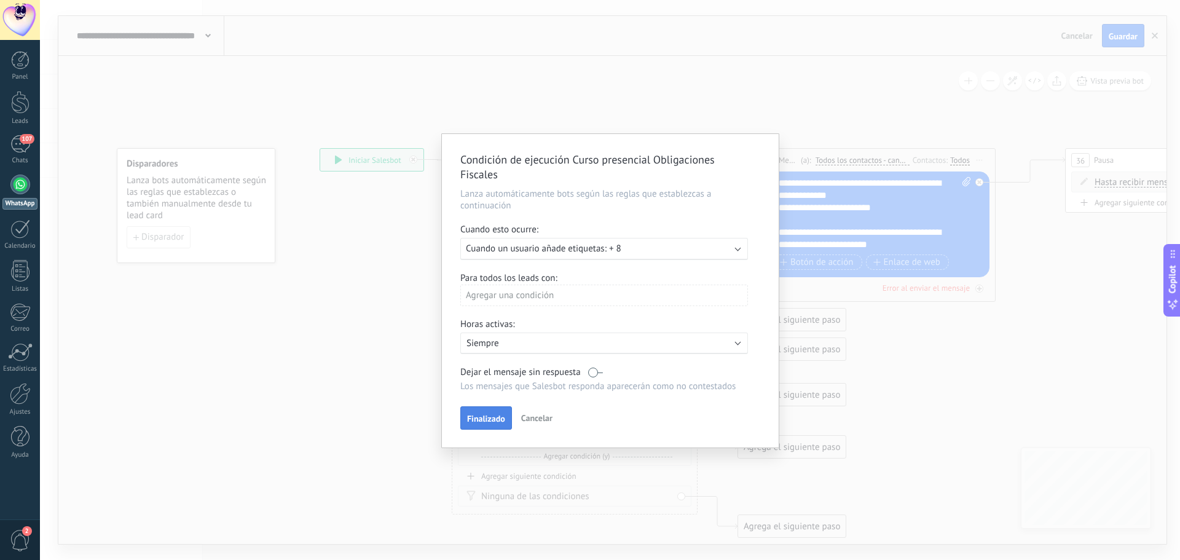
click at [497, 420] on span "Finalizado" at bounding box center [486, 418] width 38 height 9
